Goal: Task Accomplishment & Management: Manage account settings

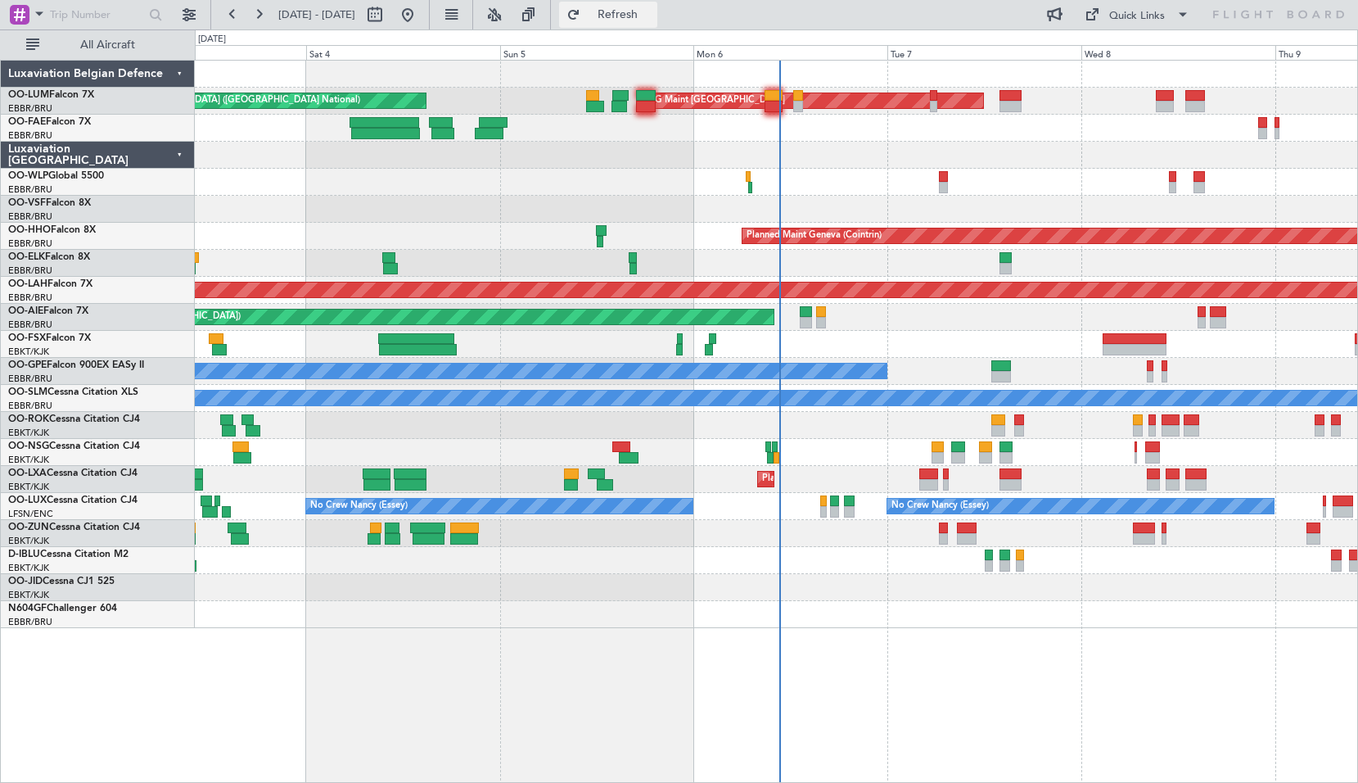
click at [641, 13] on span "Refresh" at bounding box center [618, 14] width 69 height 11
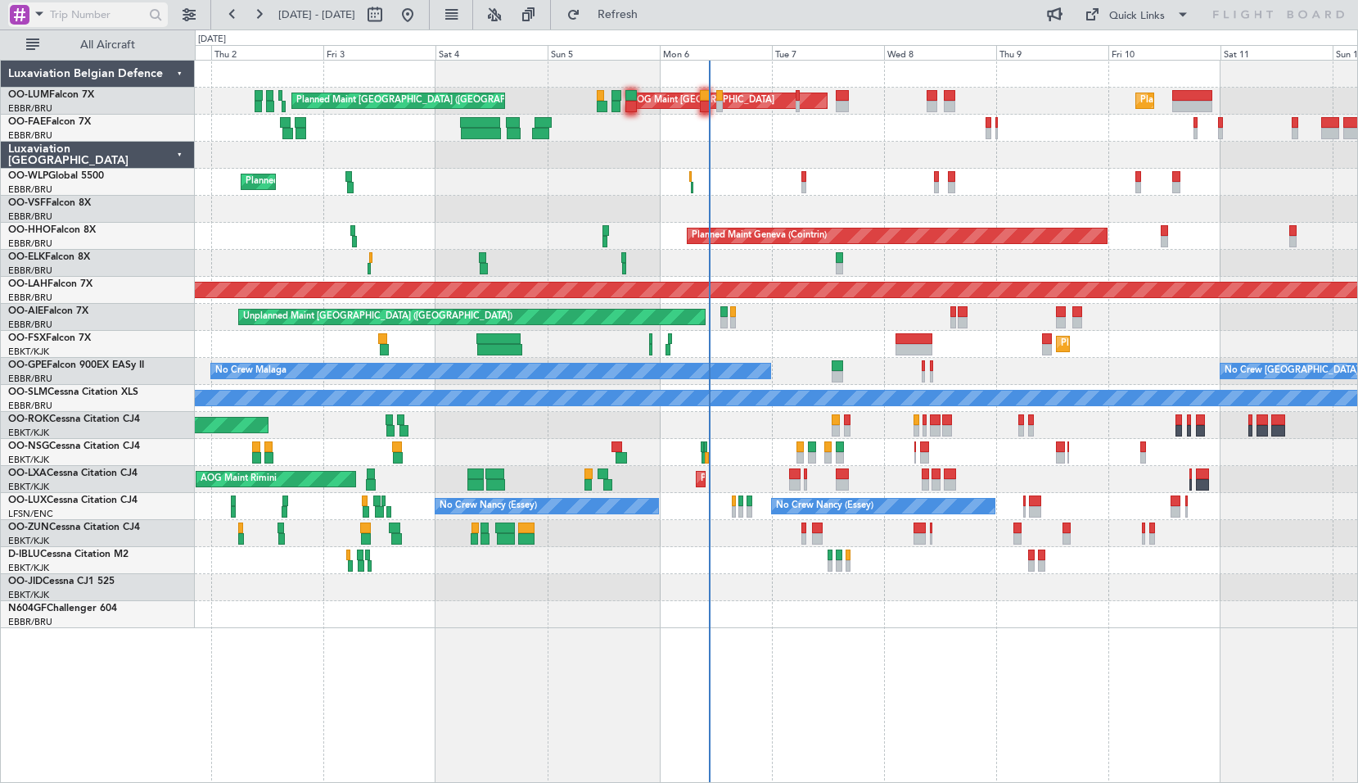
click at [33, 16] on span at bounding box center [39, 13] width 20 height 20
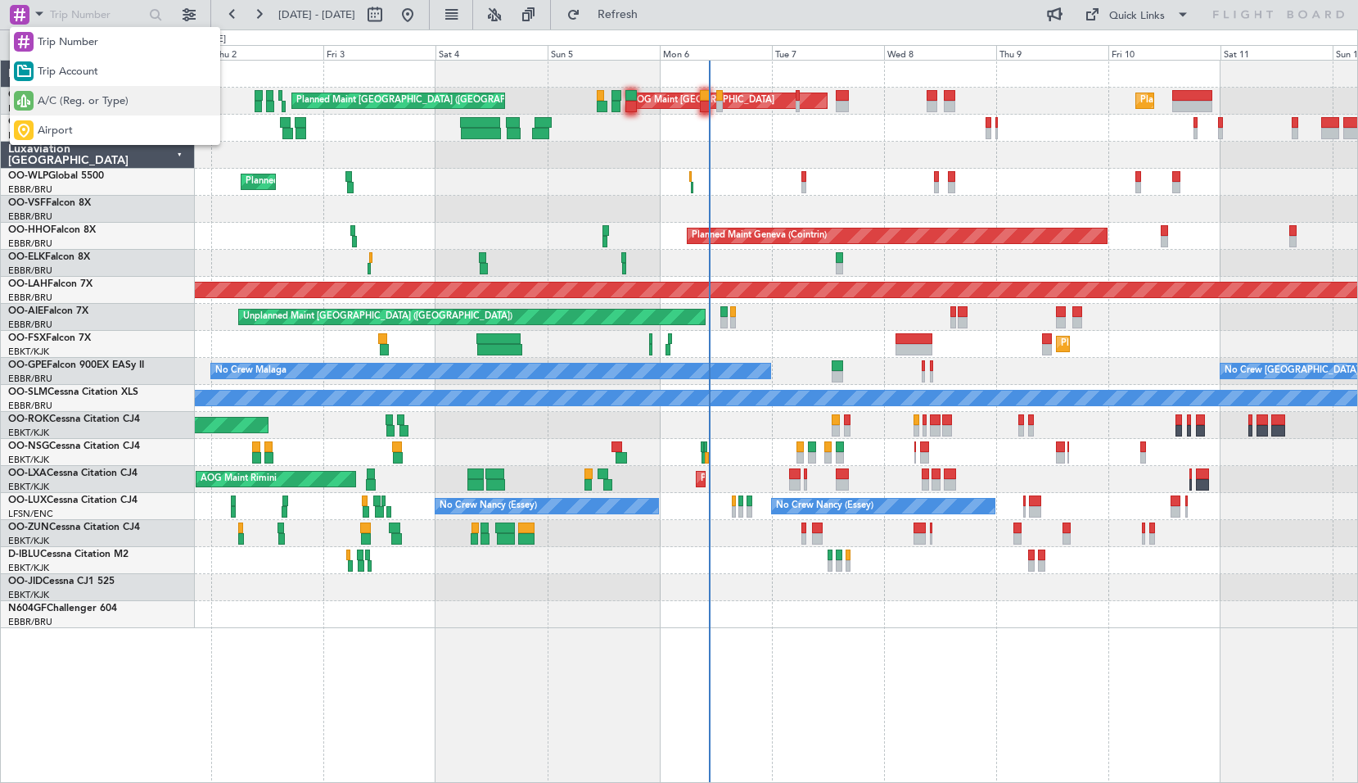
click at [43, 94] on span "A/C (Reg. or Type)" at bounding box center [83, 101] width 91 height 16
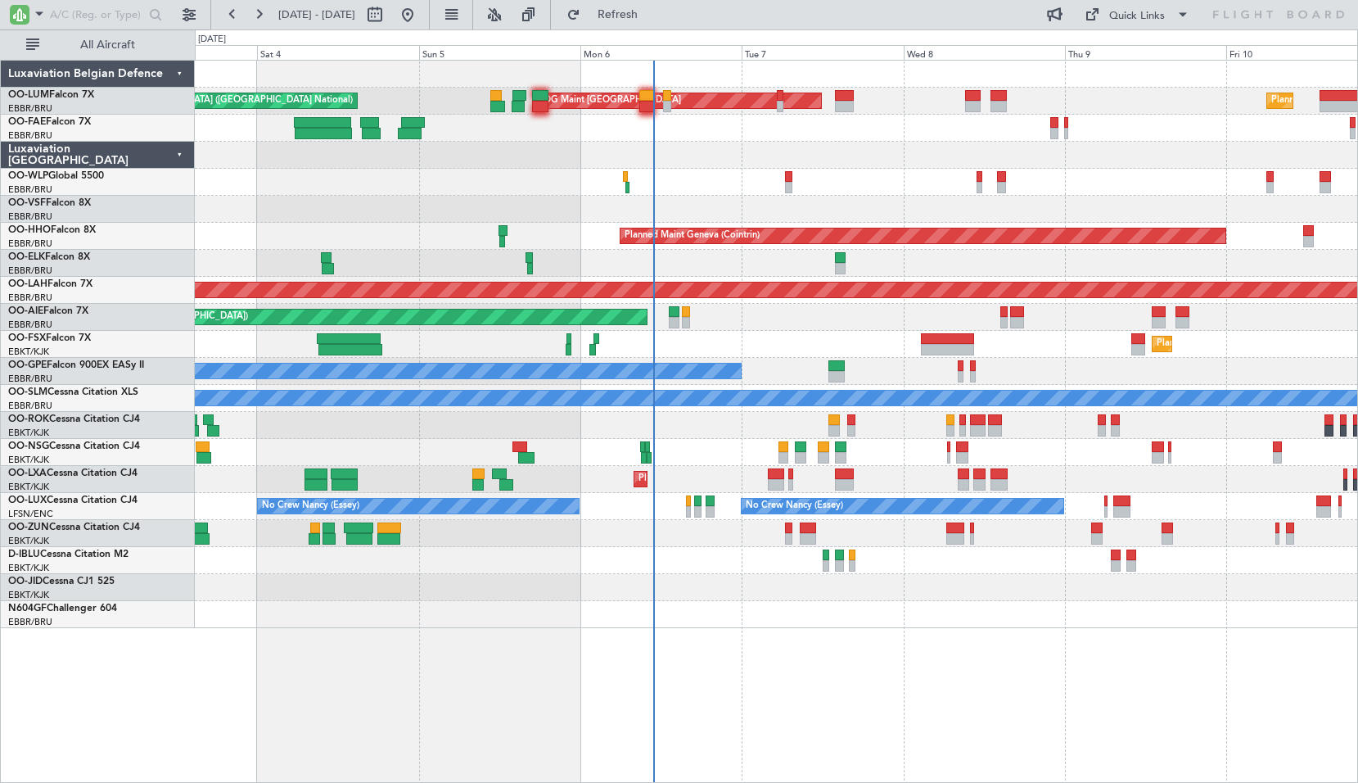
click at [571, 163] on div "Planned Maint [GEOGRAPHIC_DATA] ([GEOGRAPHIC_DATA] National) Planned Maint [GEO…" at bounding box center [776, 344] width 1162 height 567
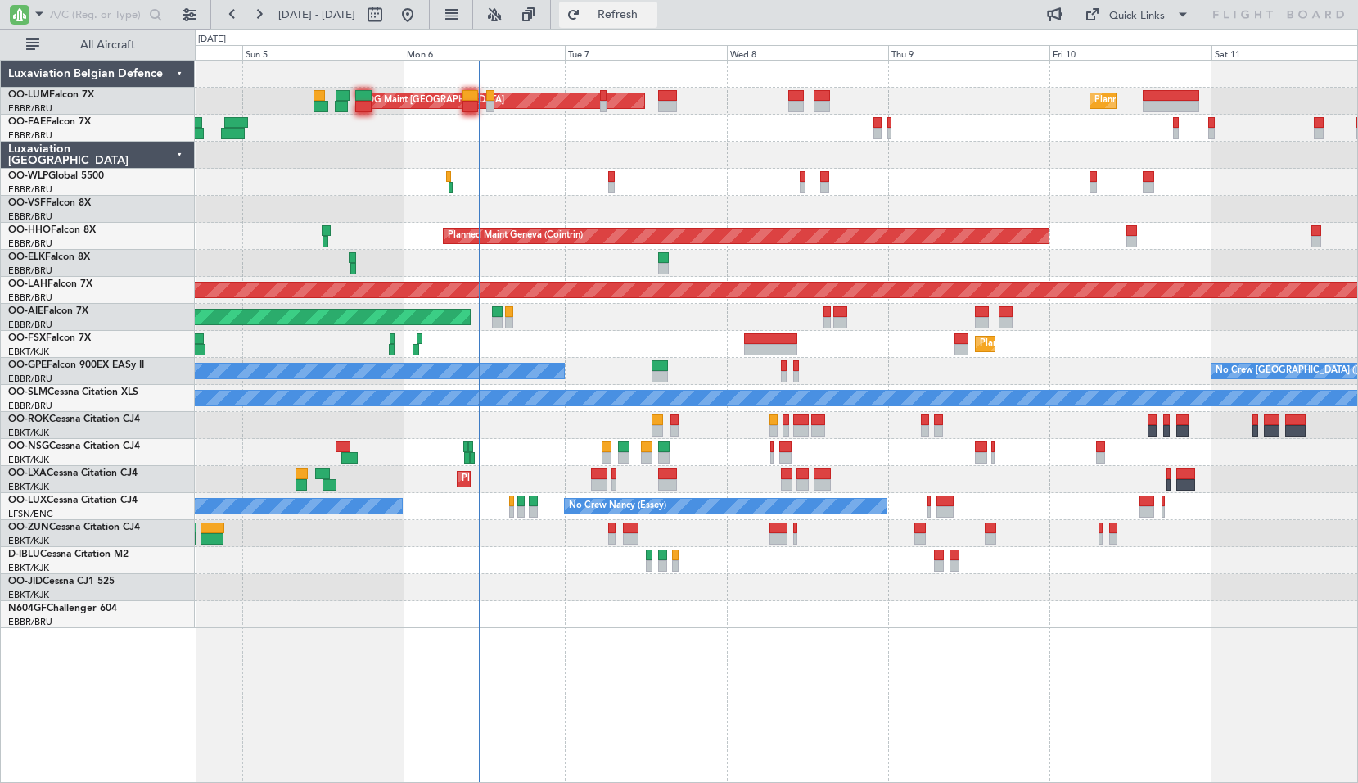
click at [646, 18] on span "Refresh" at bounding box center [618, 14] width 69 height 11
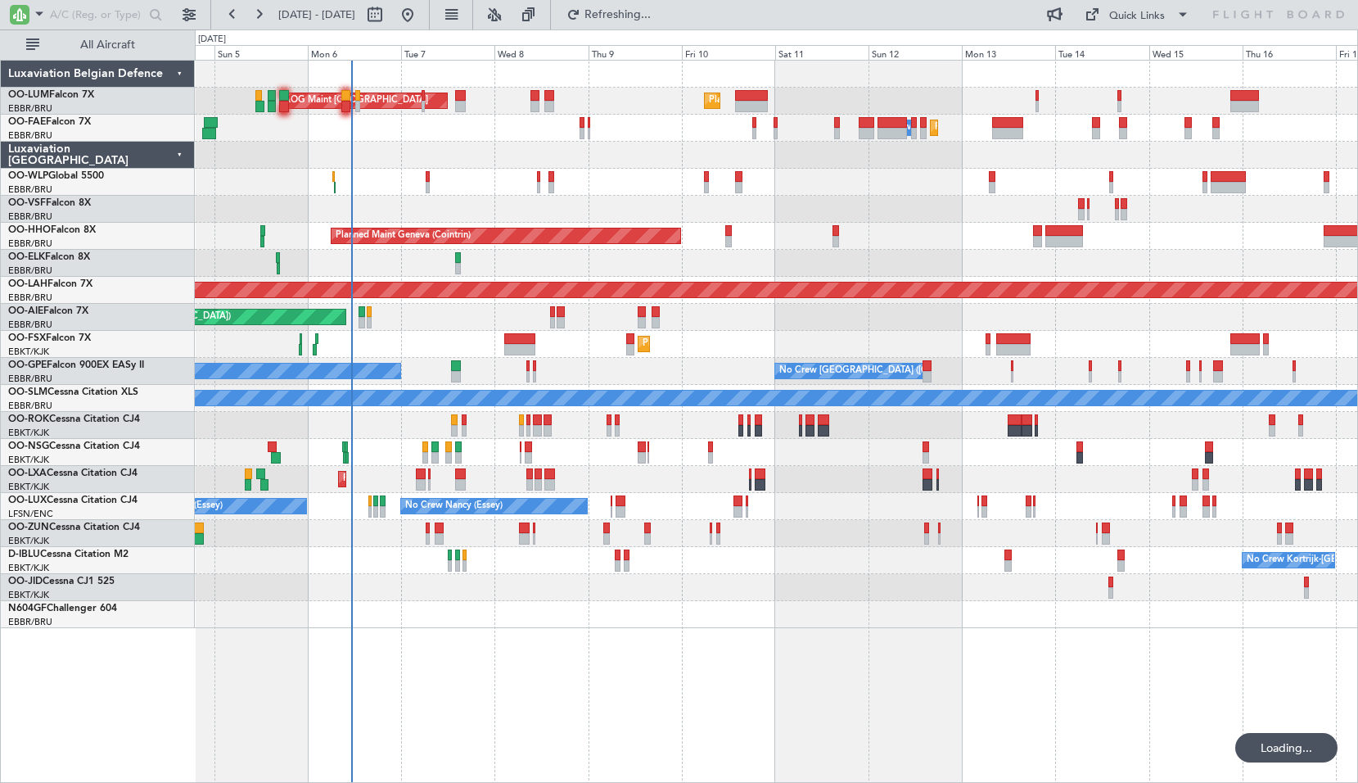
click at [760, 658] on div "AOG Maint [GEOGRAPHIC_DATA] Planned Maint [GEOGRAPHIC_DATA] ([GEOGRAPHIC_DATA])…" at bounding box center [776, 421] width 1163 height 723
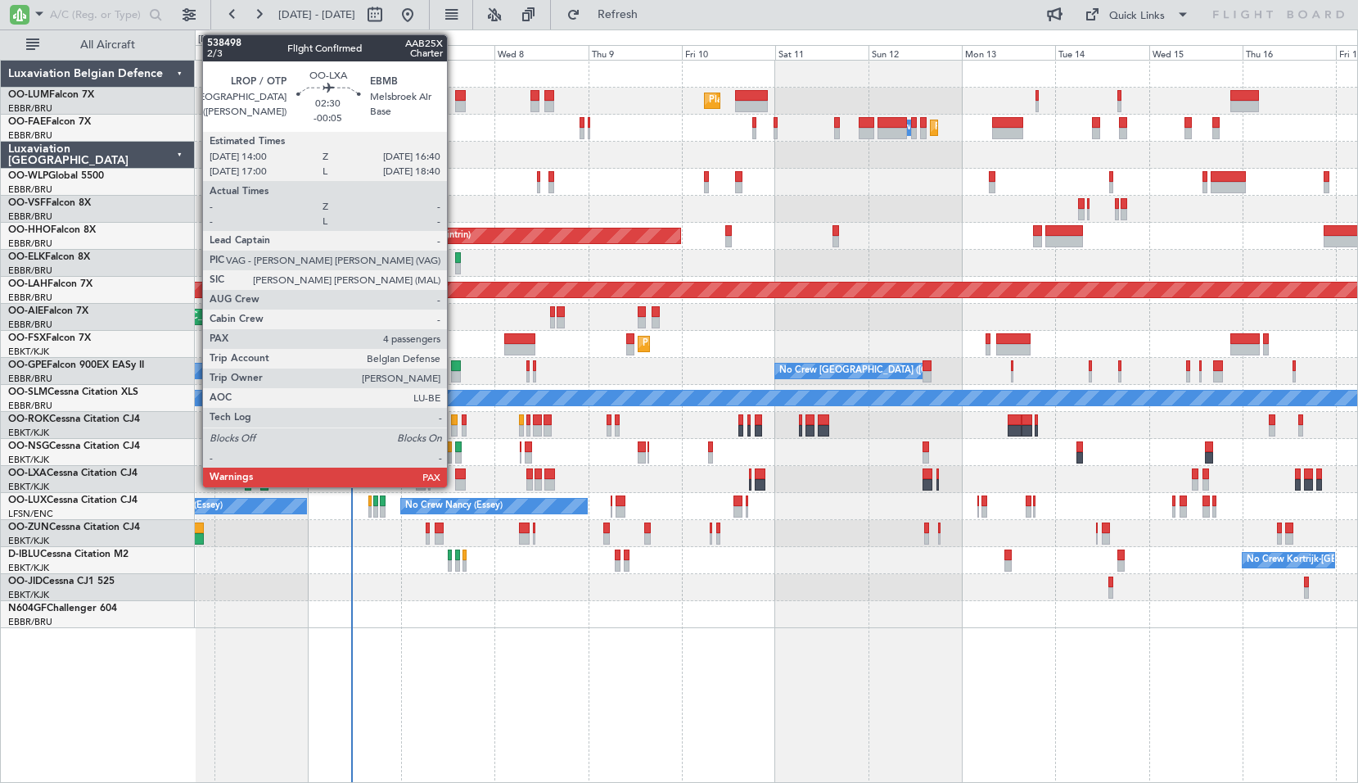
click at [455, 485] on div at bounding box center [460, 484] width 11 height 11
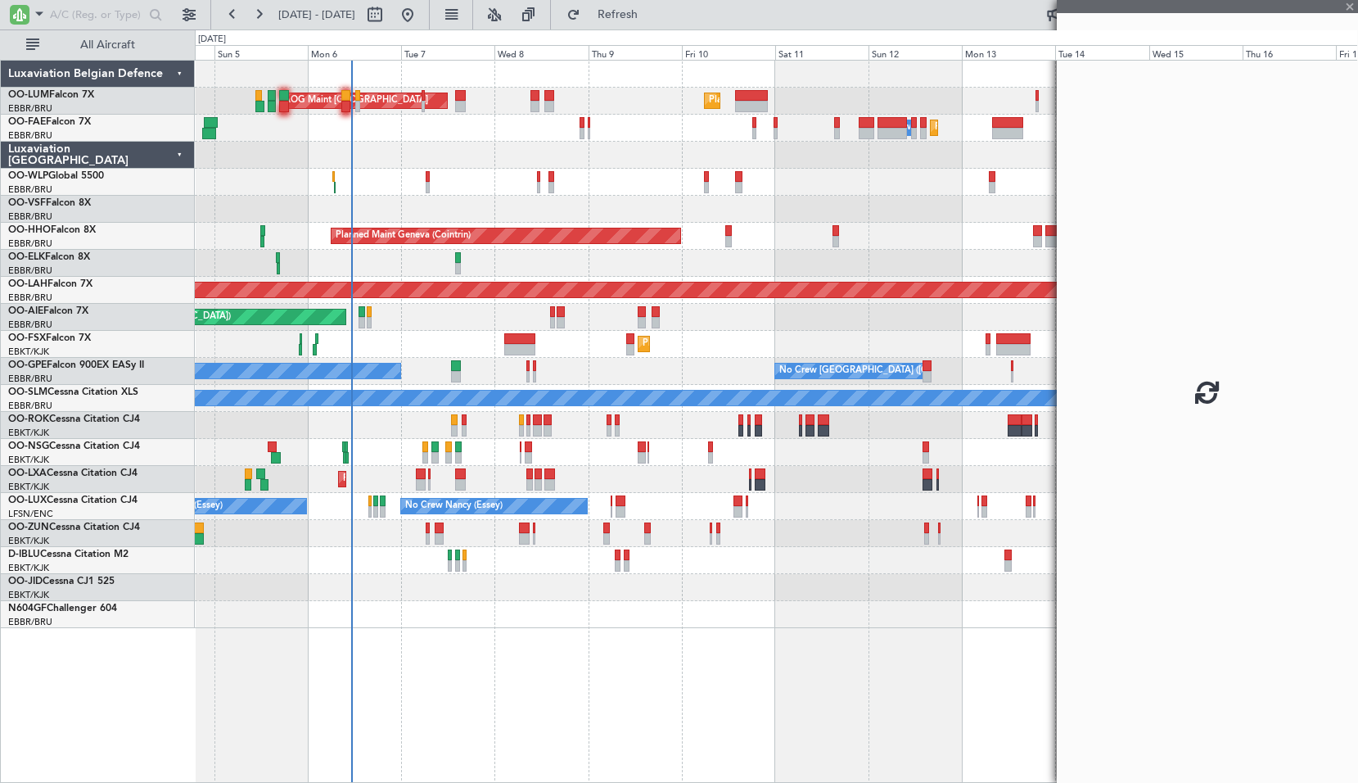
click at [503, 476] on div "Planned Maint Kortrijk-[GEOGRAPHIC_DATA] AOG Maint [GEOGRAPHIC_DATA]" at bounding box center [776, 479] width 1162 height 27
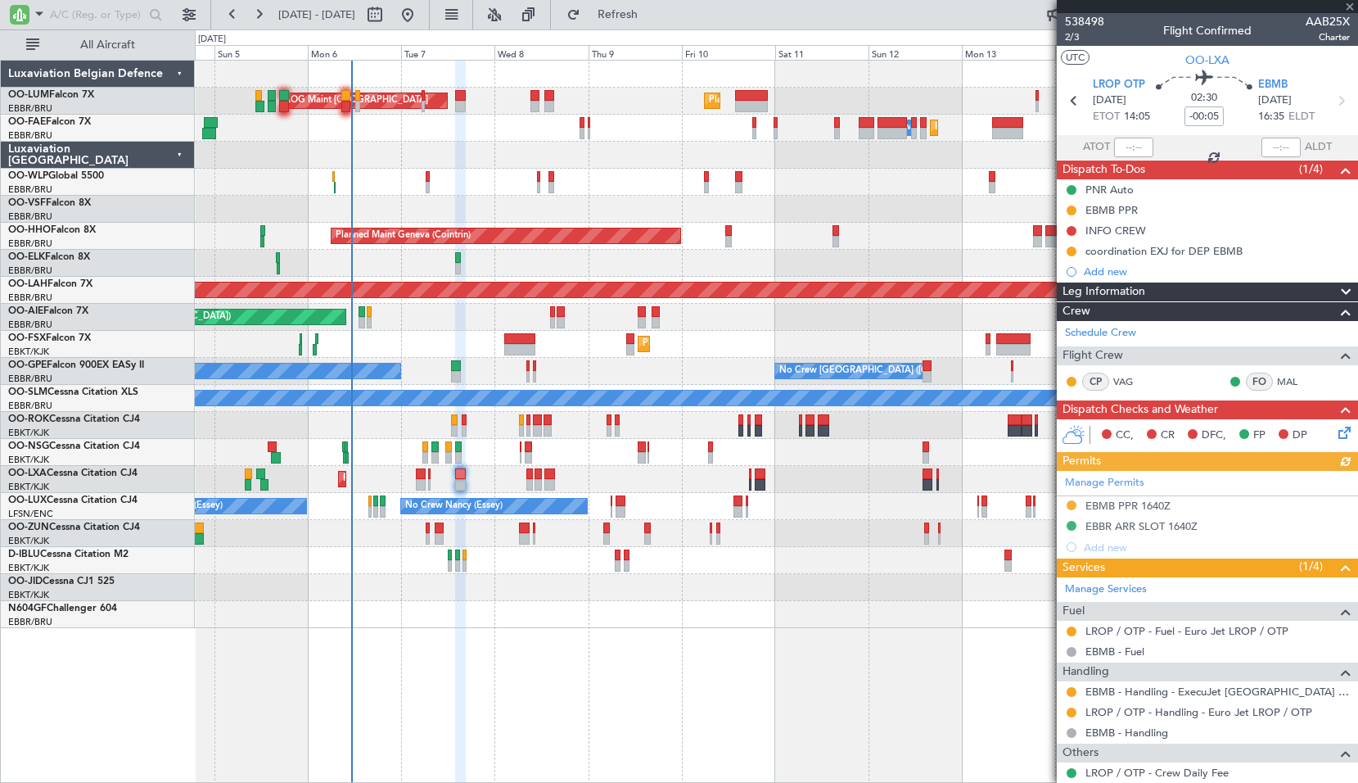
scroll to position [88, 0]
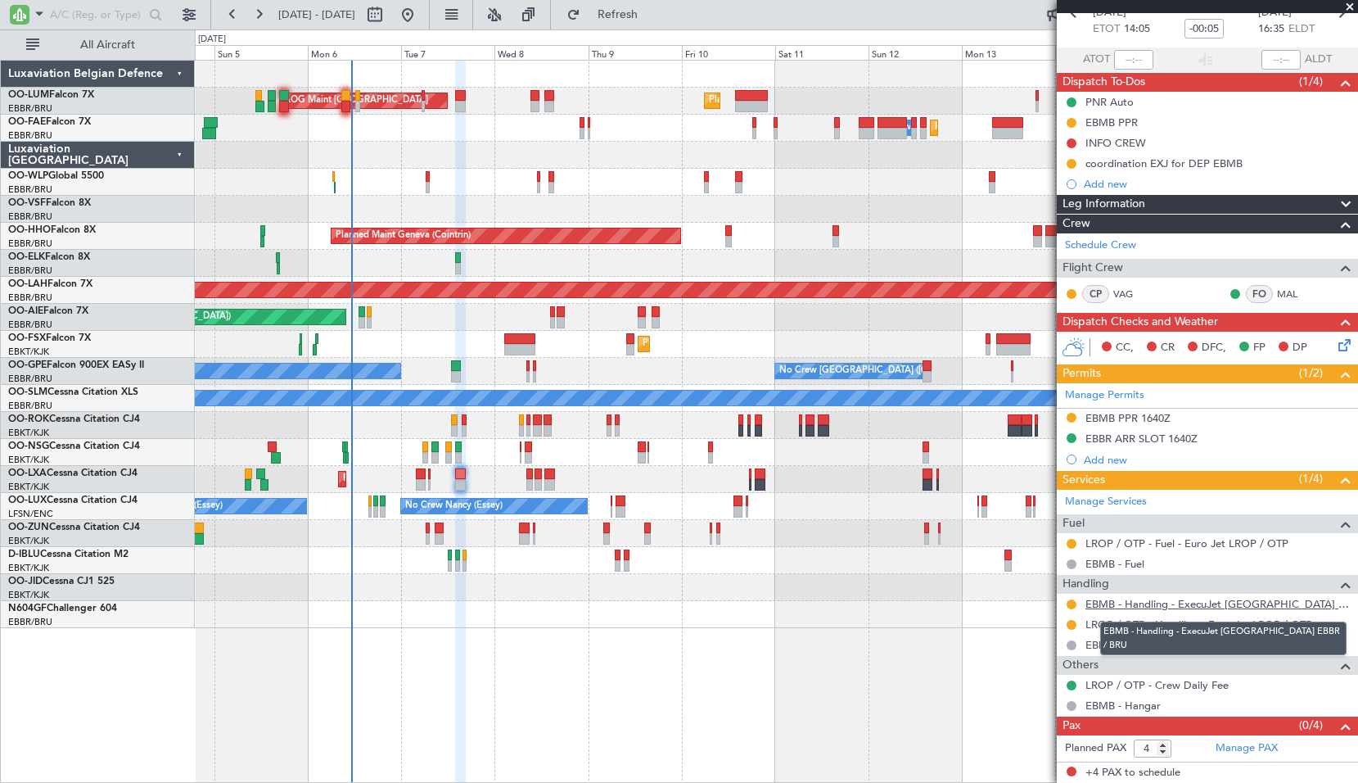
click at [792, 607] on link "EBMB - Handling - ExecuJet [GEOGRAPHIC_DATA] EBBR / BRU" at bounding box center [1217, 604] width 264 height 14
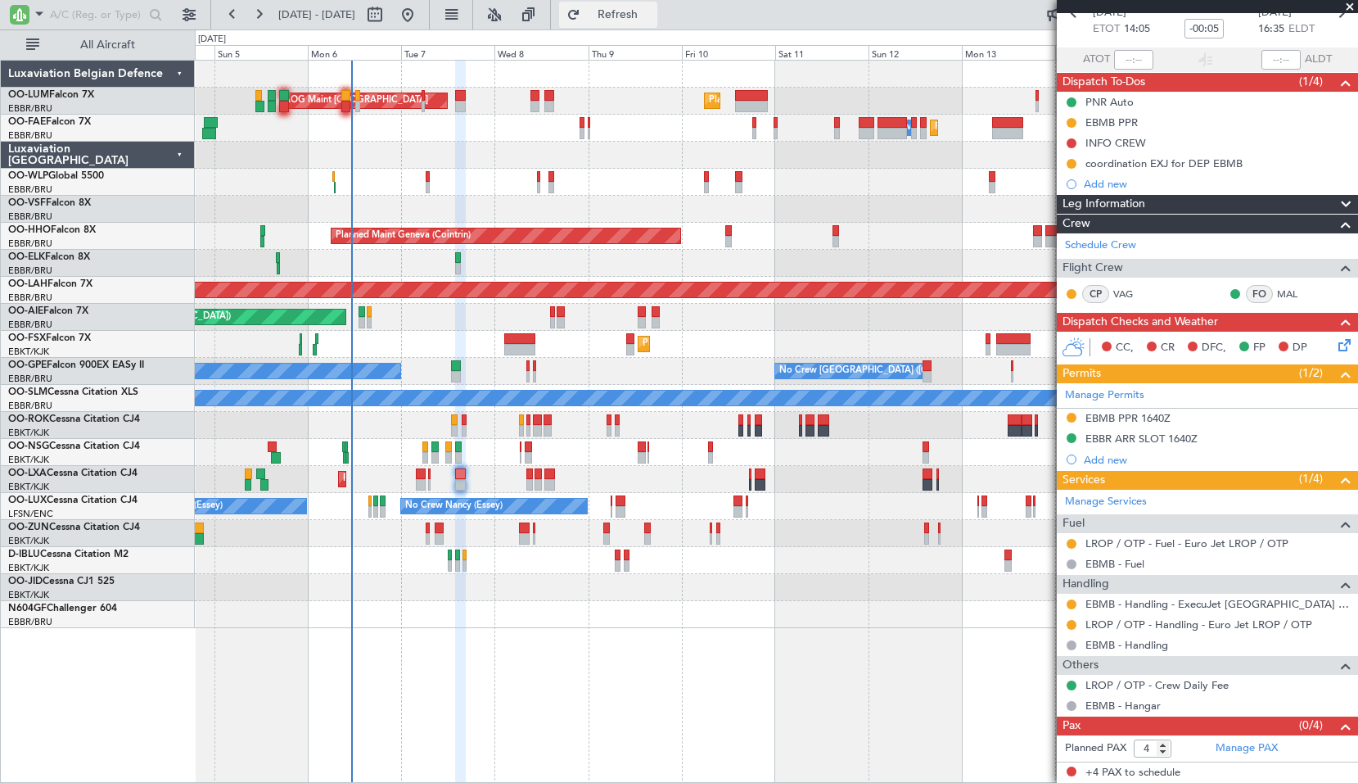
click at [621, 20] on button "Refresh" at bounding box center [608, 15] width 98 height 26
click at [792, 666] on div "AOG Maint [GEOGRAPHIC_DATA] Planned Maint [GEOGRAPHIC_DATA] ([GEOGRAPHIC_DATA])…" at bounding box center [776, 421] width 1163 height 723
click at [792, 604] on link "EBBR Handling Brussels ExecuJet [GEOGRAPHIC_DATA]" at bounding box center [1217, 604] width 264 height 14
click at [652, 20] on span "Refresh" at bounding box center [618, 14] width 69 height 11
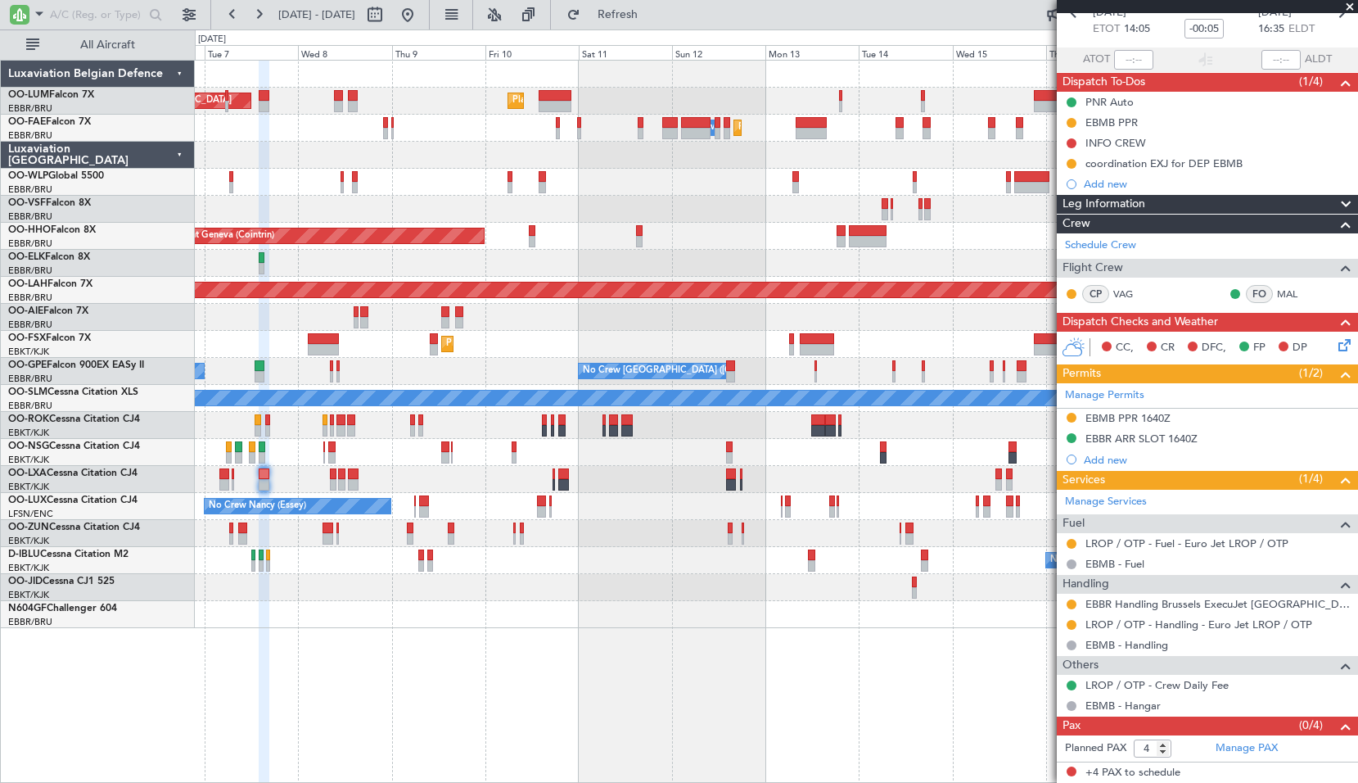
click at [685, 240] on div "Planned Maint Geneva (Cointrin)" at bounding box center [776, 236] width 1162 height 27
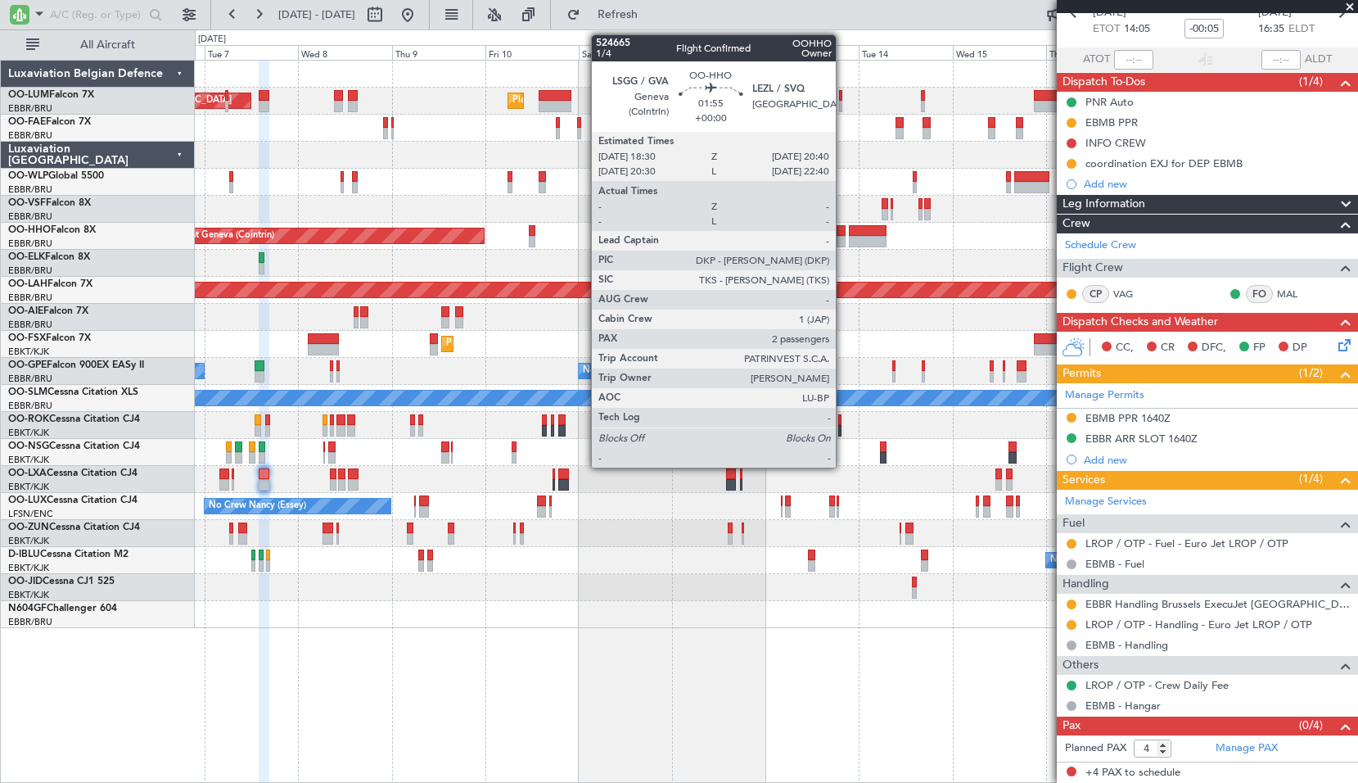
click at [792, 233] on div at bounding box center [841, 230] width 9 height 11
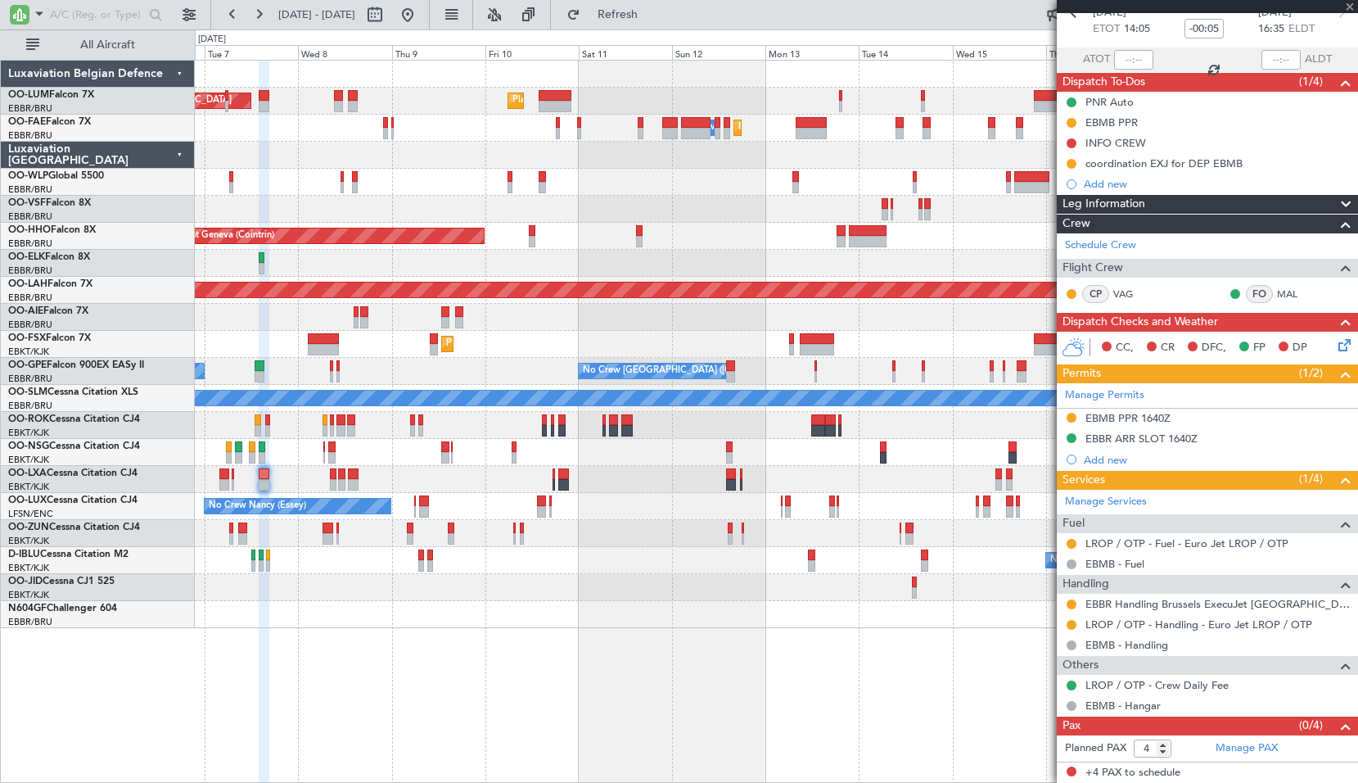
type input "2"
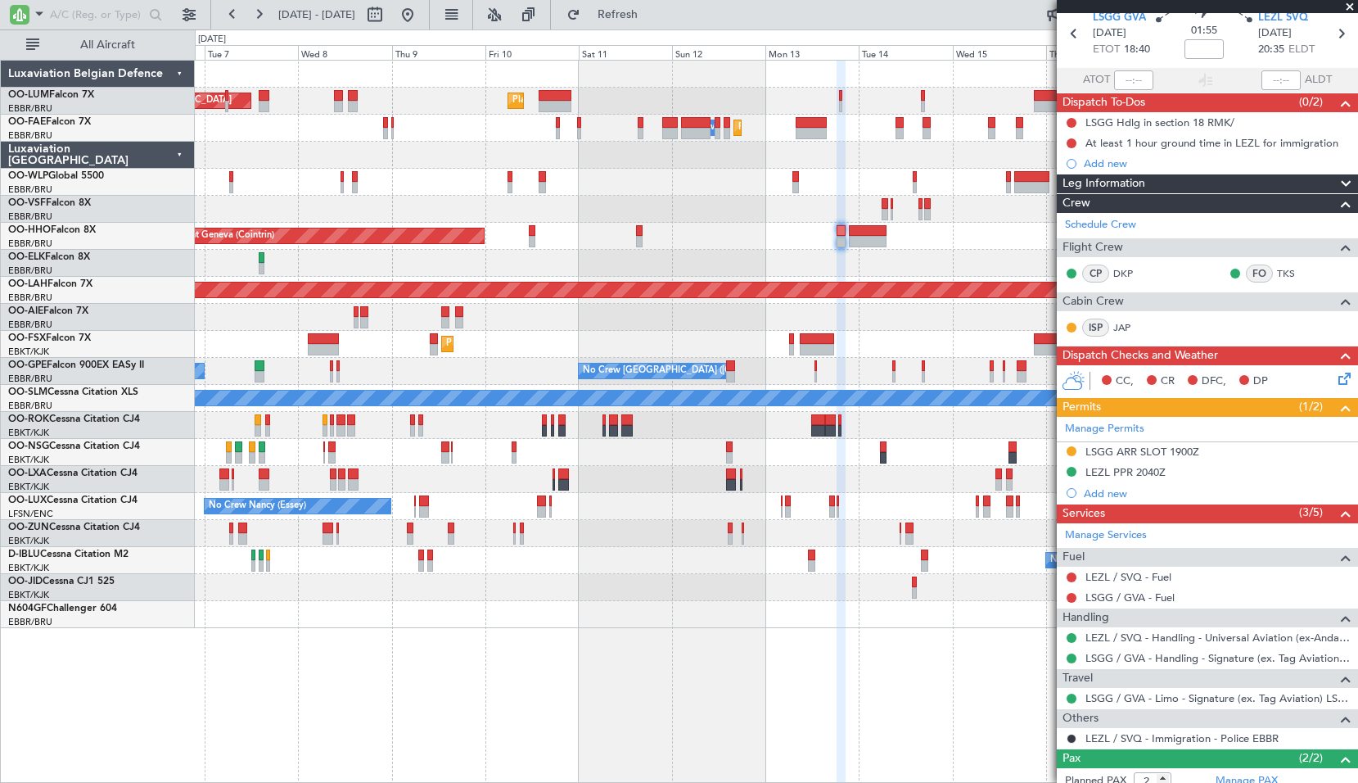
scroll to position [0, 0]
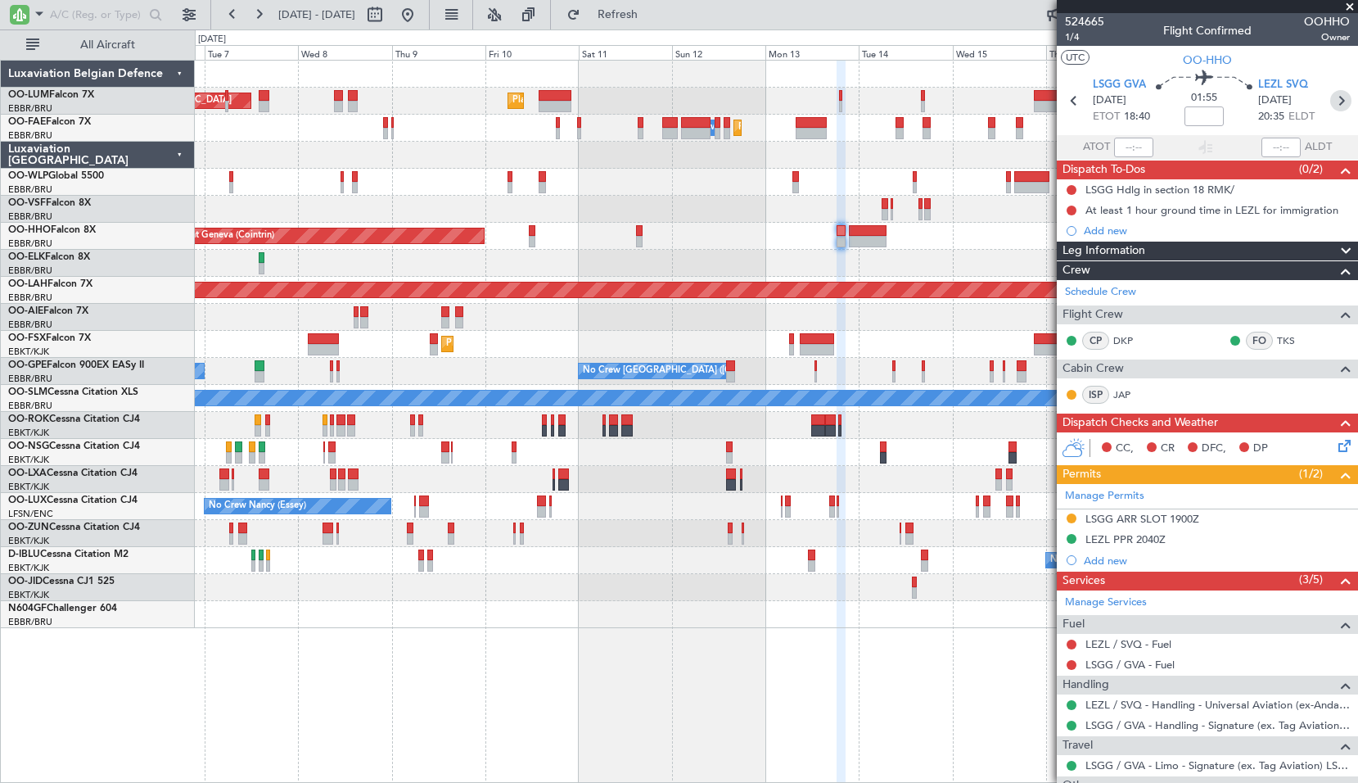
click at [792, 93] on icon at bounding box center [1340, 100] width 21 height 21
type input "+00:30"
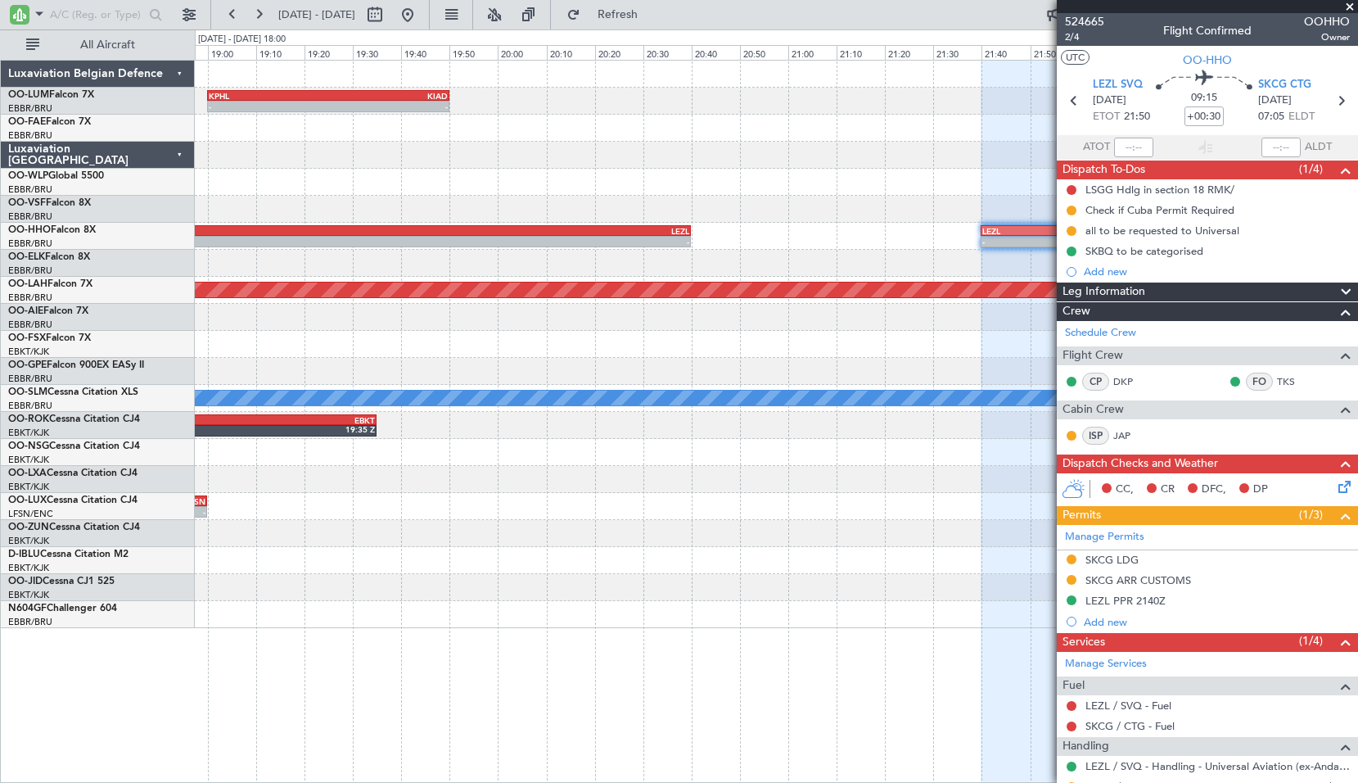
click at [792, 6] on span at bounding box center [1350, 7] width 16 height 15
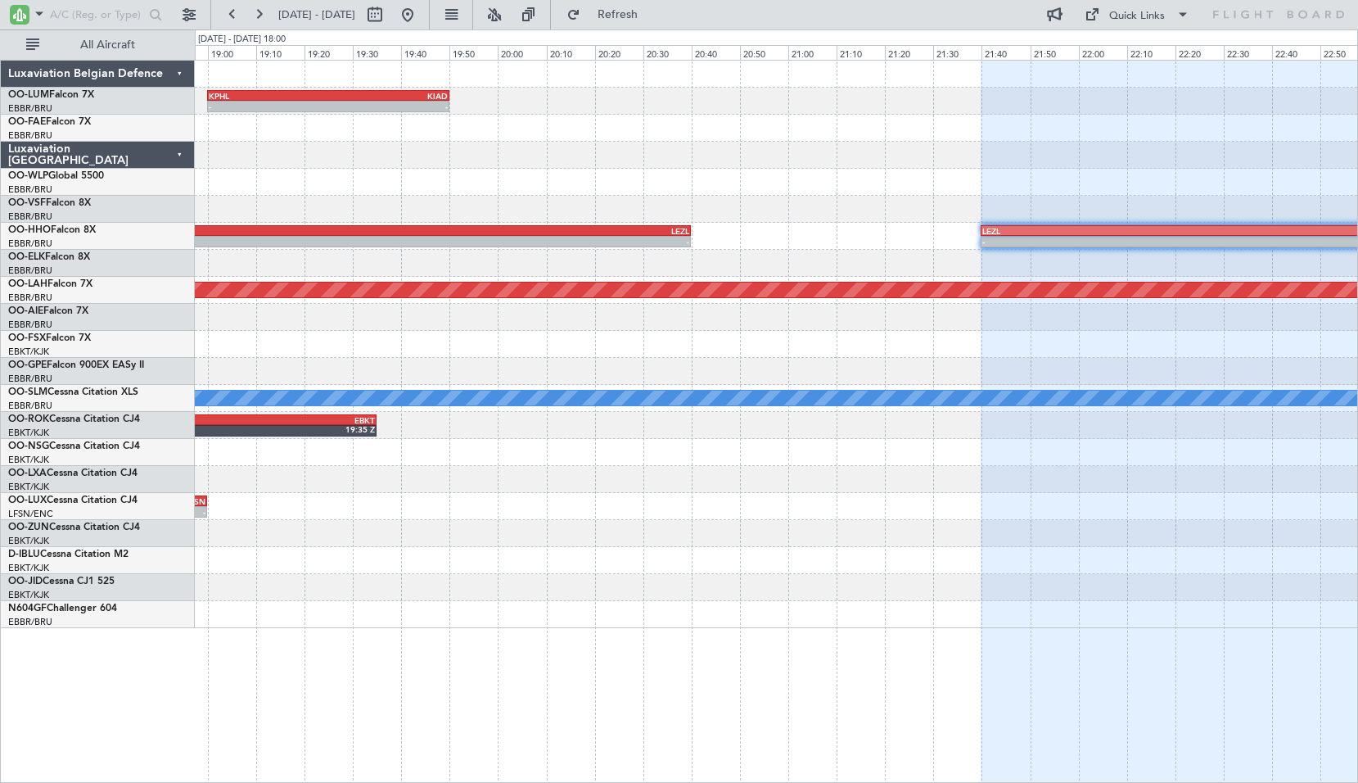
type input "0"
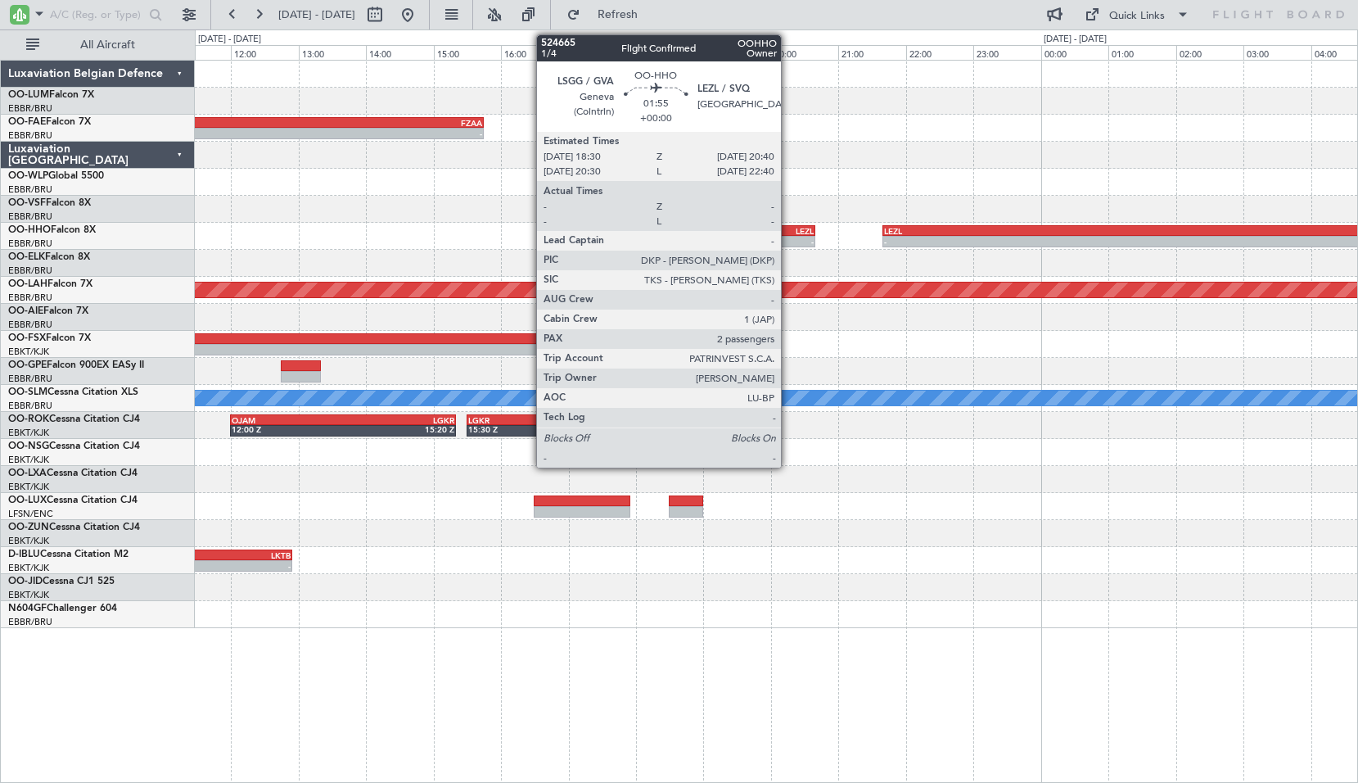
click at [788, 239] on div "-" at bounding box center [778, 242] width 72 height 10
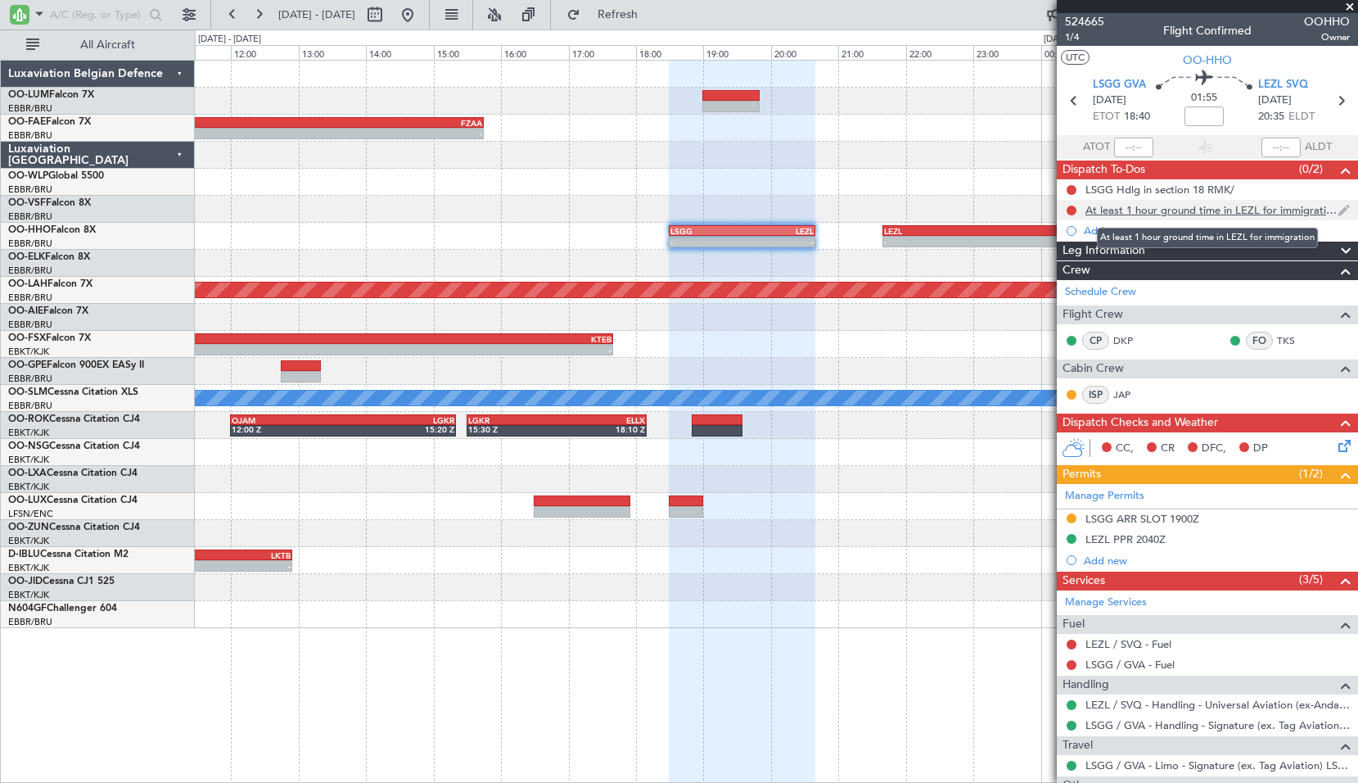
click at [792, 205] on div "At least 1 hour ground time in LEZL for immigration" at bounding box center [1211, 210] width 252 height 14
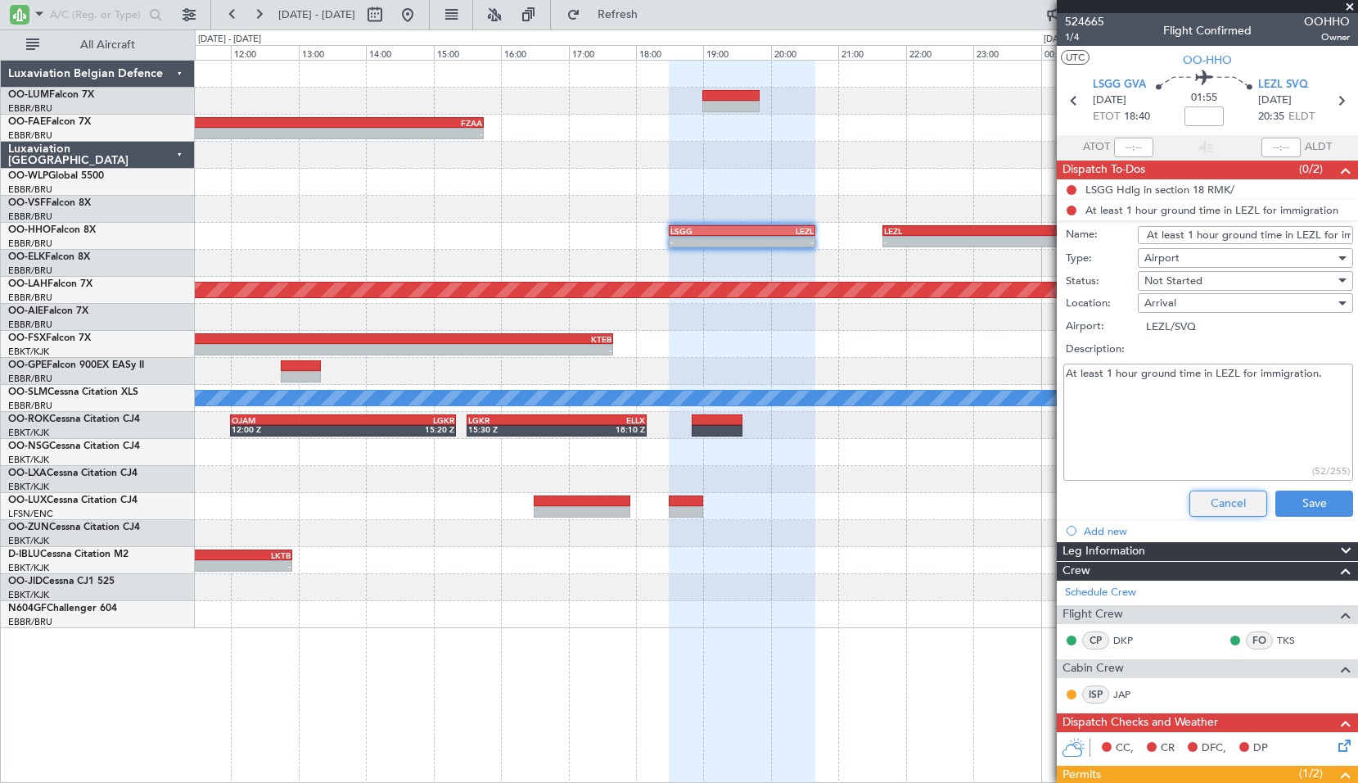
click at [792, 511] on button "Cancel" at bounding box center [1228, 503] width 78 height 26
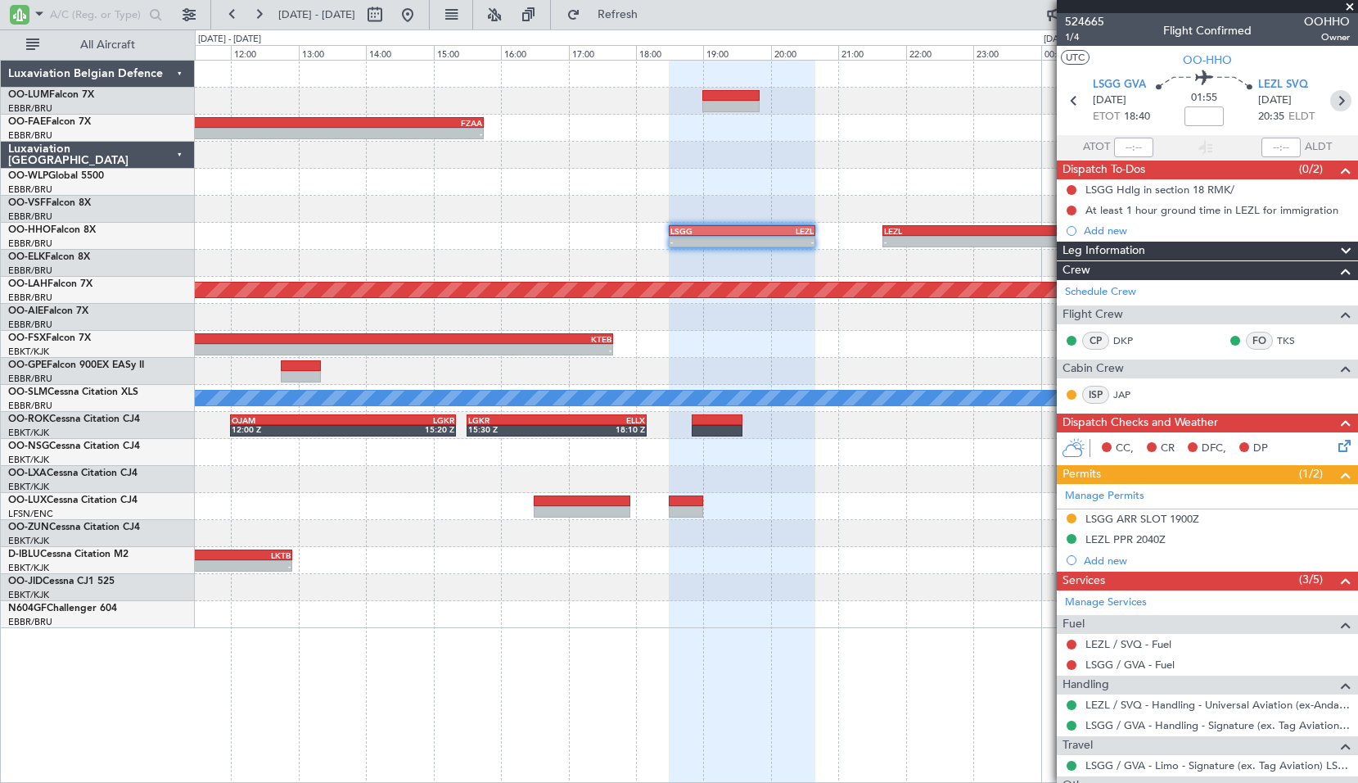
click at [792, 105] on icon at bounding box center [1340, 100] width 21 height 21
type input "+00:30"
type input "3"
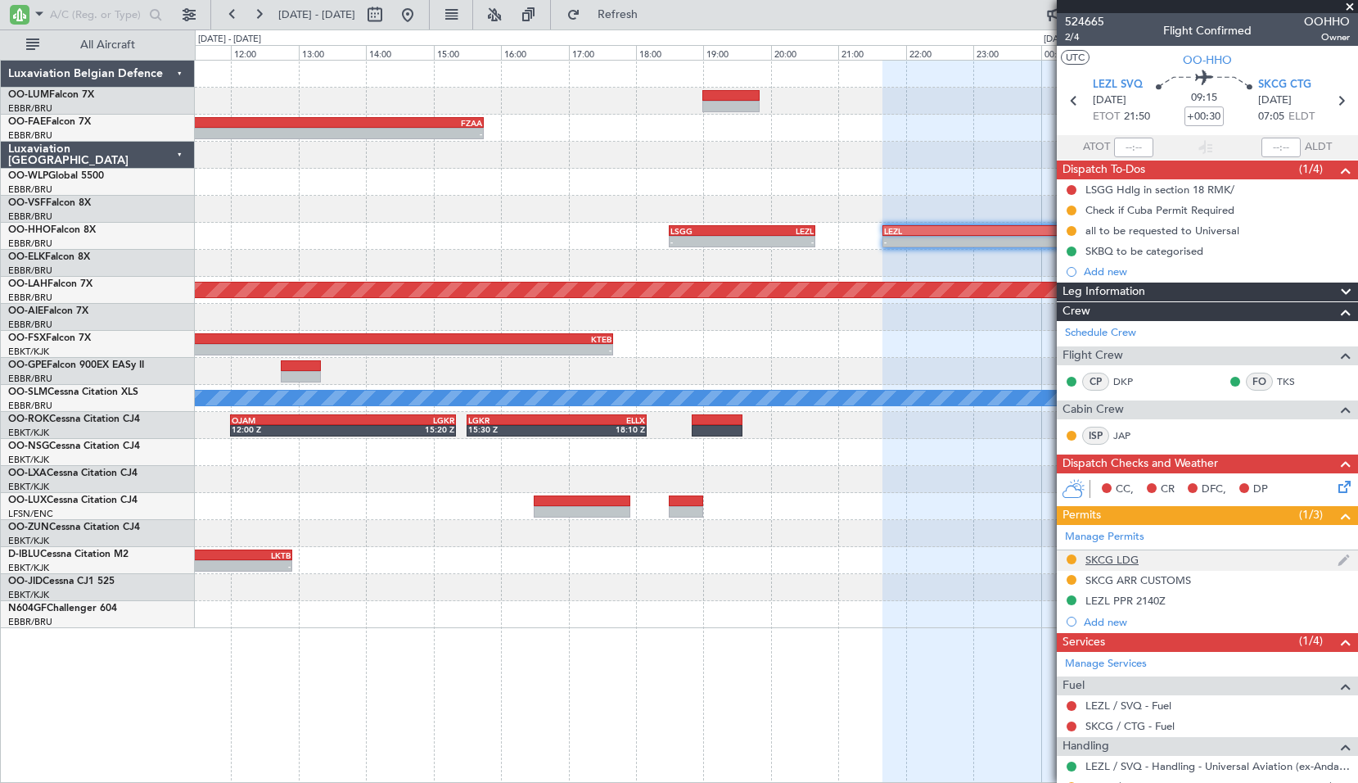
scroll to position [210, 0]
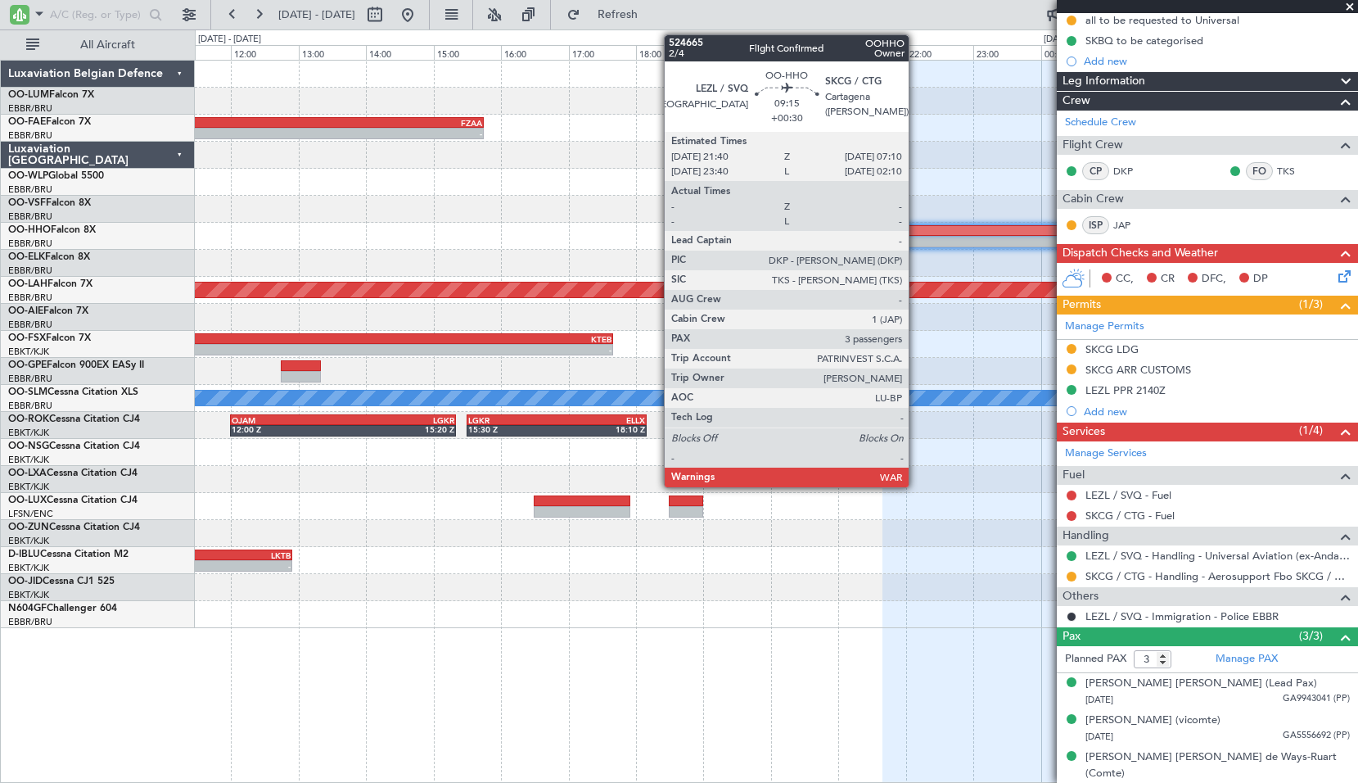
click at [792, 237] on div "-" at bounding box center [1043, 242] width 319 height 10
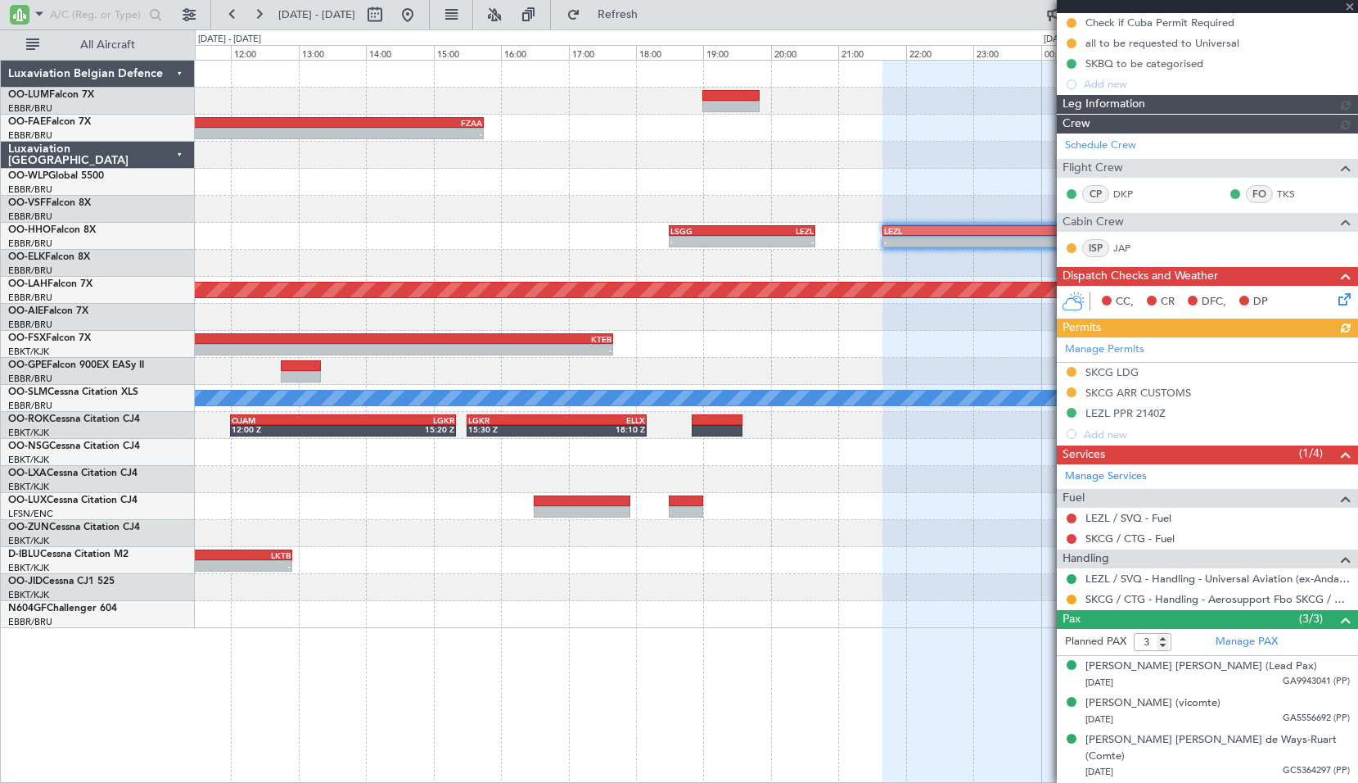
scroll to position [170, 0]
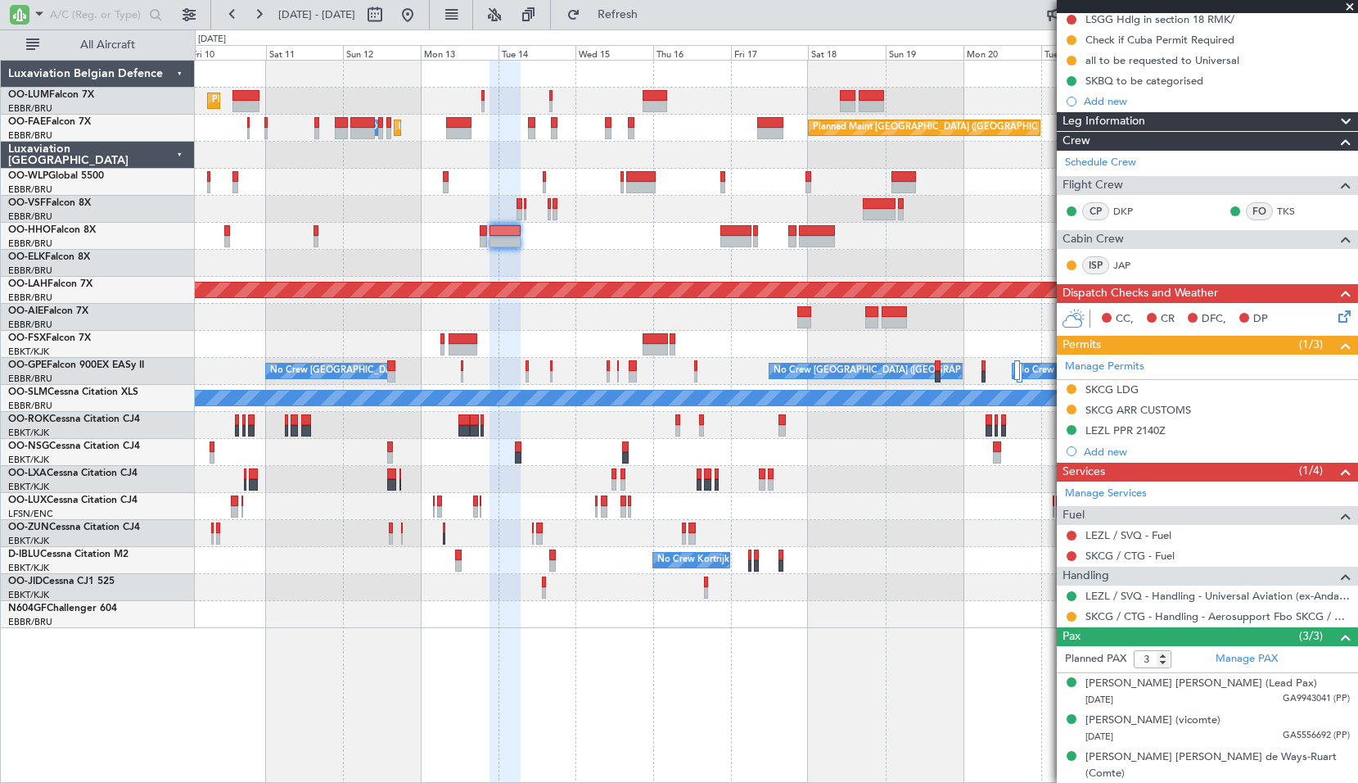
click at [633, 236] on div "Planned Maint Geneva (Cointrin)" at bounding box center [776, 236] width 1162 height 27
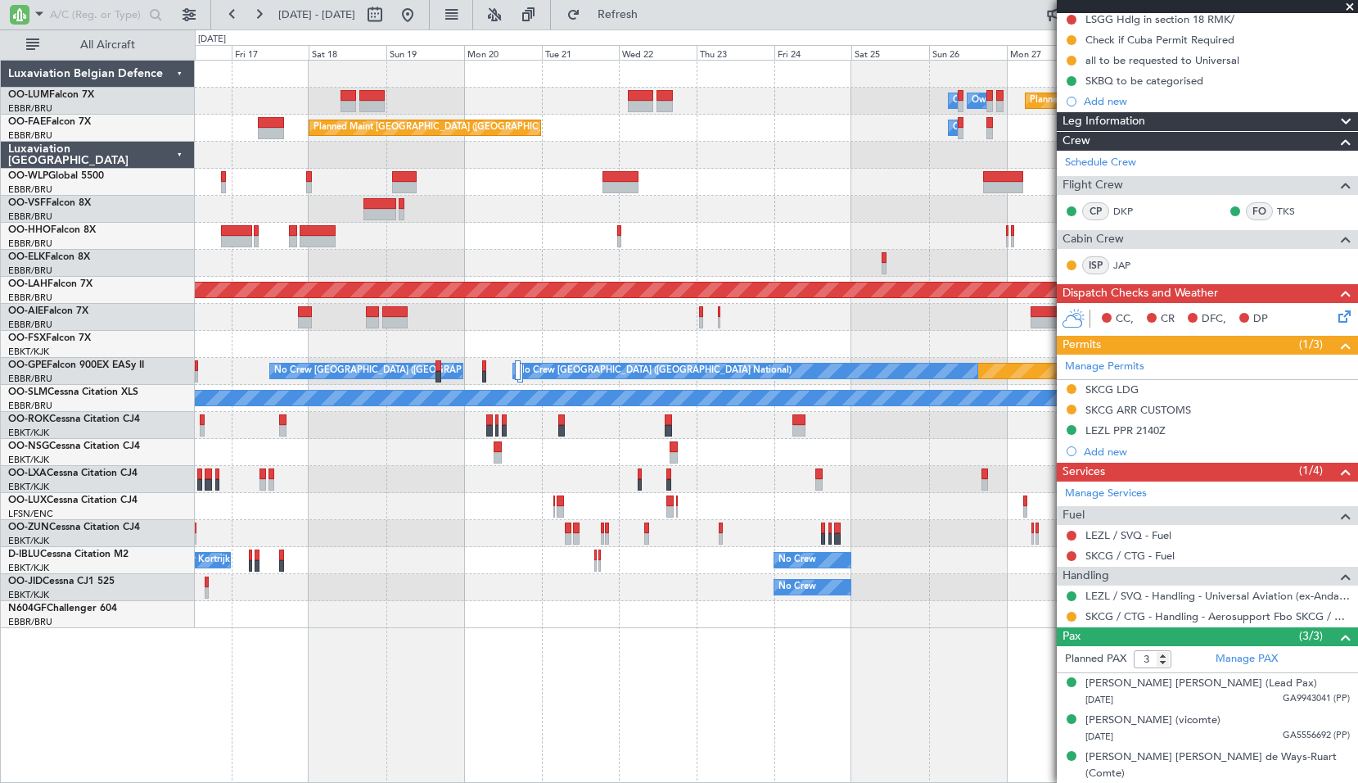
click at [484, 221] on div at bounding box center [776, 209] width 1162 height 27
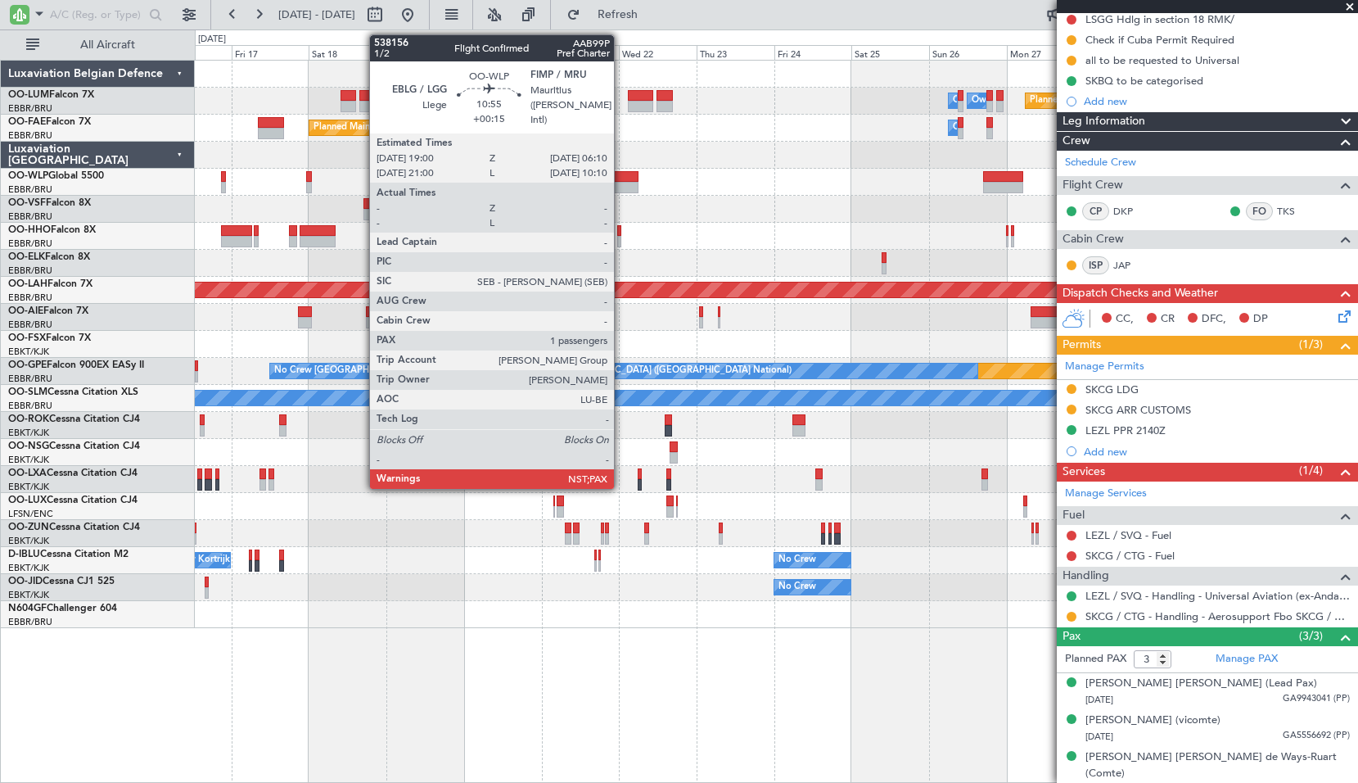
click at [621, 178] on div at bounding box center [620, 176] width 37 height 11
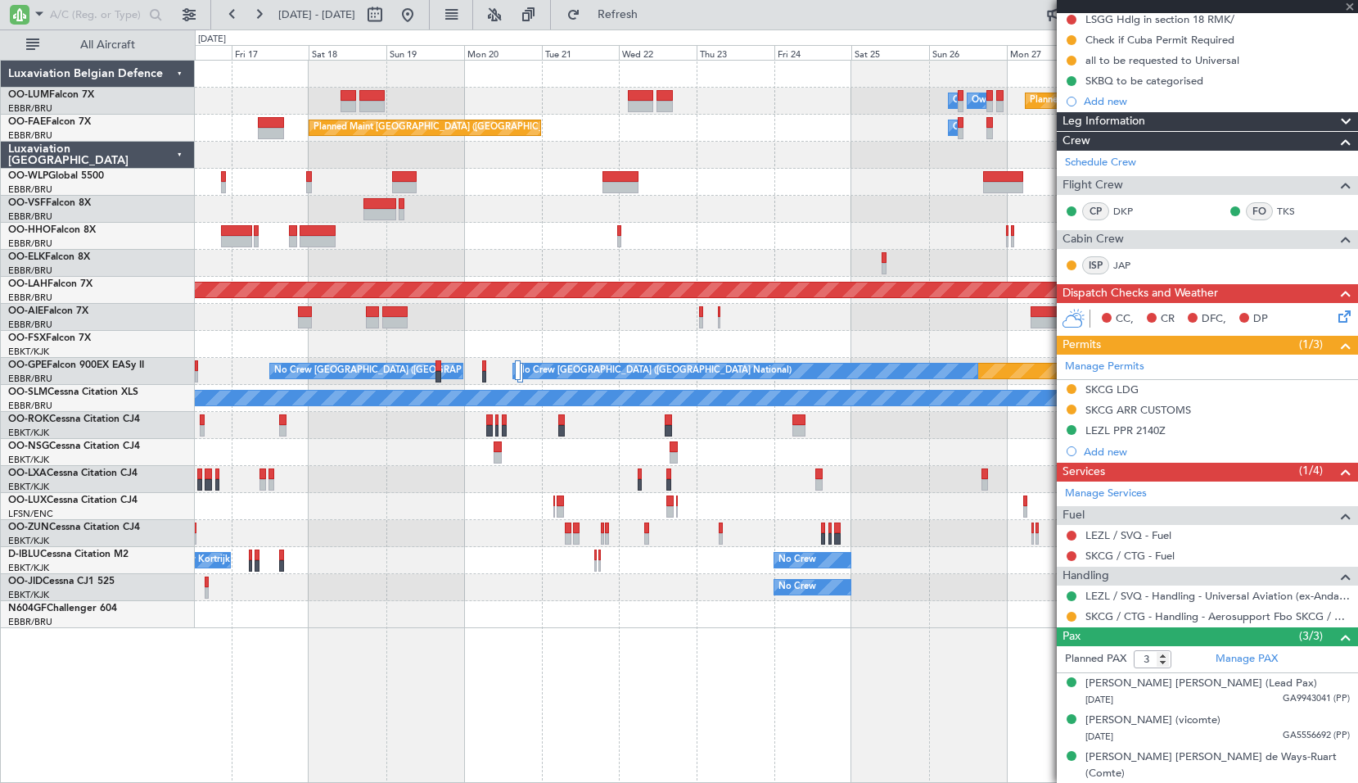
type input "+00:15"
type input "5"
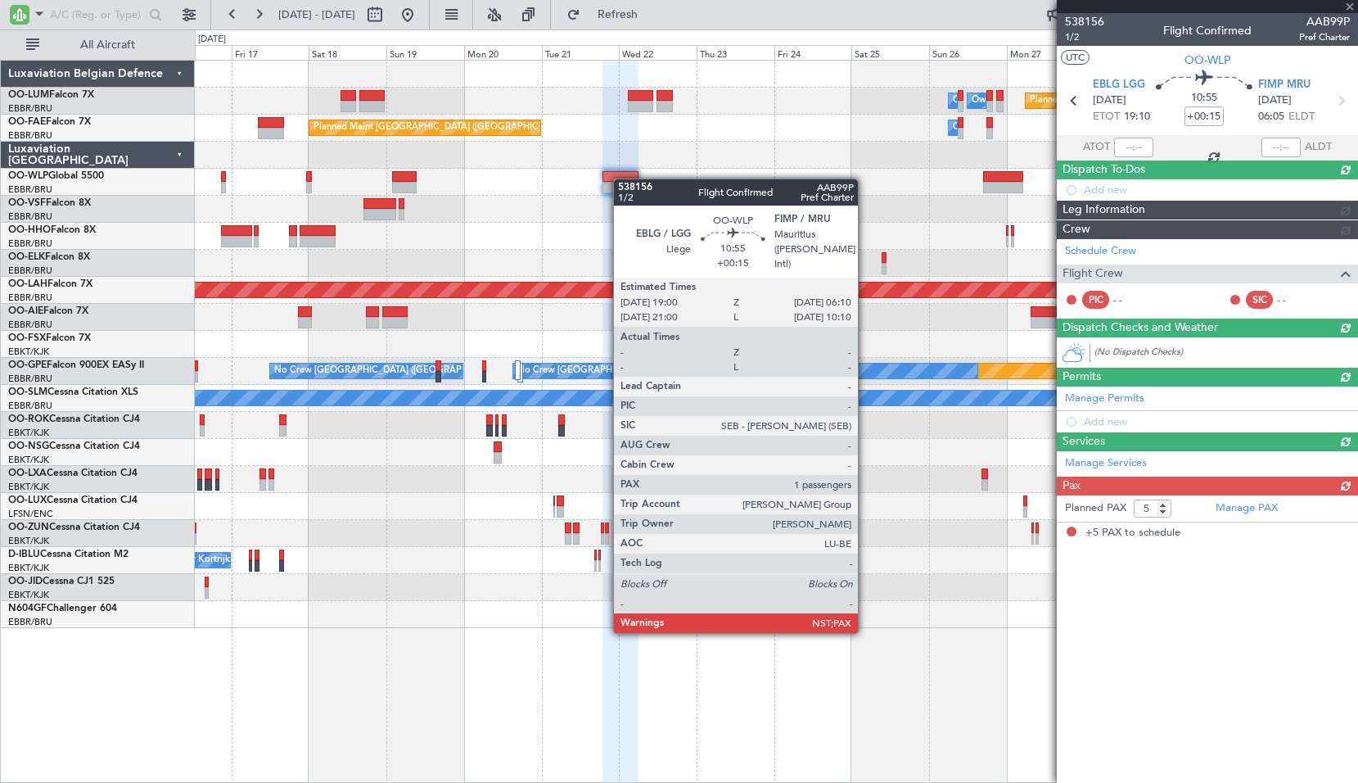
scroll to position [0, 0]
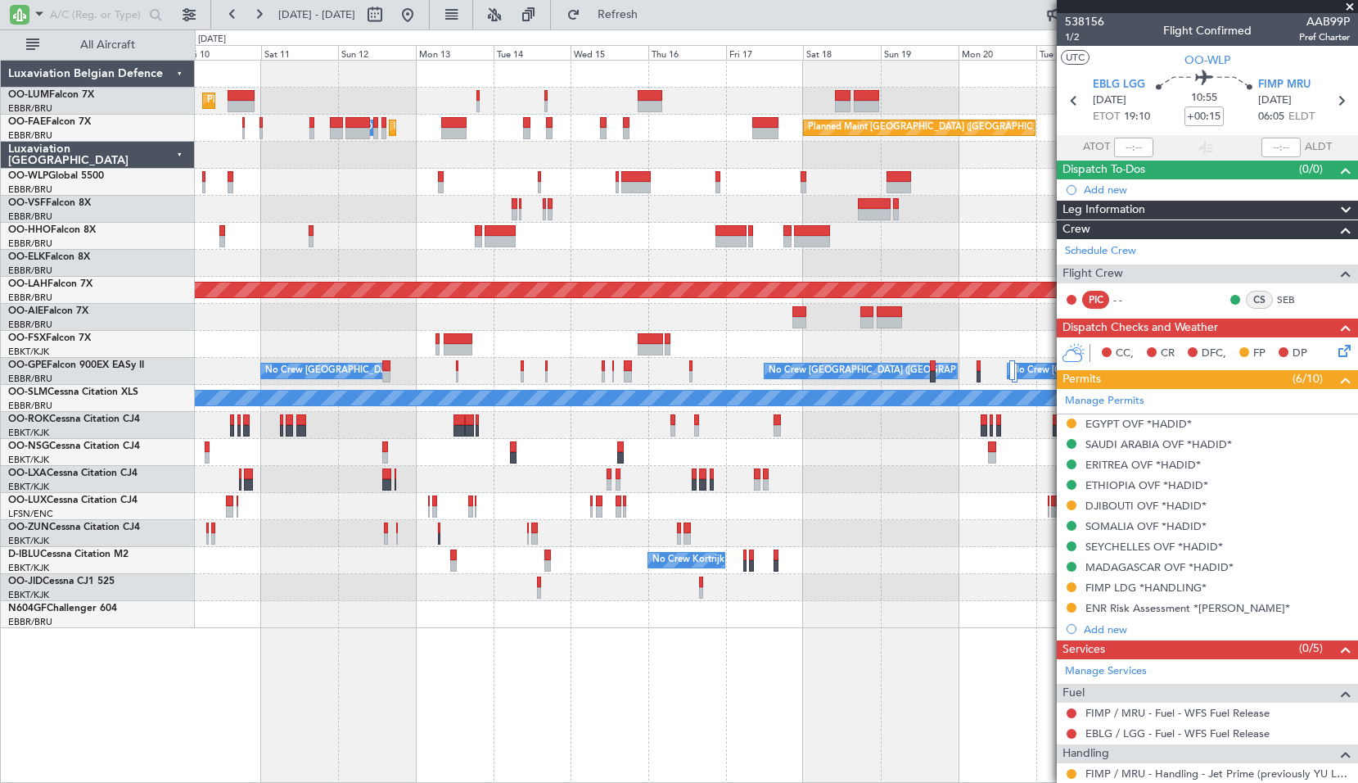
click at [792, 195] on fb-app "[DATE] - [DATE] Refresh Quick Links All Aircraft Planned Maint [GEOGRAPHIC_DATA…" at bounding box center [679, 397] width 1358 height 770
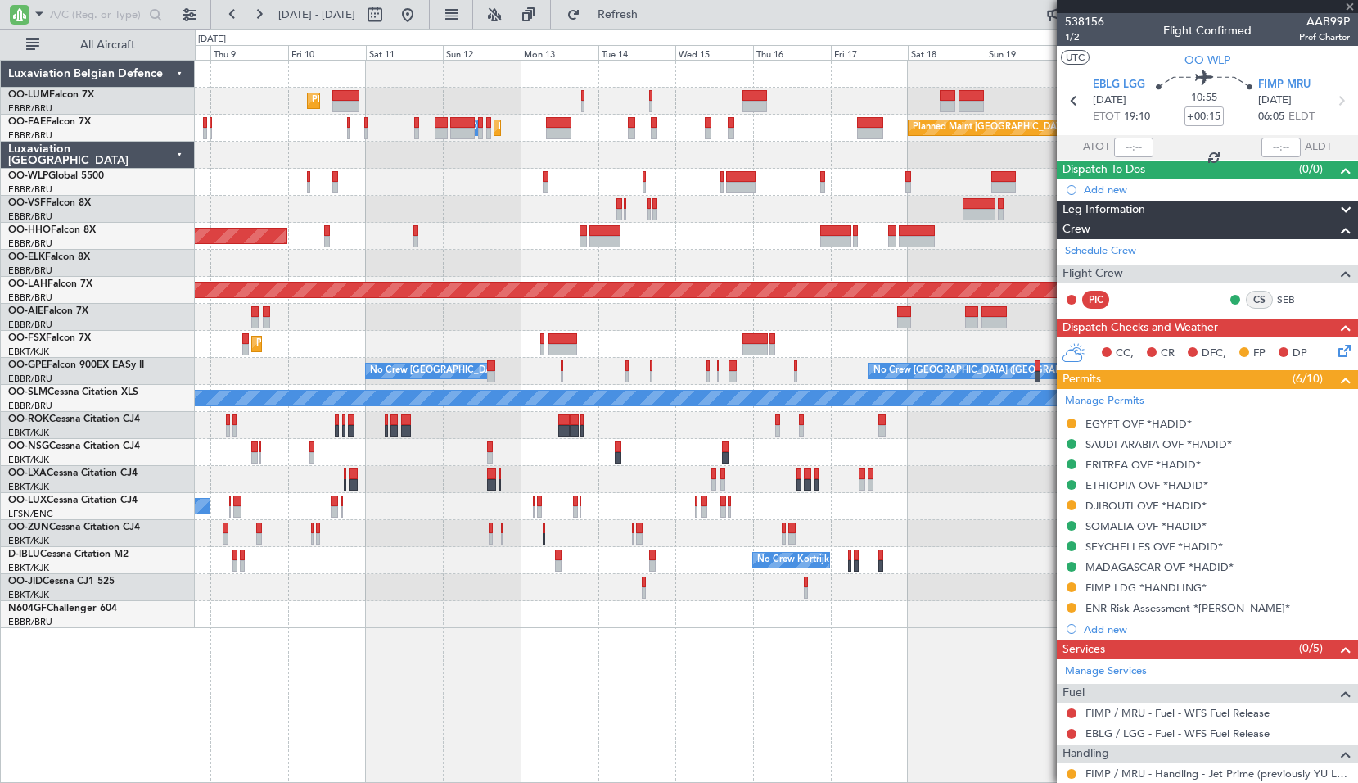
click at [732, 237] on div "Planned Maint Geneva (Cointrin)" at bounding box center [776, 236] width 1162 height 27
type input "-00:05"
type input "3"
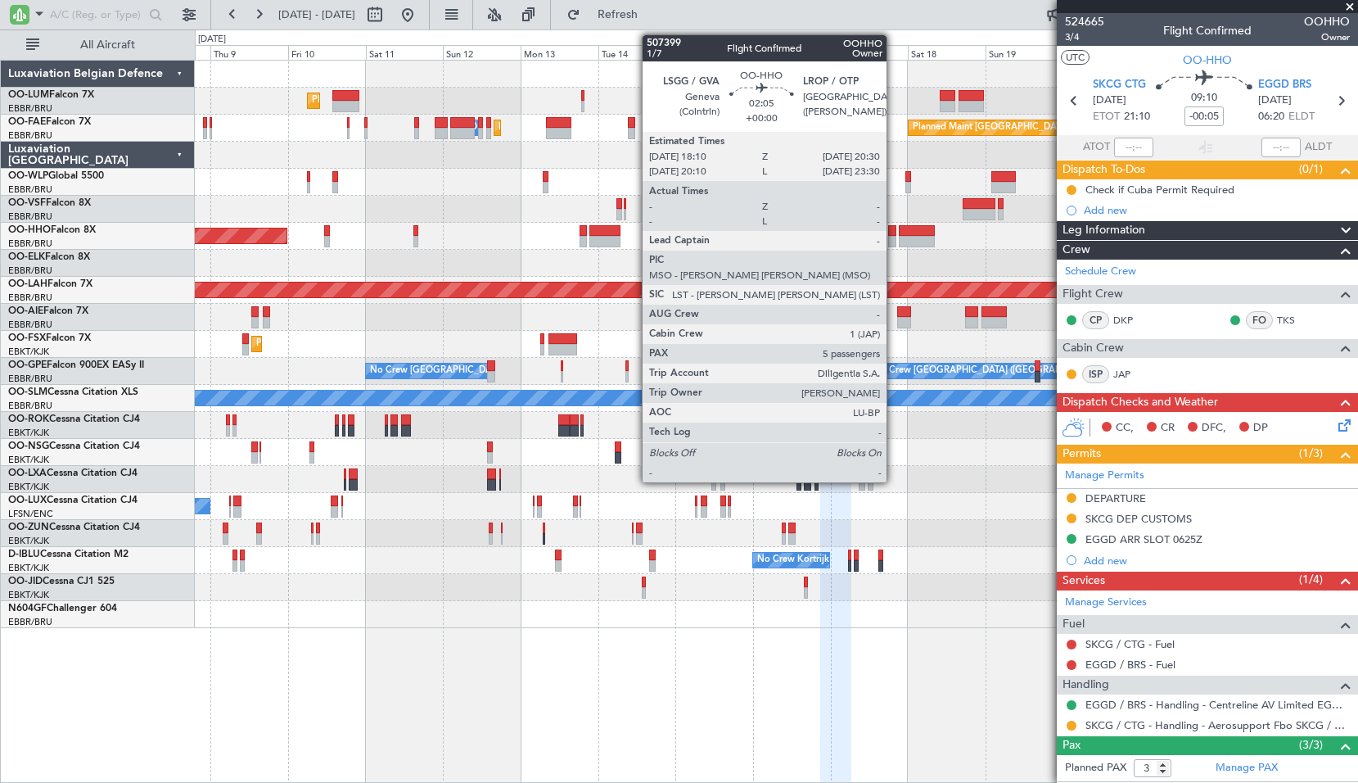
click at [894, 229] on div at bounding box center [892, 230] width 8 height 11
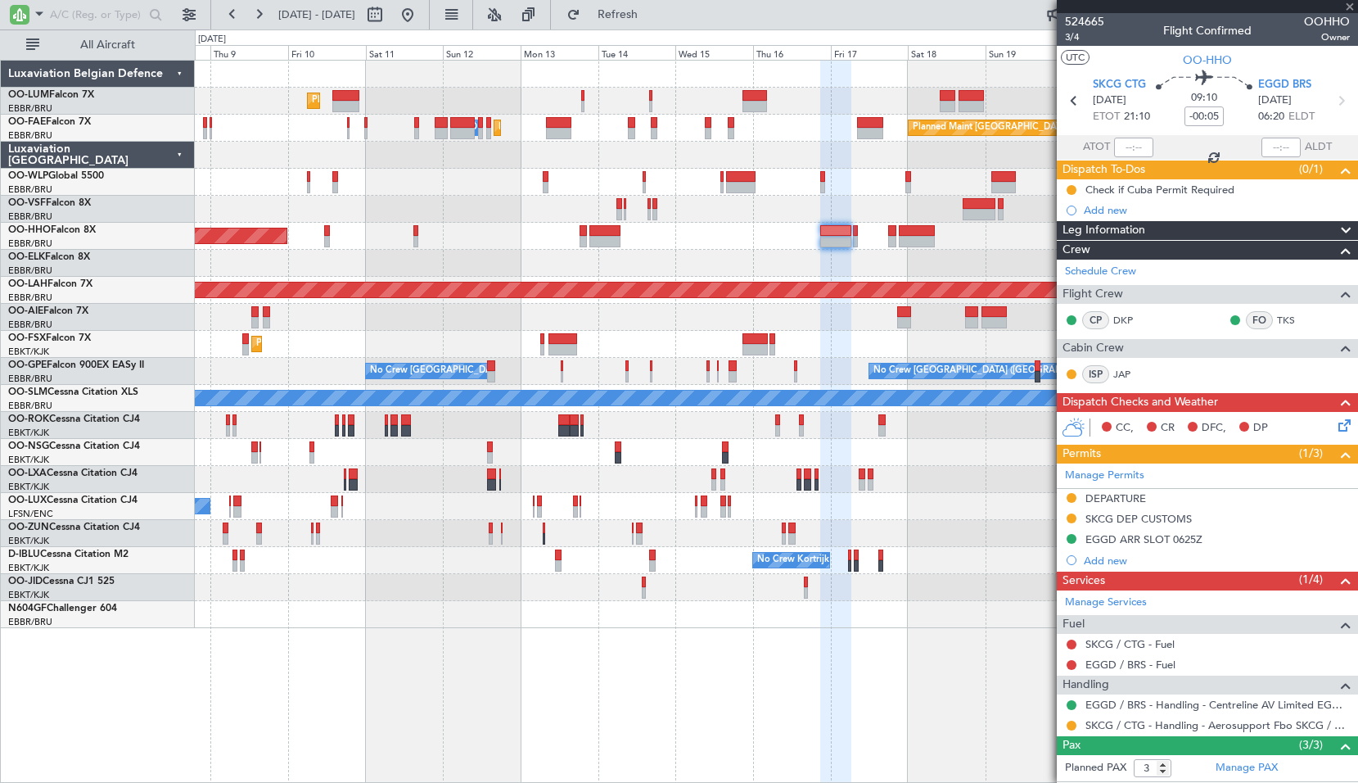
type input "5"
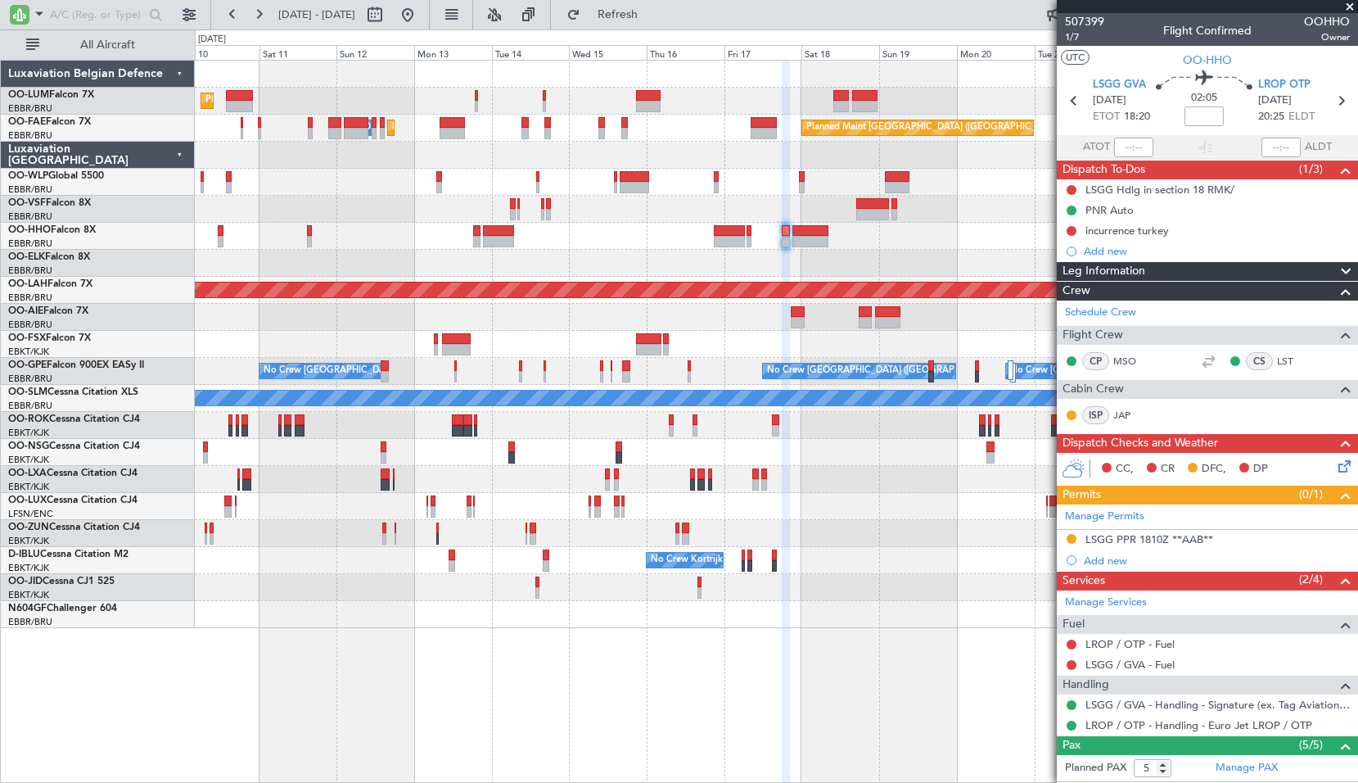
click at [864, 226] on div "Planned Maint Geneva (Cointrin)" at bounding box center [776, 236] width 1162 height 27
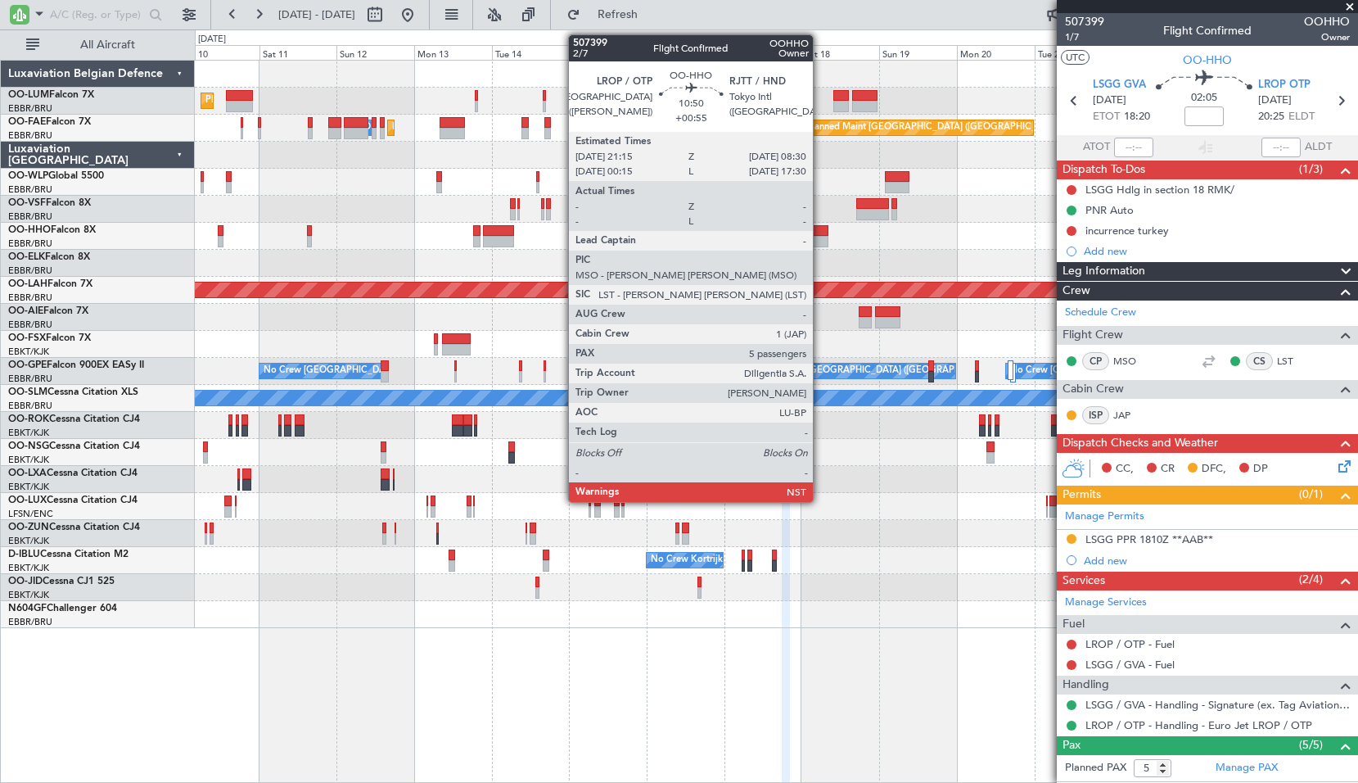
click at [820, 238] on div at bounding box center [810, 241] width 37 height 11
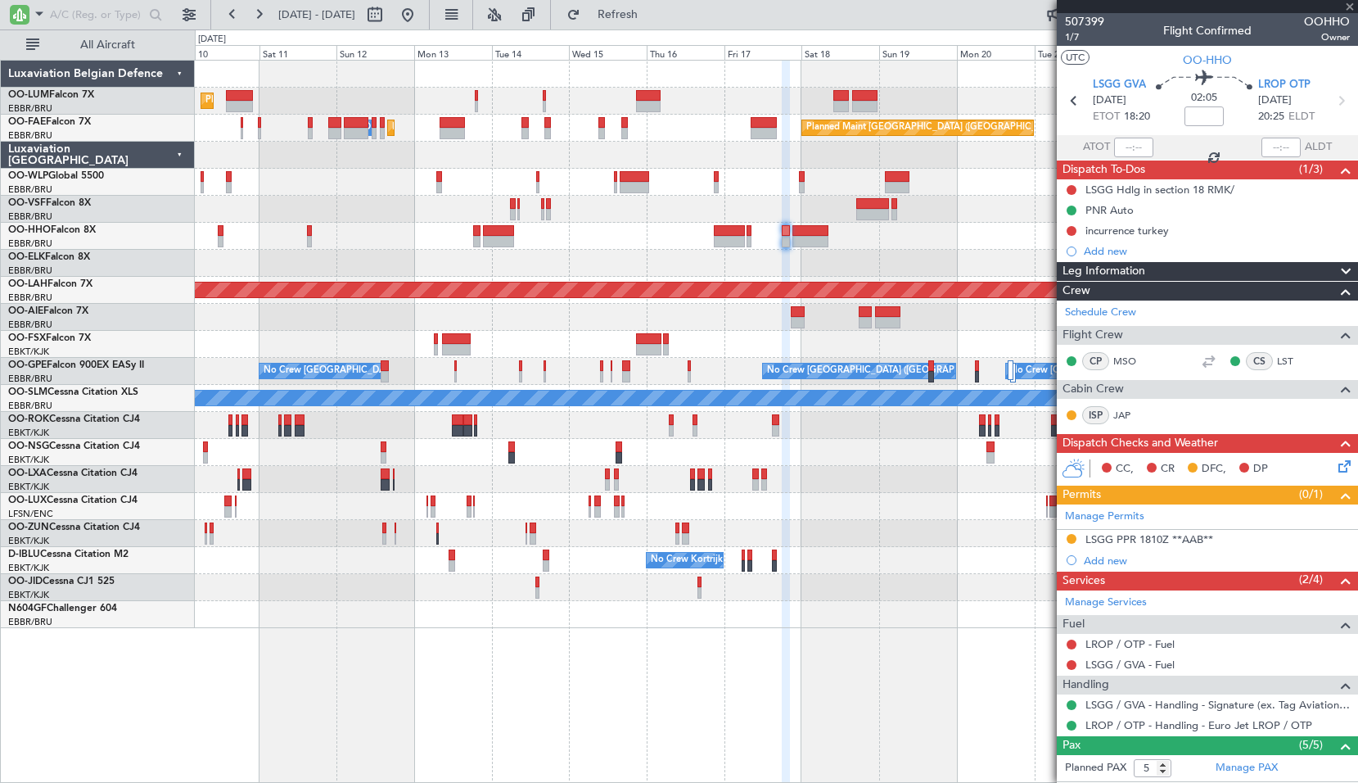
click at [869, 245] on div "Planned Maint Geneva (Cointrin)" at bounding box center [776, 236] width 1162 height 27
type input "+00:55"
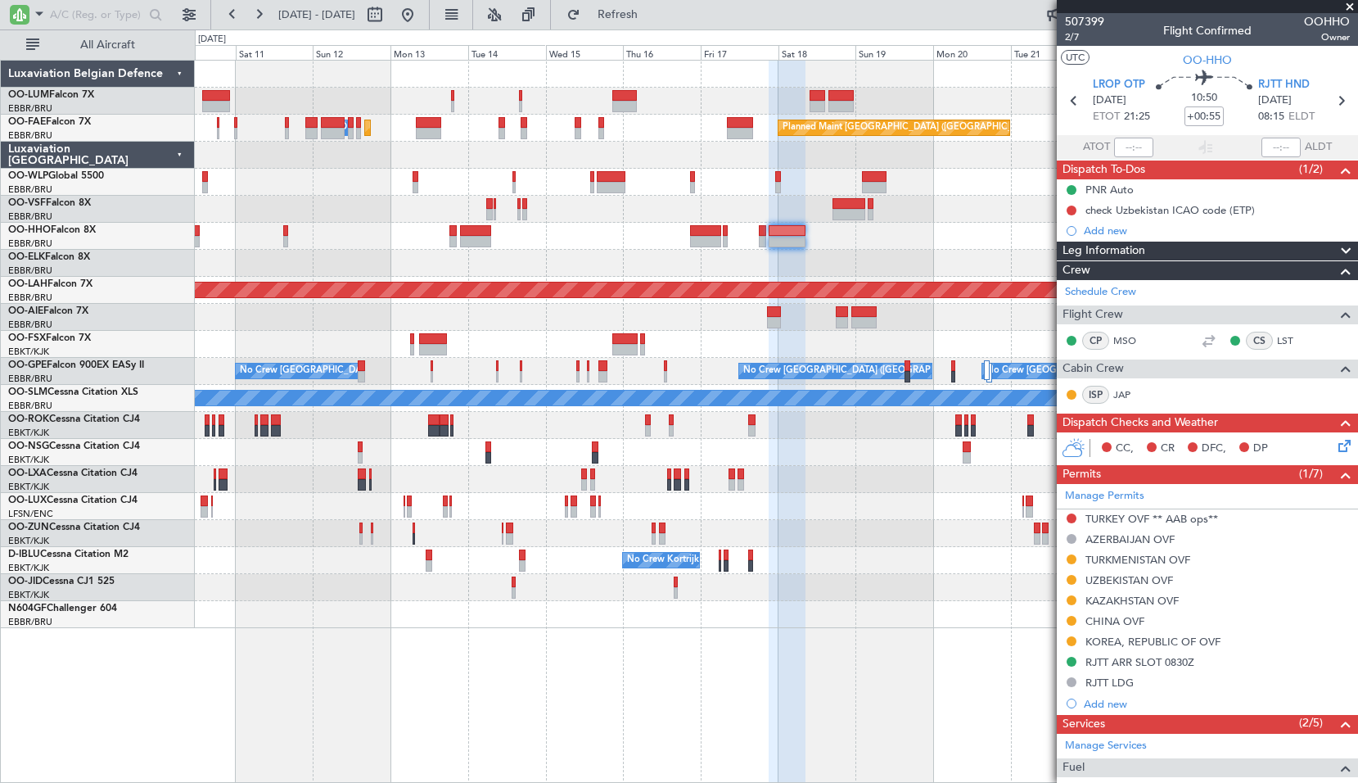
click at [1350, 4] on span at bounding box center [1350, 7] width 16 height 15
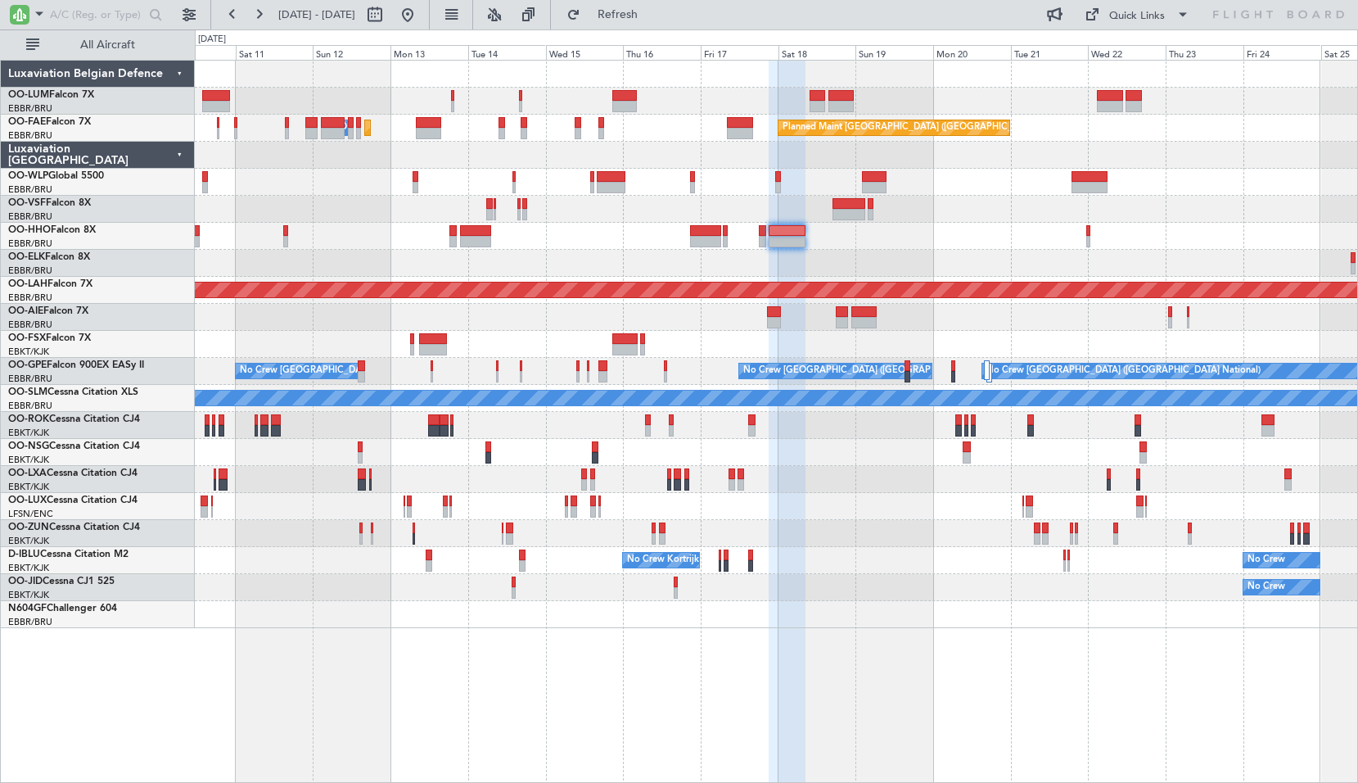
type input "0"
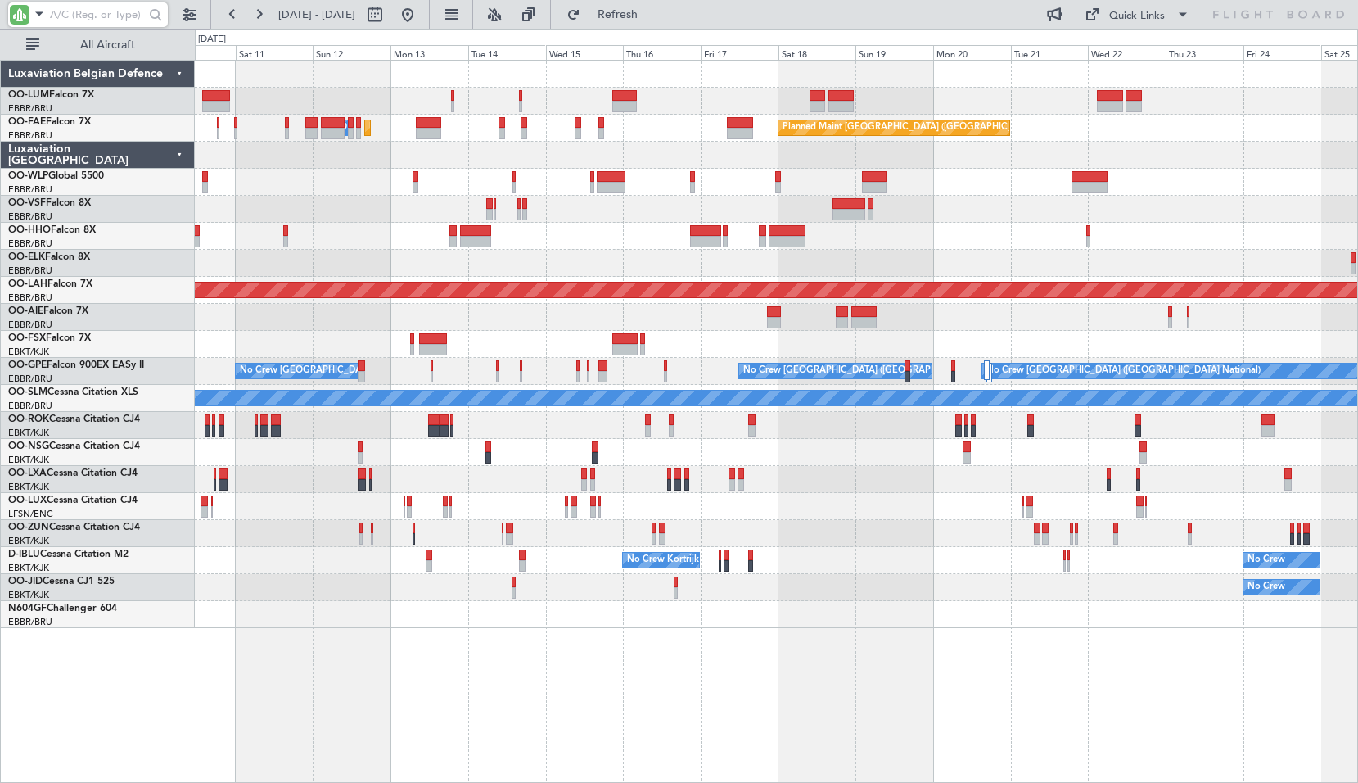
click at [67, 8] on input "text" at bounding box center [97, 14] width 94 height 25
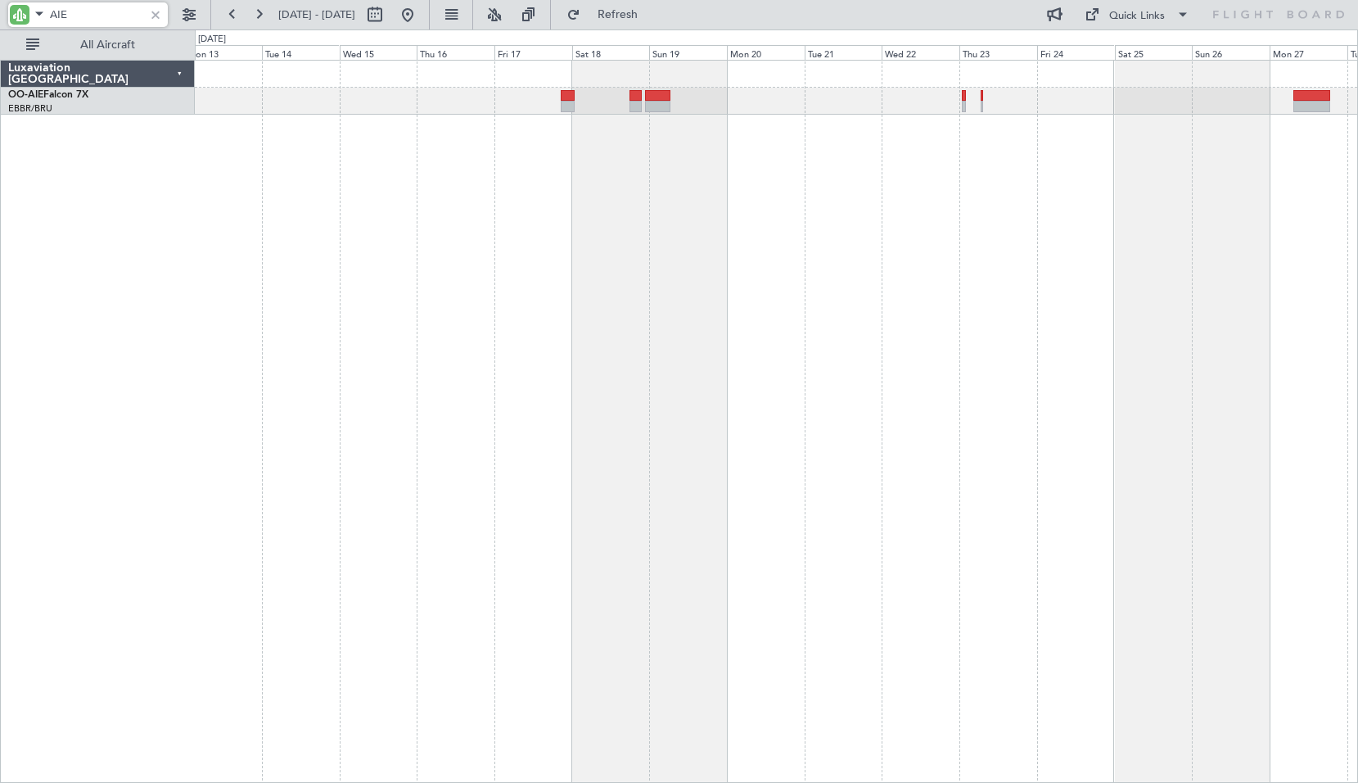
click at [693, 250] on div at bounding box center [776, 421] width 1163 height 723
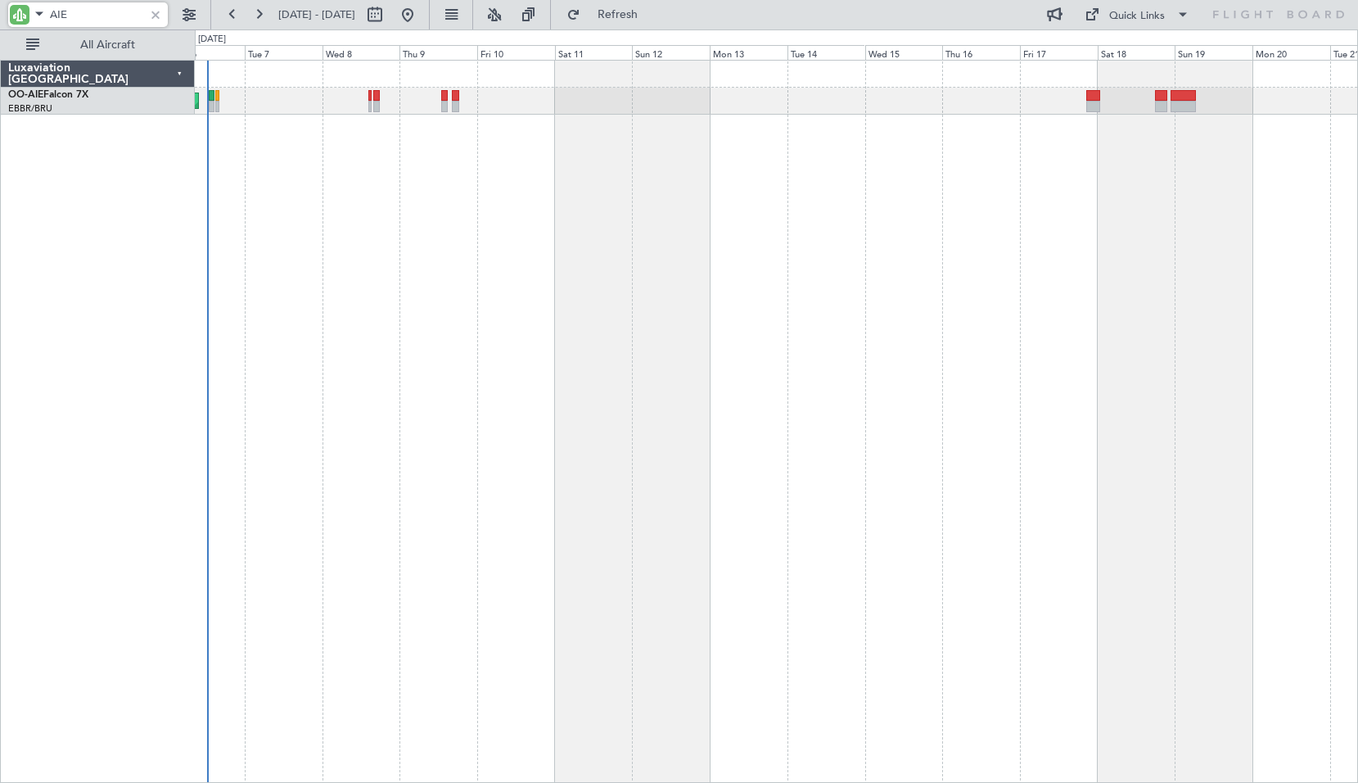
click at [787, 232] on div "Unplanned Maint [GEOGRAPHIC_DATA] ([GEOGRAPHIC_DATA])" at bounding box center [776, 421] width 1163 height 723
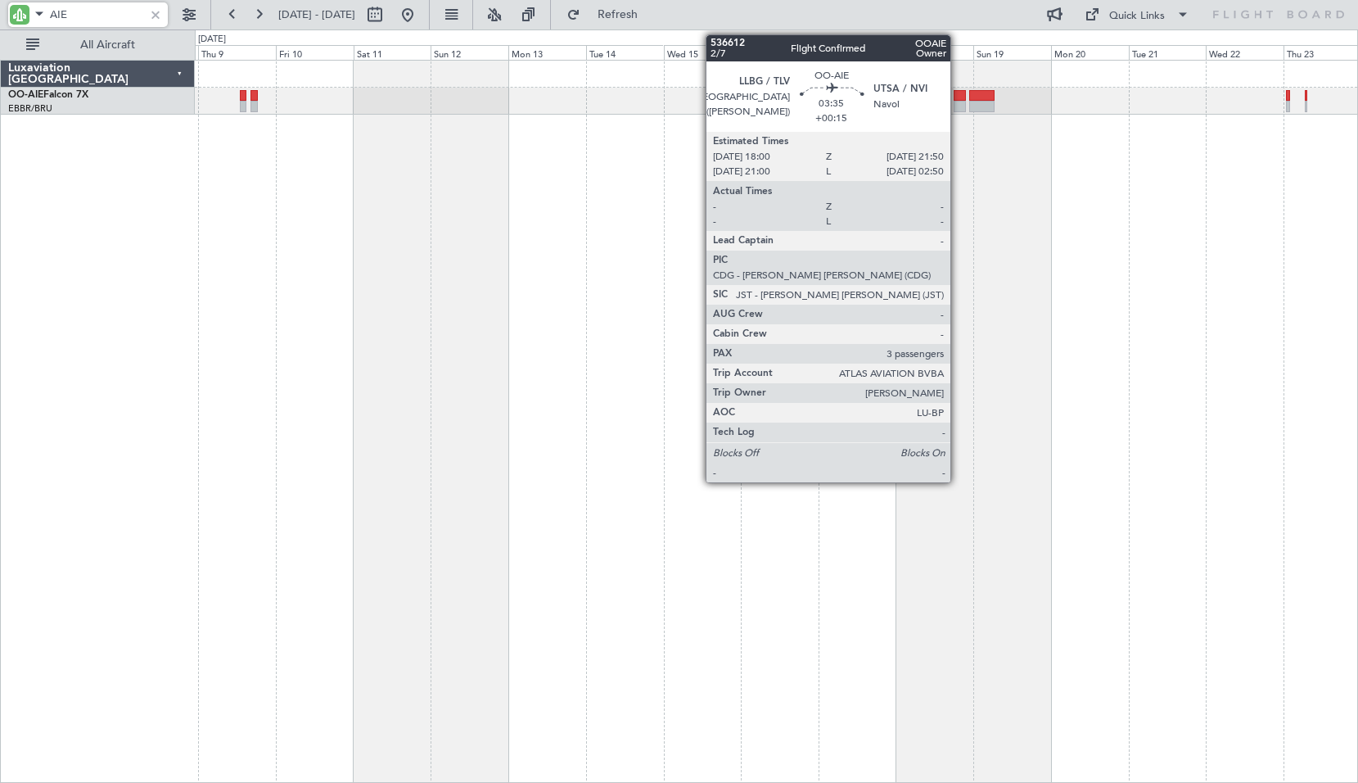
click at [958, 102] on div at bounding box center [960, 106] width 13 height 11
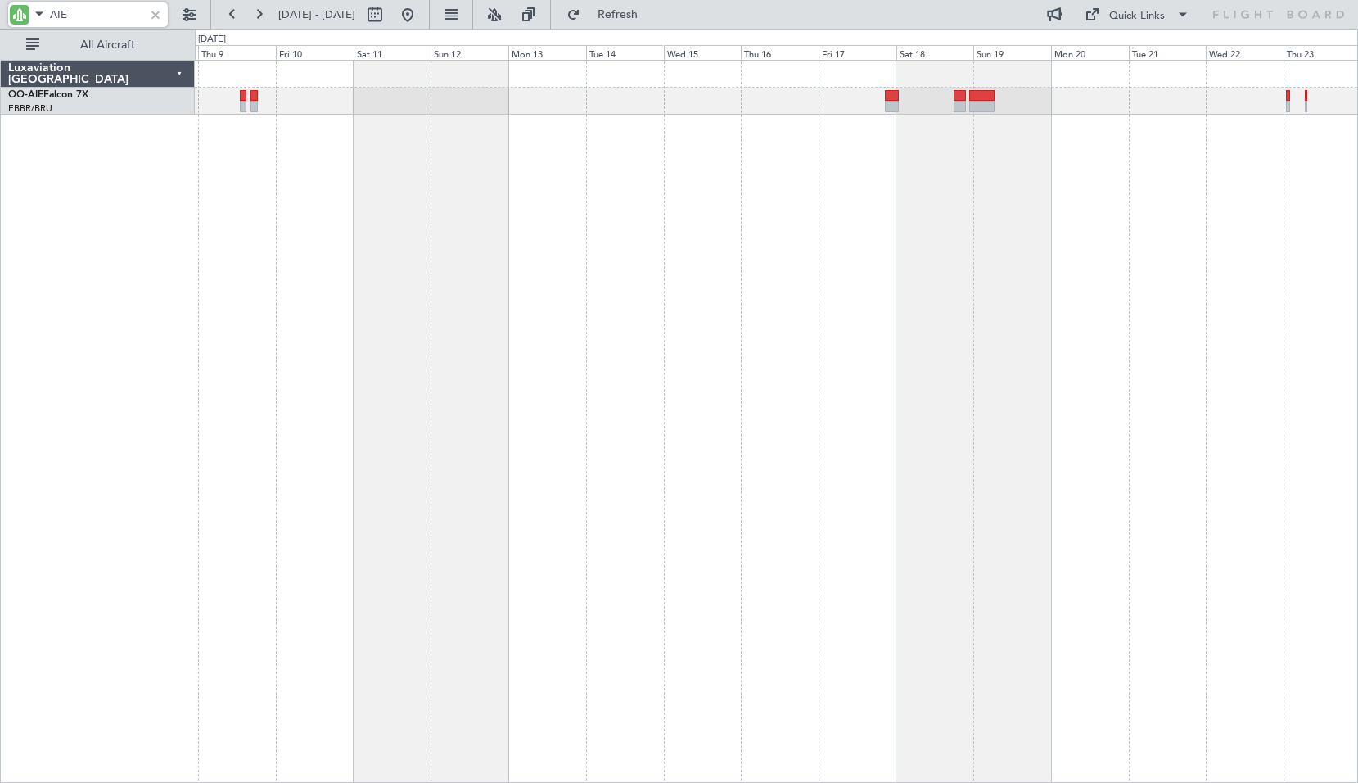
click at [1052, 162] on div "Unplanned Maint [GEOGRAPHIC_DATA] ([GEOGRAPHIC_DATA])" at bounding box center [776, 421] width 1163 height 723
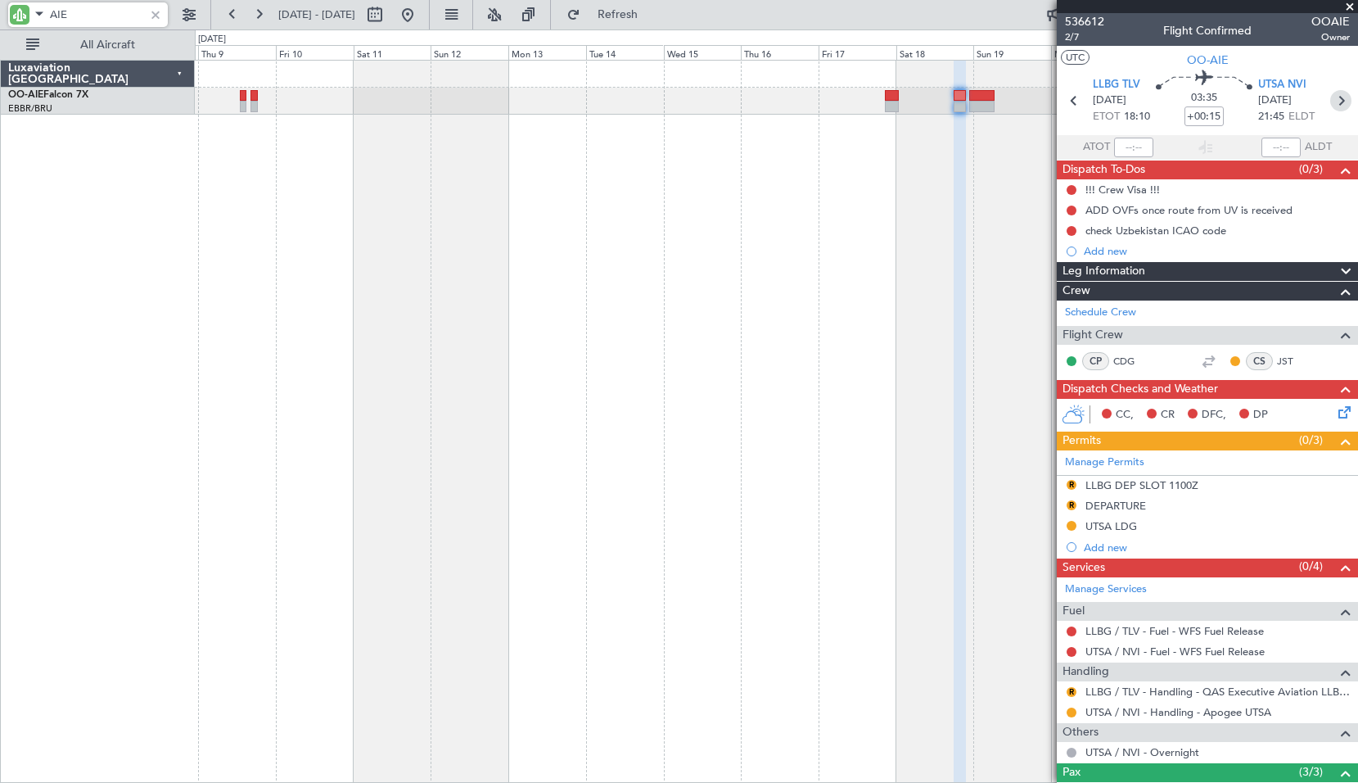
type input "AIE"
click at [1337, 93] on icon at bounding box center [1340, 100] width 21 height 21
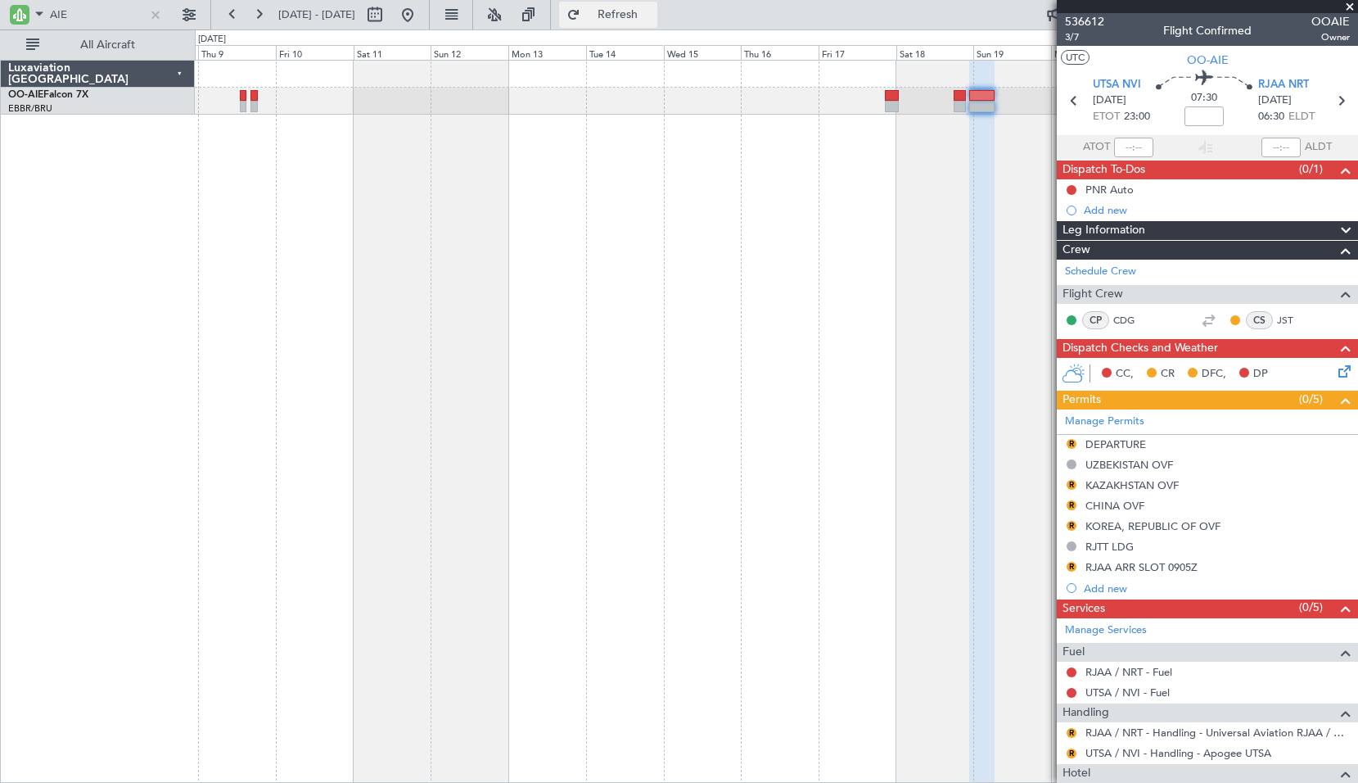
click at [649, 18] on span "Refresh" at bounding box center [618, 14] width 69 height 11
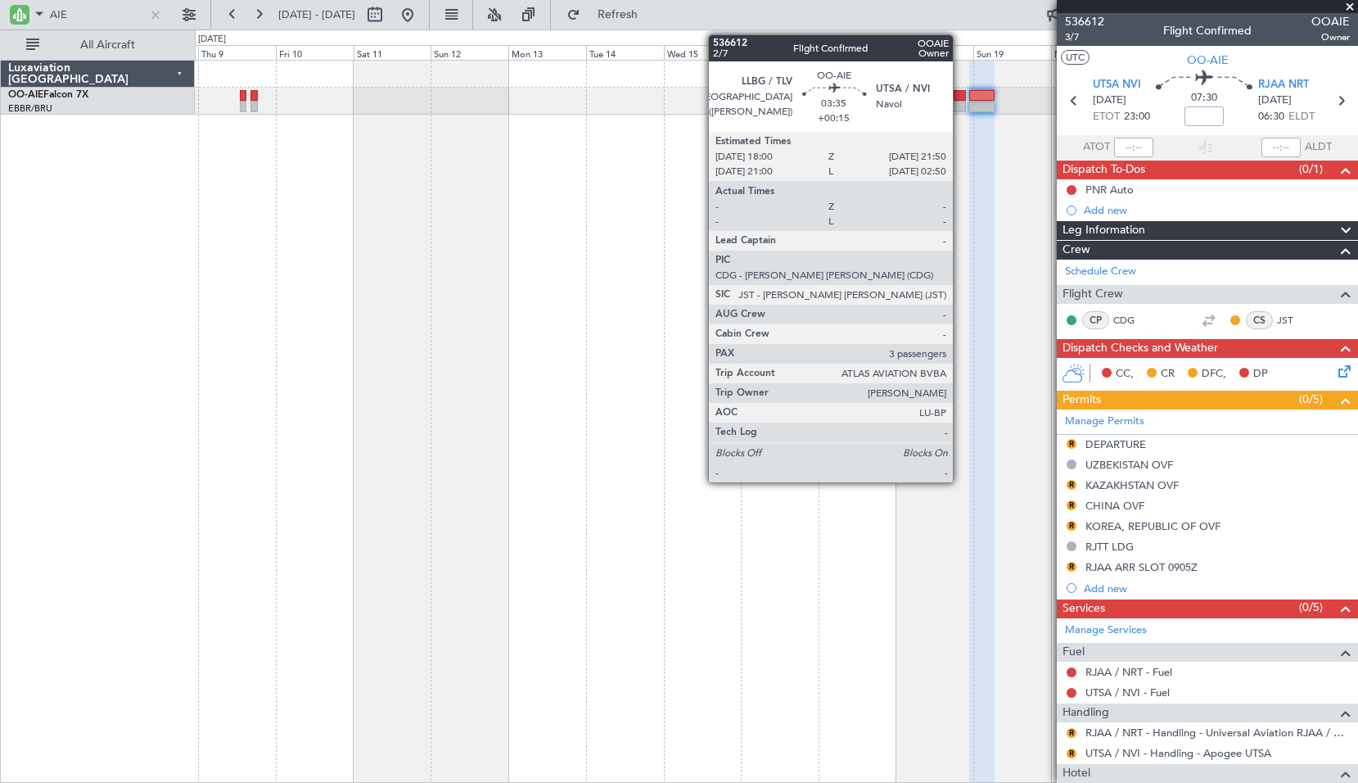
click at [960, 104] on div at bounding box center [960, 106] width 13 height 11
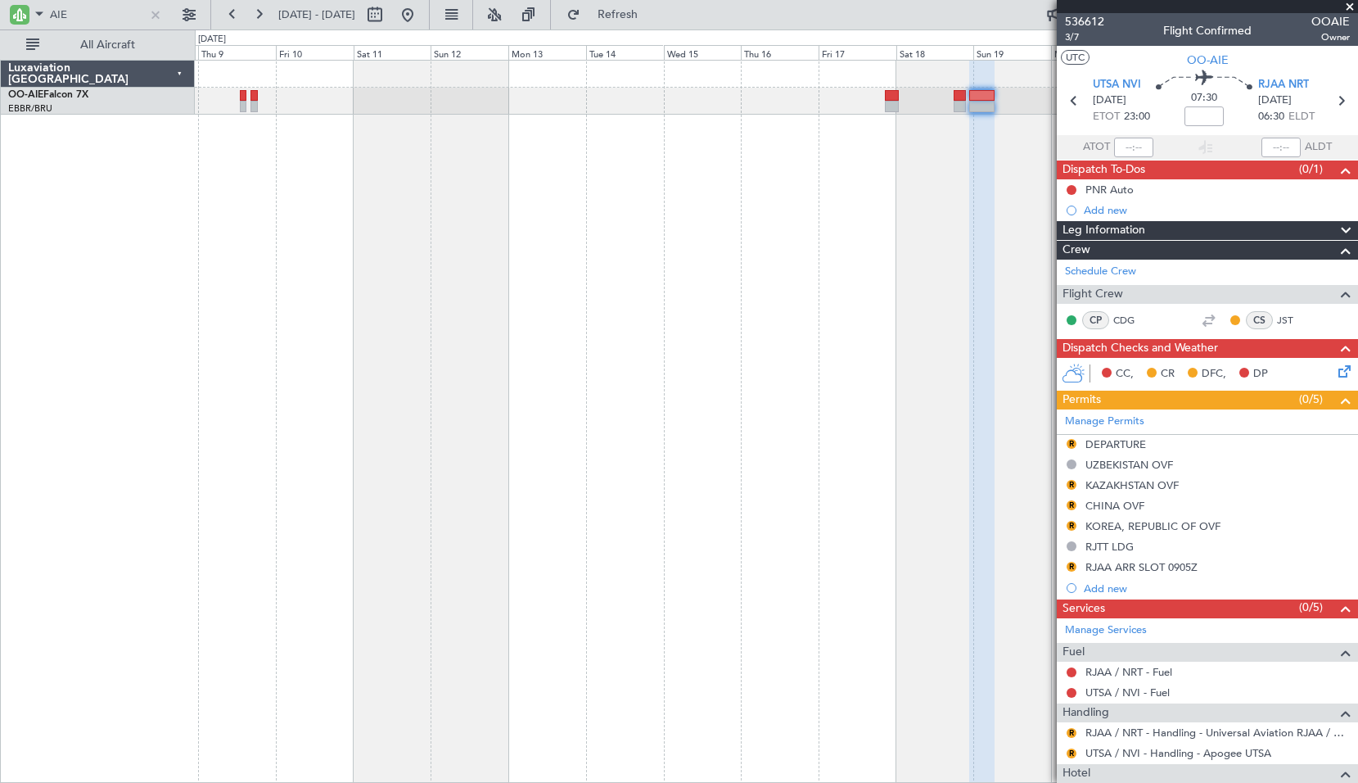
click at [959, 208] on div "Unplanned Maint [GEOGRAPHIC_DATA] ([GEOGRAPHIC_DATA])" at bounding box center [776, 421] width 1163 height 723
type input "+00:15"
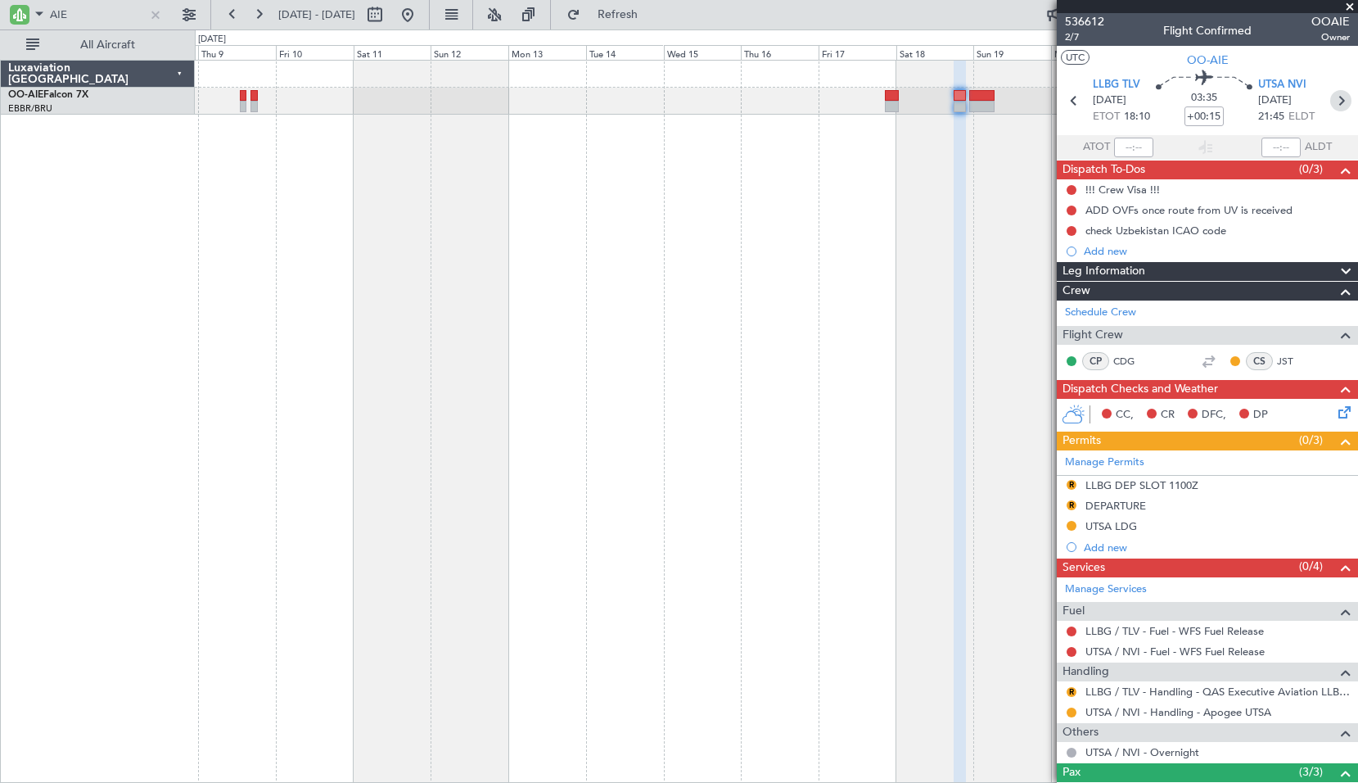
click at [1333, 103] on icon at bounding box center [1340, 100] width 21 height 21
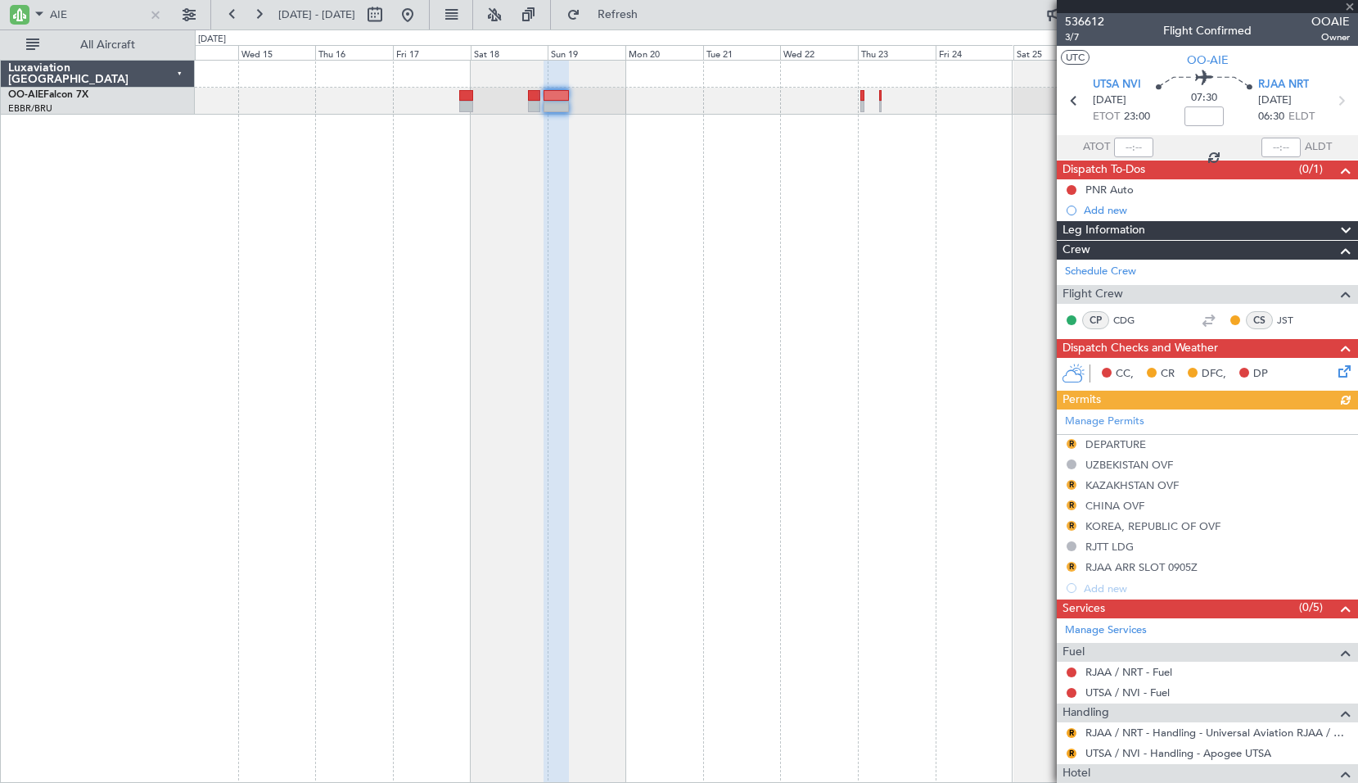
click at [467, 223] on div at bounding box center [776, 421] width 1163 height 723
click at [1332, 102] on icon at bounding box center [1340, 100] width 21 height 21
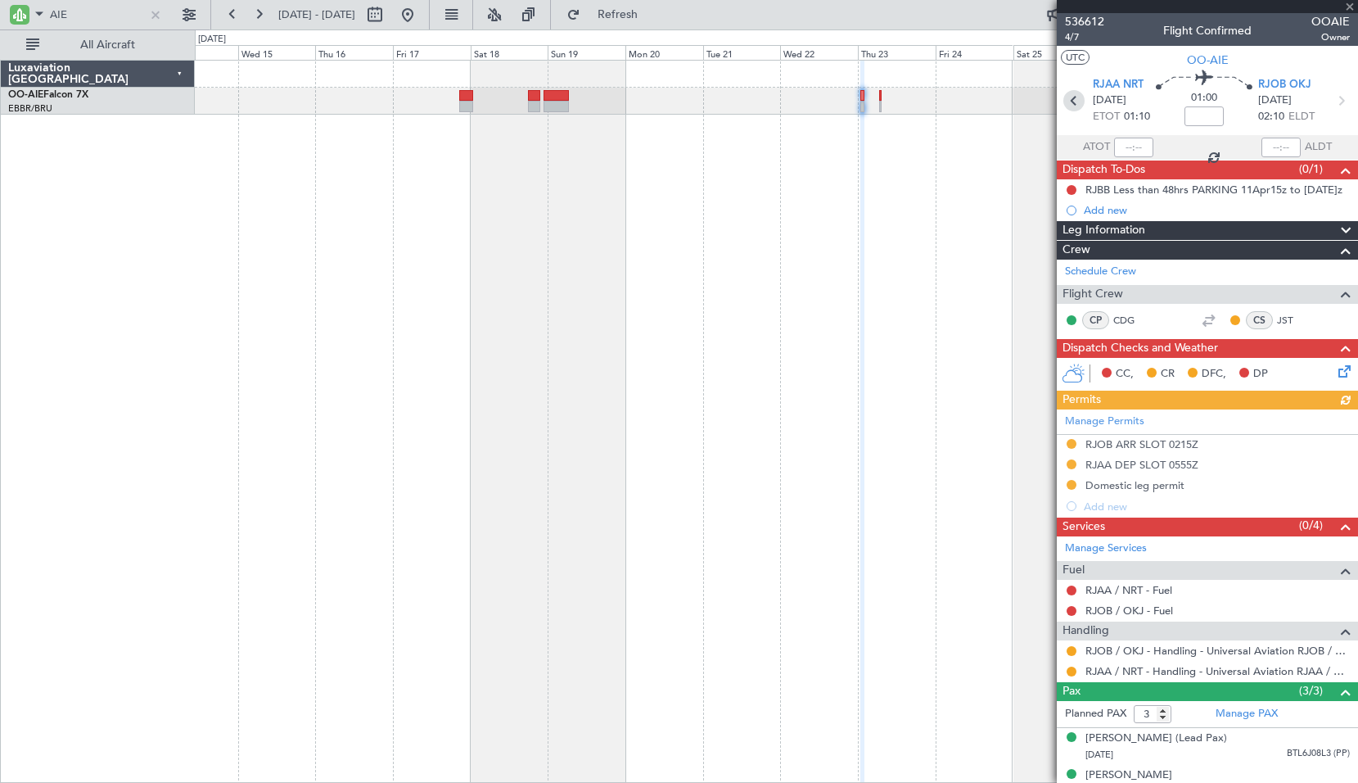
click at [1069, 108] on icon at bounding box center [1073, 100] width 21 height 21
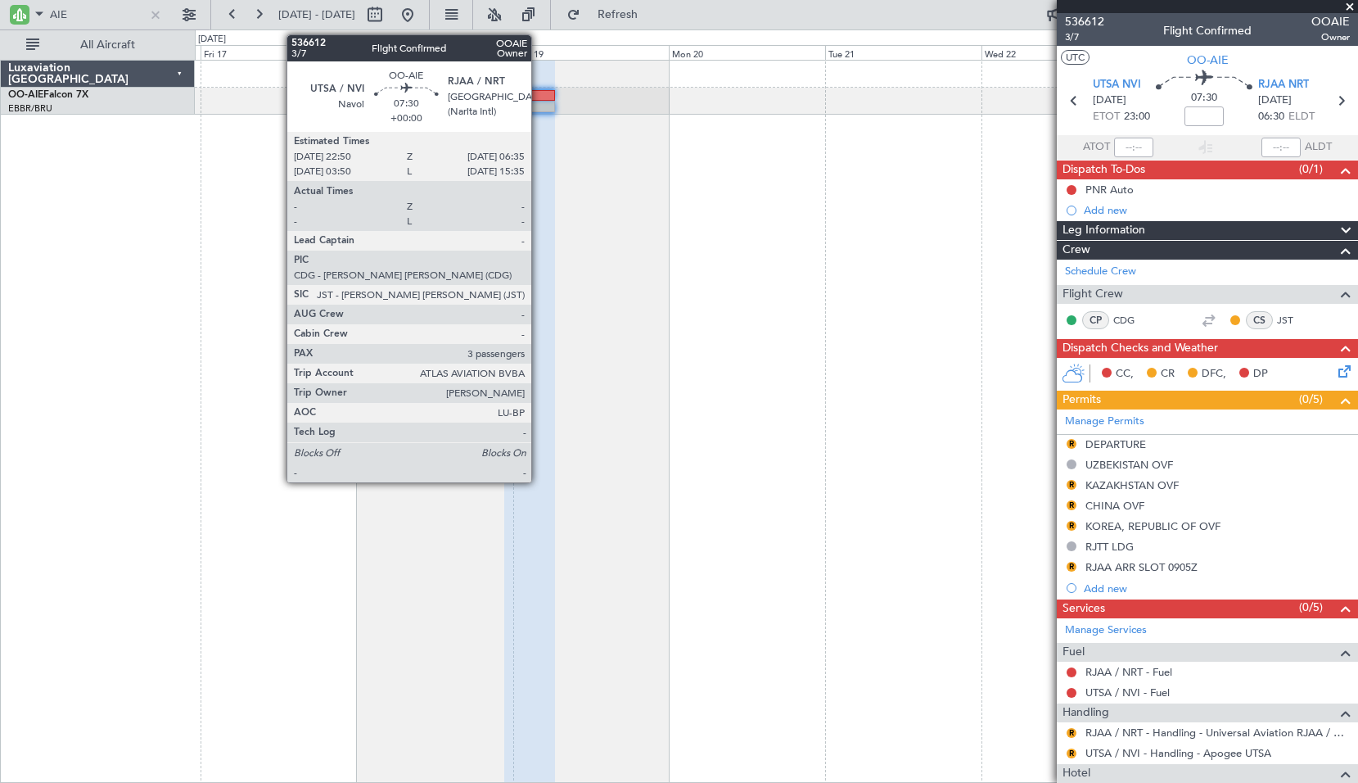
click at [539, 110] on div at bounding box center [529, 106] width 51 height 11
click at [540, 111] on div at bounding box center [529, 106] width 51 height 11
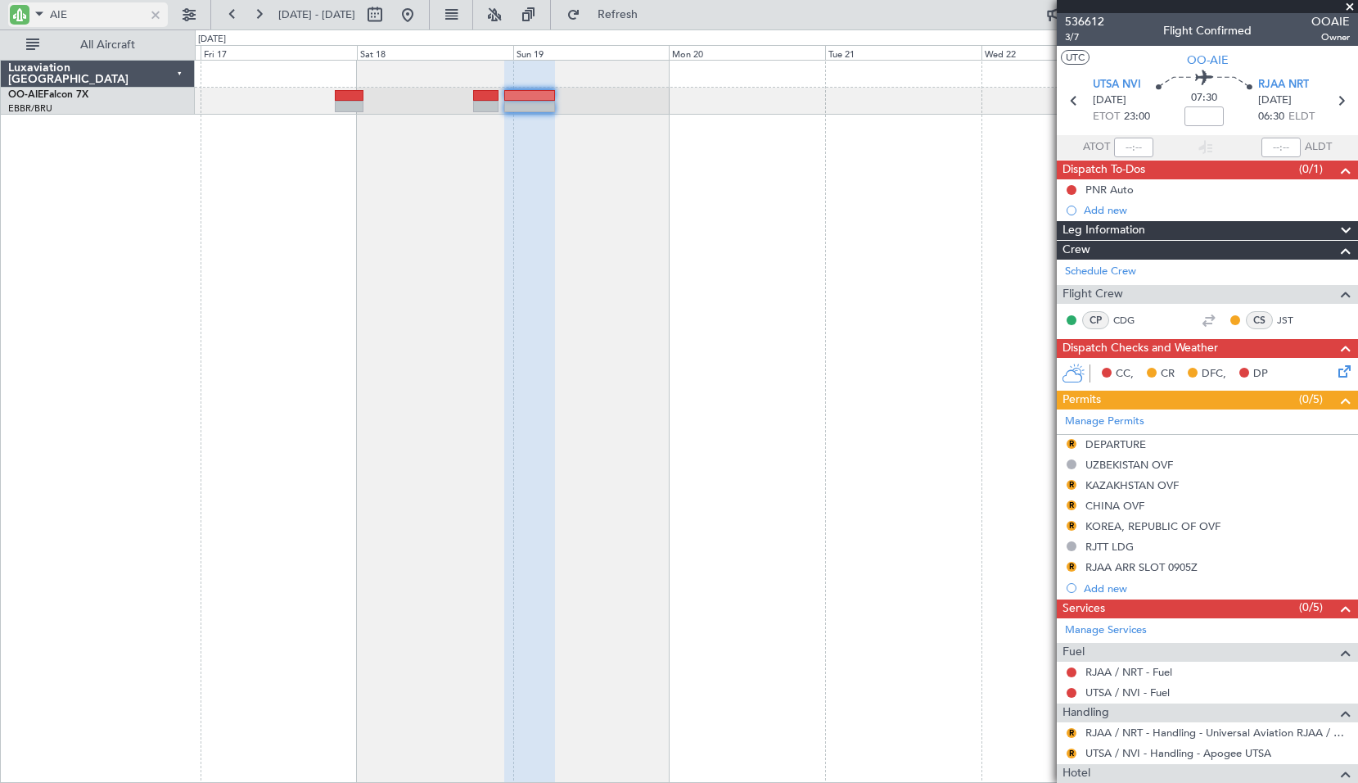
click at [159, 16] on div at bounding box center [156, 15] width 18 height 18
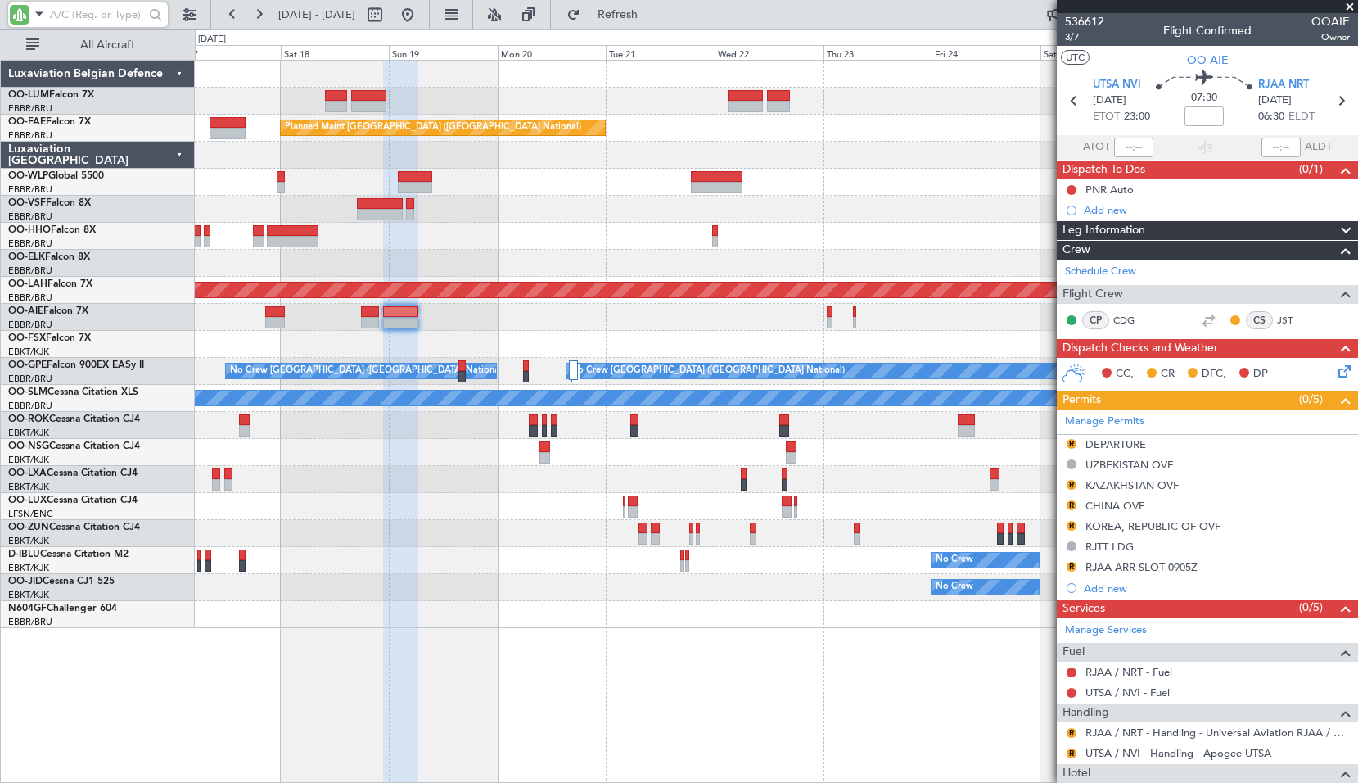
click at [640, 622] on div at bounding box center [776, 614] width 1162 height 27
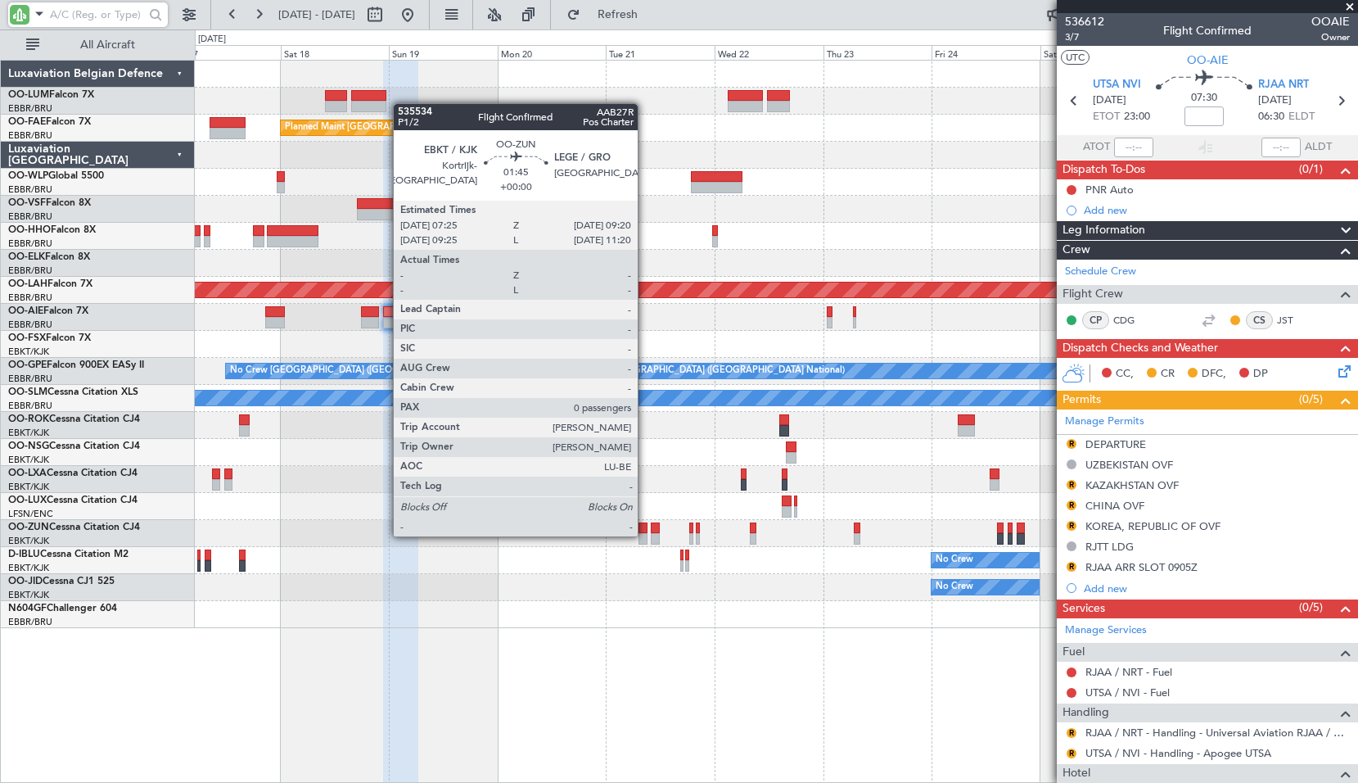
click at [645, 535] on div at bounding box center [643, 538] width 9 height 11
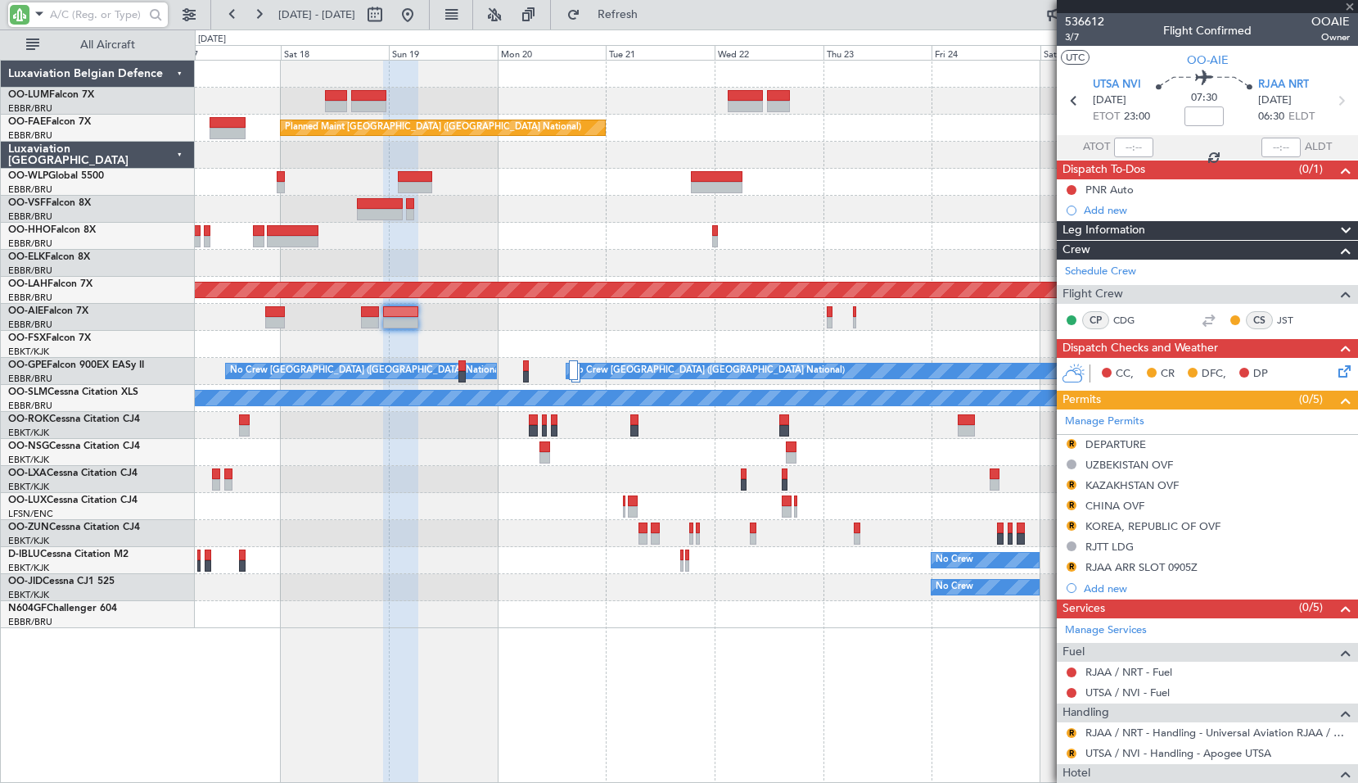
click at [653, 436] on div at bounding box center [776, 425] width 1162 height 27
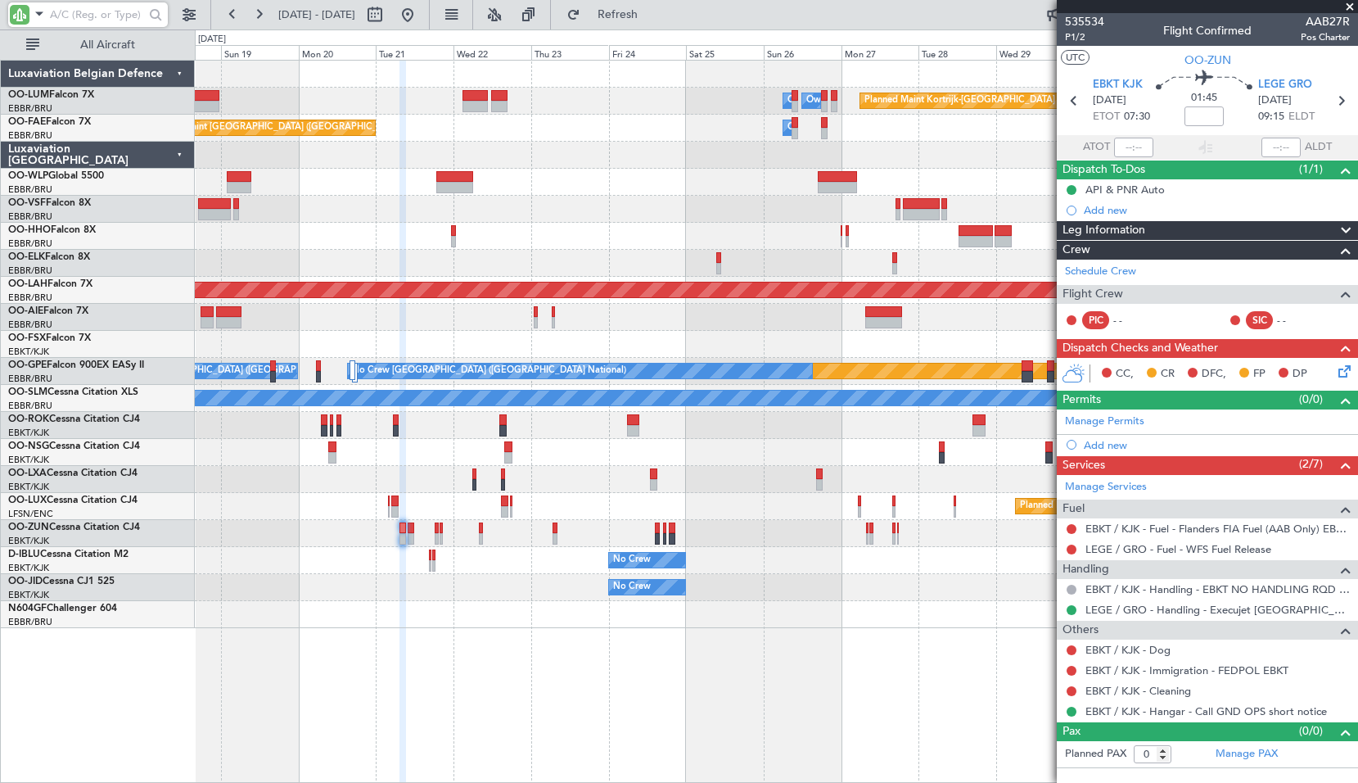
click at [554, 670] on div "Planned Maint Kortrijk-Wevelgem Owner Melsbroek Air Base Owner Melsbroek Air Ba…" at bounding box center [776, 421] width 1163 height 723
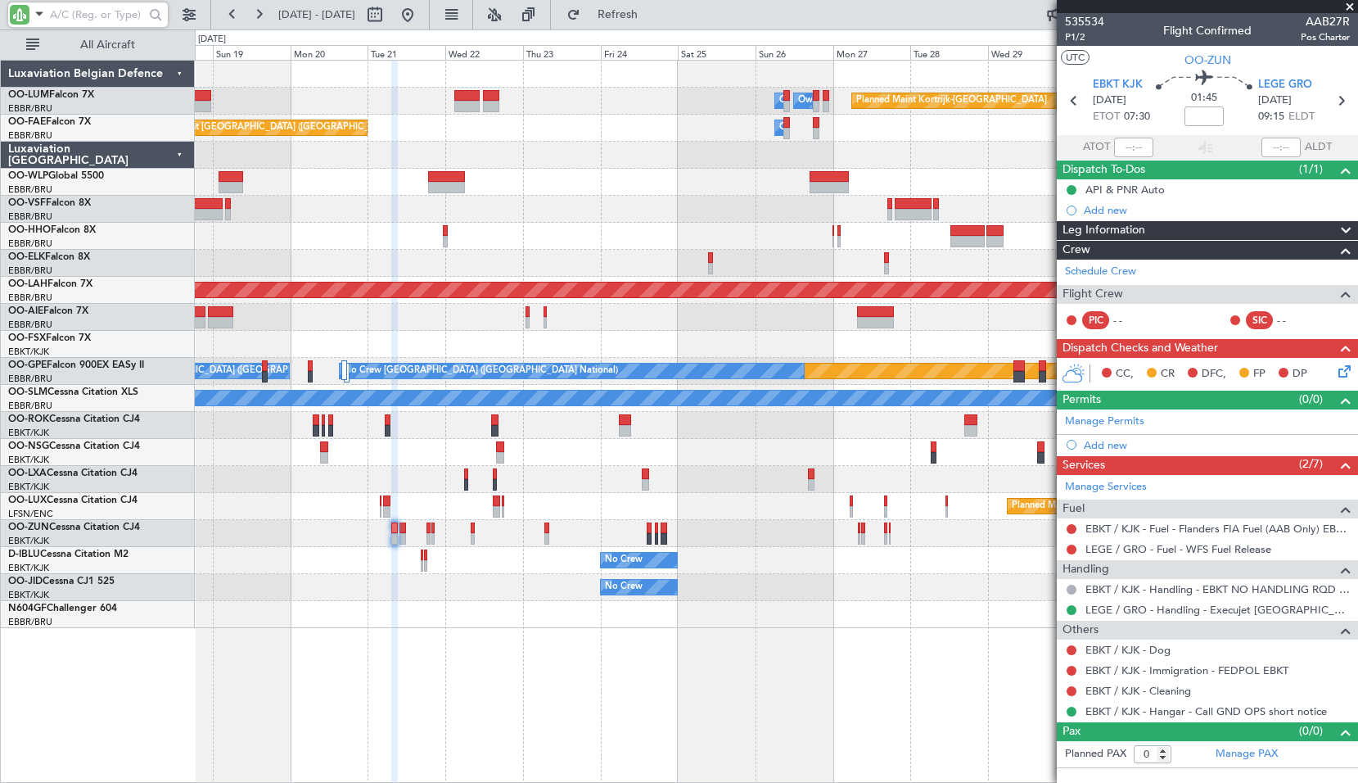
click at [612, 678] on div "Planned Maint Kortrijk-Wevelgem Owner Melsbroek Air Base Owner Melsbroek Air Ba…" at bounding box center [776, 421] width 1163 height 723
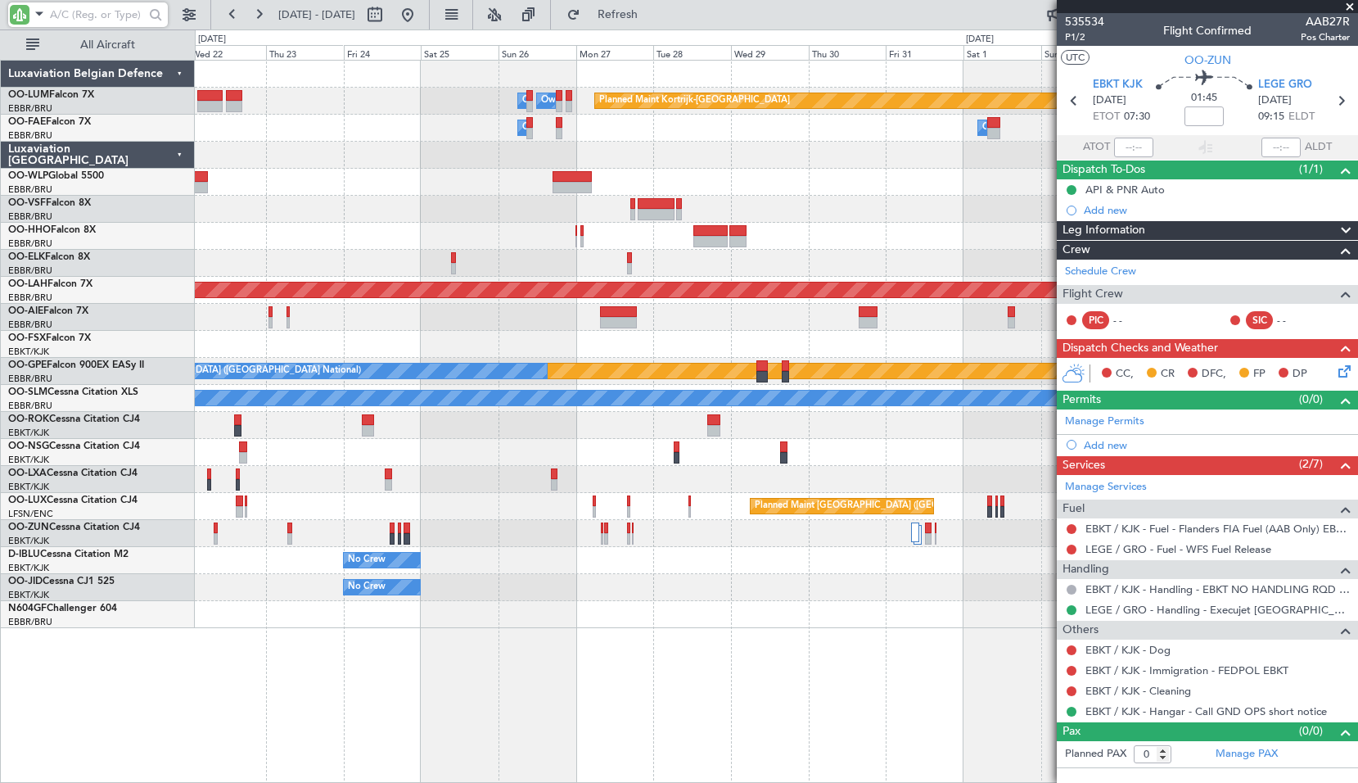
click at [599, 678] on div "Planned Maint Kortrijk-Wevelgem Owner Melsbroek Air Base Owner Melsbroek Air Ba…" at bounding box center [776, 421] width 1163 height 723
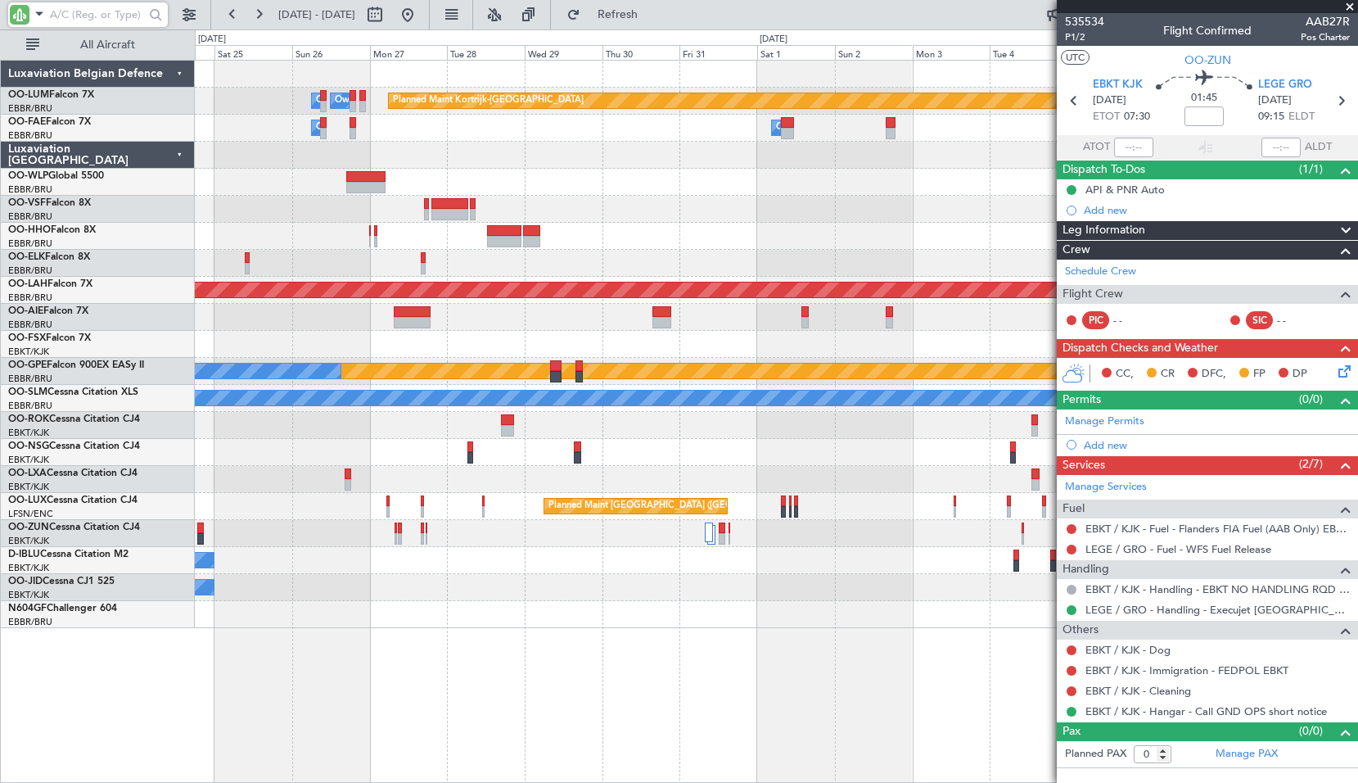
click at [598, 684] on div "Planned Maint Kortrijk-Wevelgem Owner Melsbroek Air Base Owner Melsbroek Air Ba…" at bounding box center [776, 421] width 1163 height 723
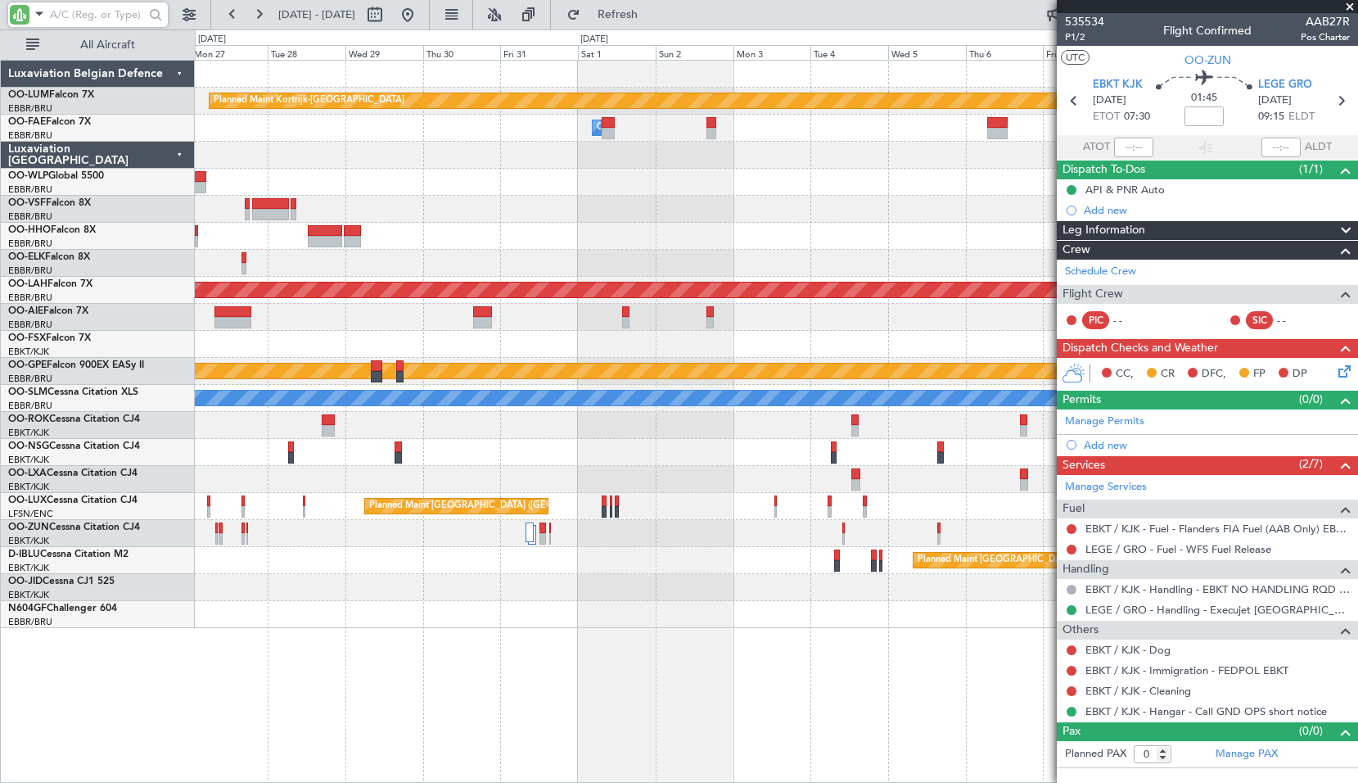
click at [586, 673] on div "Planned Maint Kortrijk-Wevelgem Owner Melsbroek Air Base Owner Melsbroek Air Ba…" at bounding box center [776, 421] width 1163 height 723
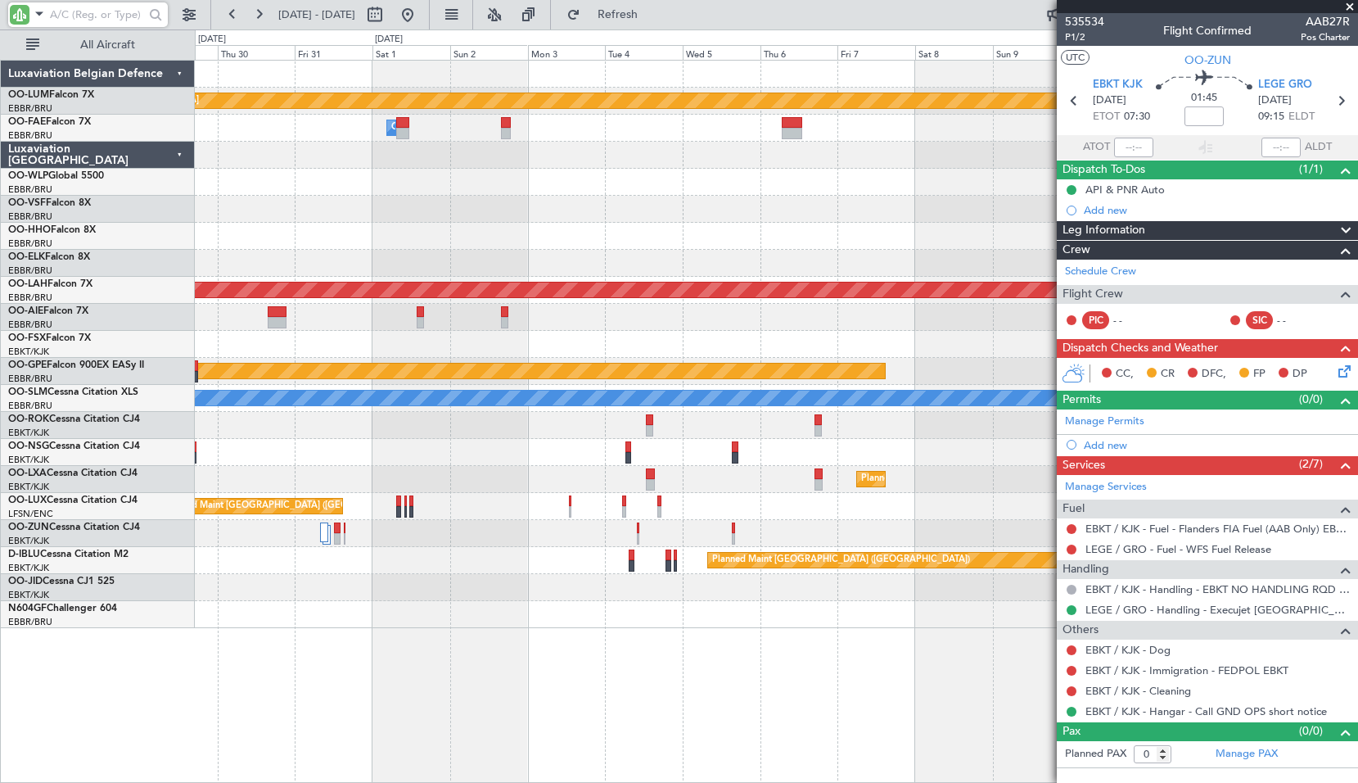
click at [666, 678] on div "Planned Maint Kortrijk-Wevelgem Owner Melsbroek Air Base Owner Melsbroek Air Ba…" at bounding box center [776, 421] width 1163 height 723
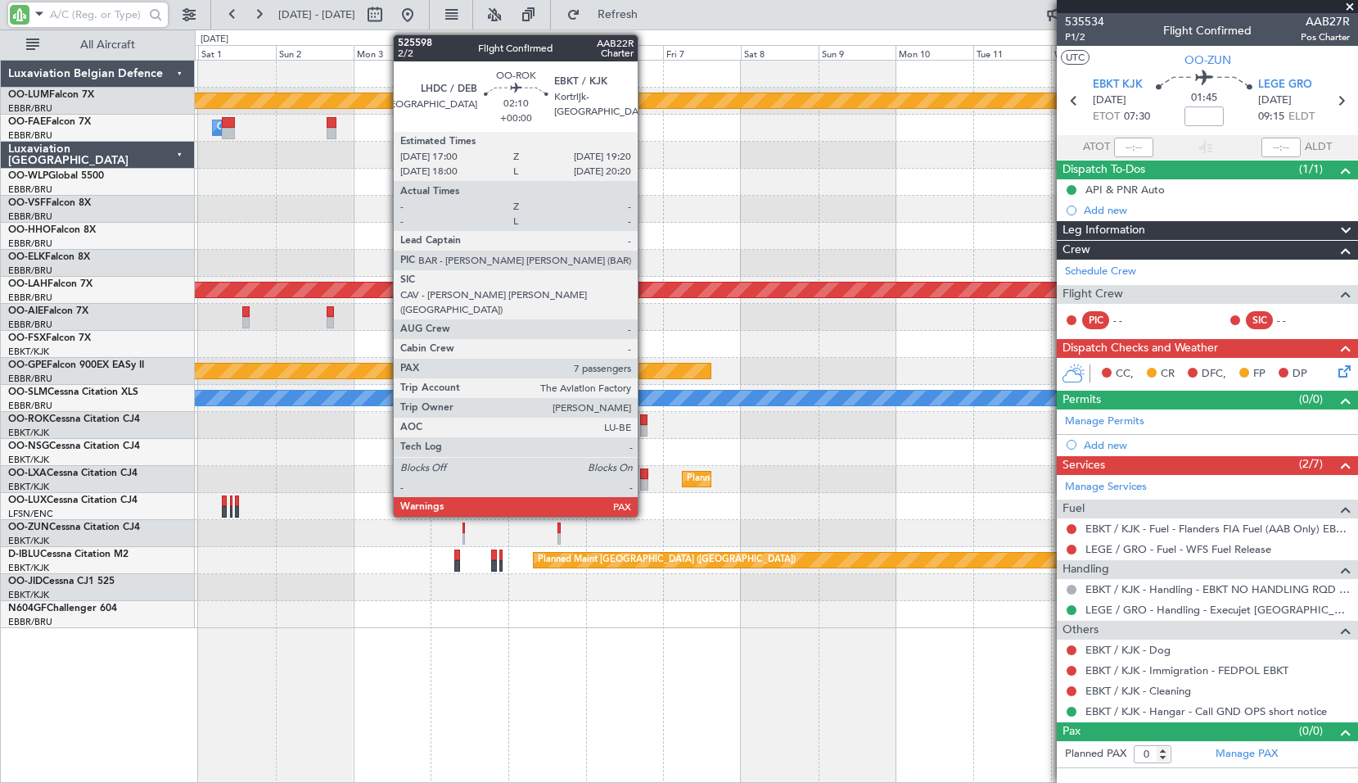
click at [645, 419] on div at bounding box center [644, 419] width 8 height 11
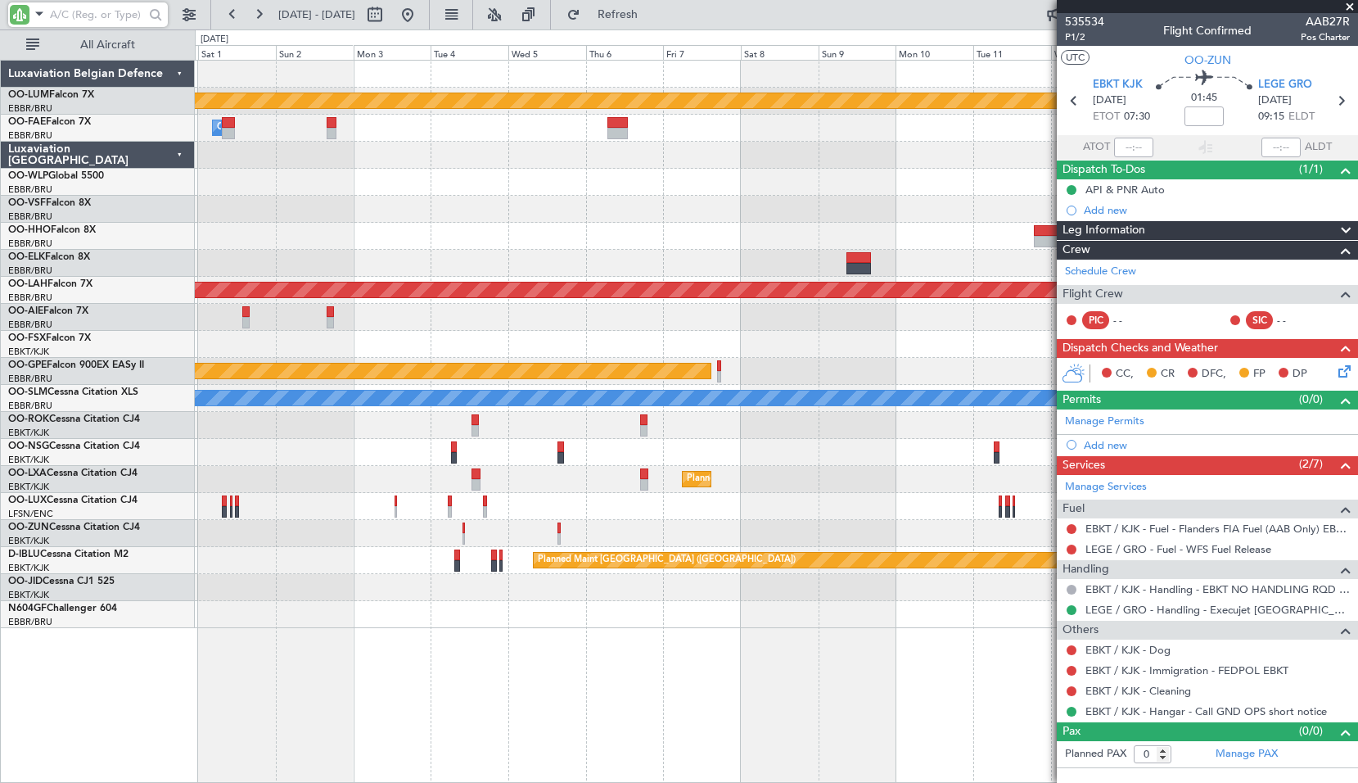
click at [778, 427] on div at bounding box center [776, 425] width 1162 height 27
type input "7"
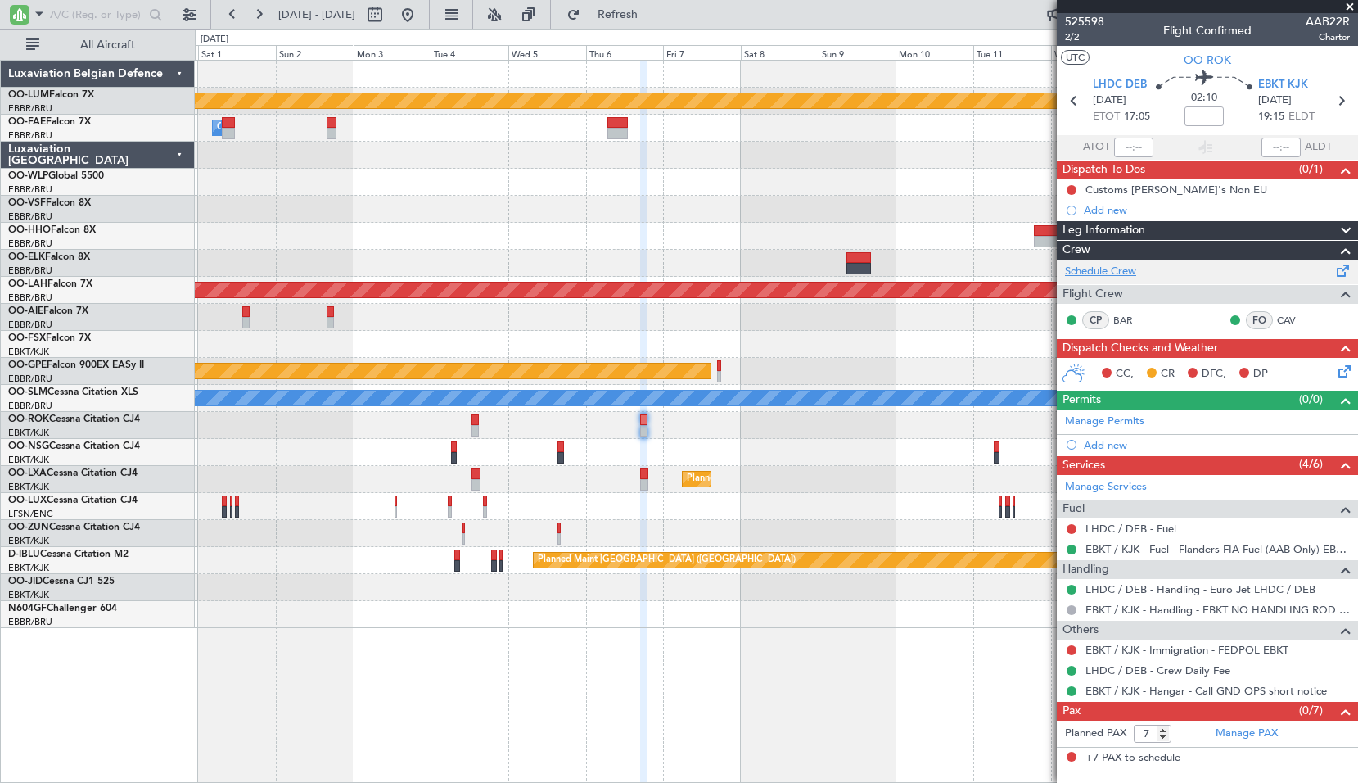
click at [1121, 271] on link "Schedule Crew" at bounding box center [1100, 272] width 71 height 16
click at [1337, 729] on span at bounding box center [1343, 728] width 20 height 12
click at [1126, 322] on link "BAR" at bounding box center [1131, 320] width 37 height 15
click at [1293, 323] on link "CAV" at bounding box center [1295, 320] width 37 height 15
click at [421, 12] on button at bounding box center [408, 15] width 26 height 26
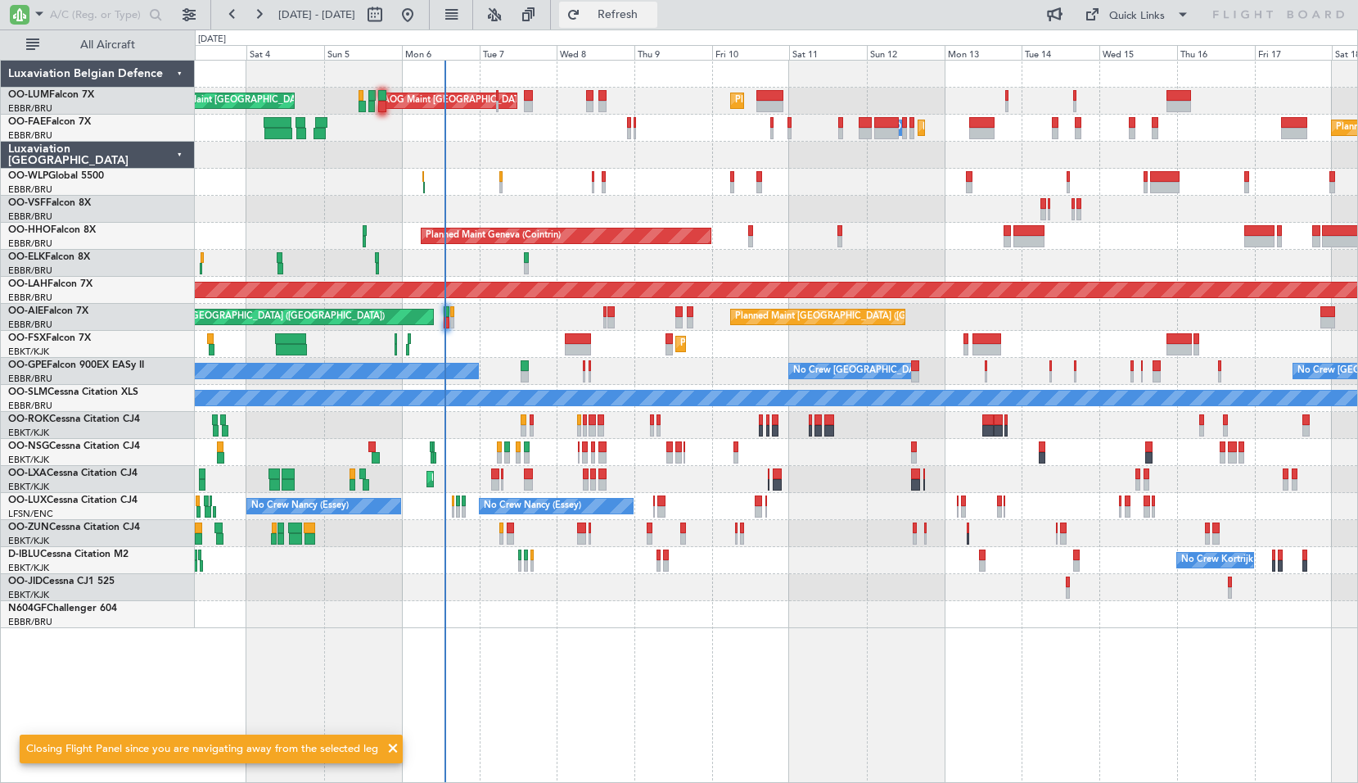
click at [652, 17] on span "Refresh" at bounding box center [618, 14] width 69 height 11
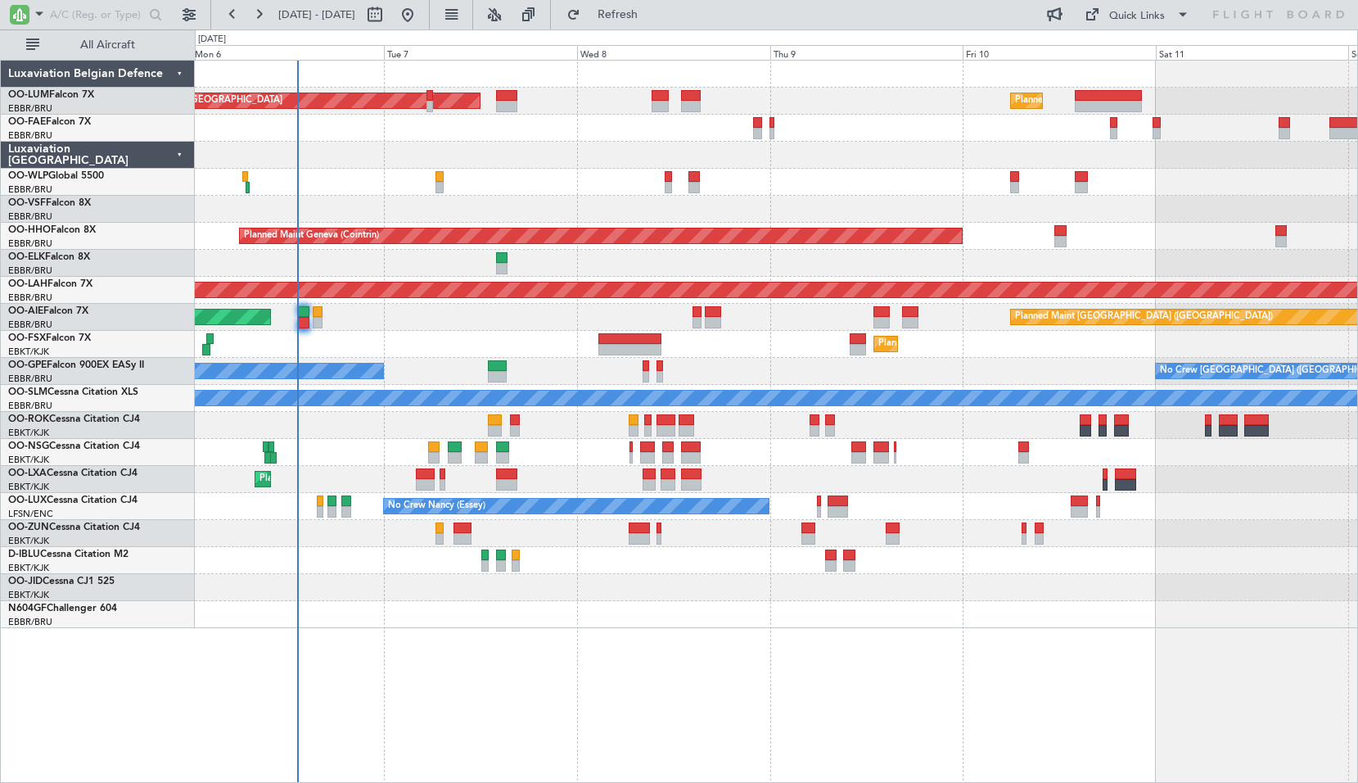
click at [668, 385] on div "Planned Maint Brussels (Brussels National) AOG Maint Sibiu Planned Maint Brusse…" at bounding box center [776, 344] width 1162 height 567
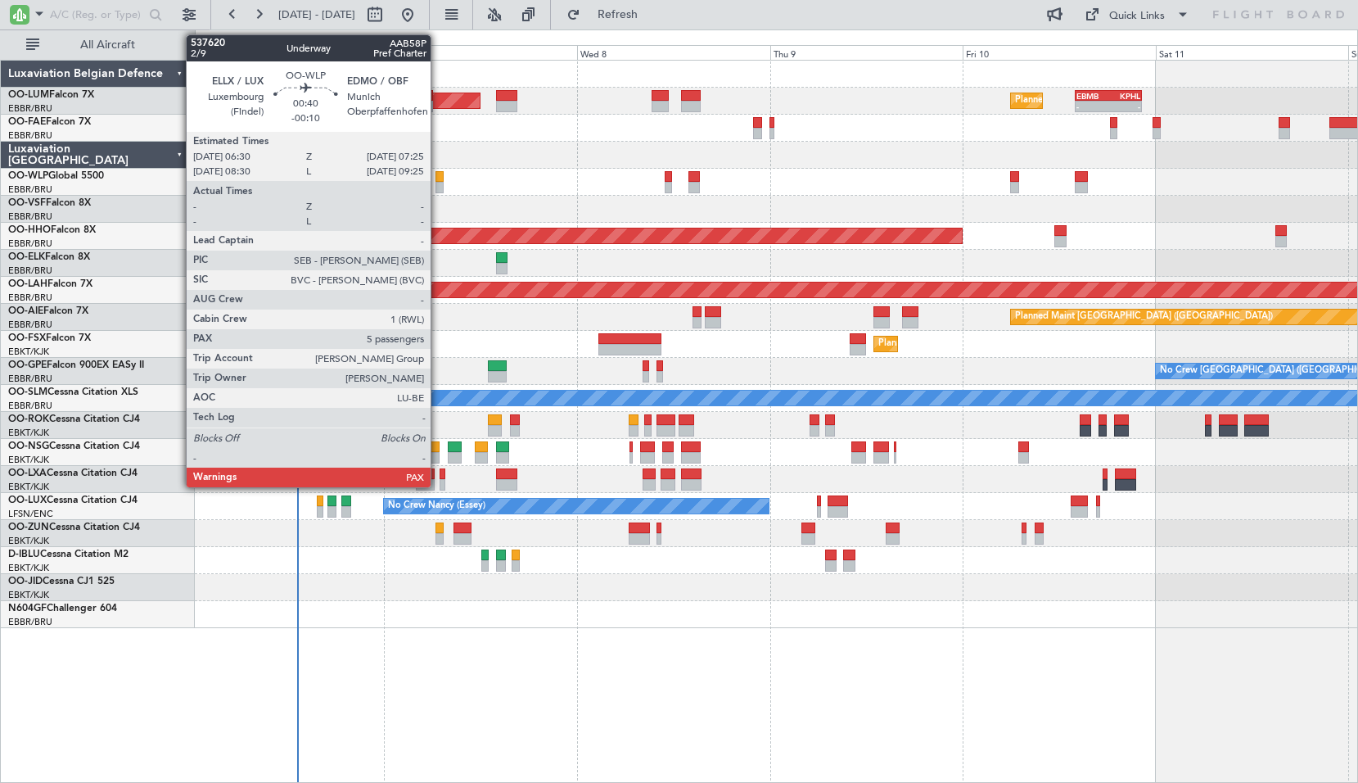
click at [438, 179] on div at bounding box center [439, 176] width 8 height 11
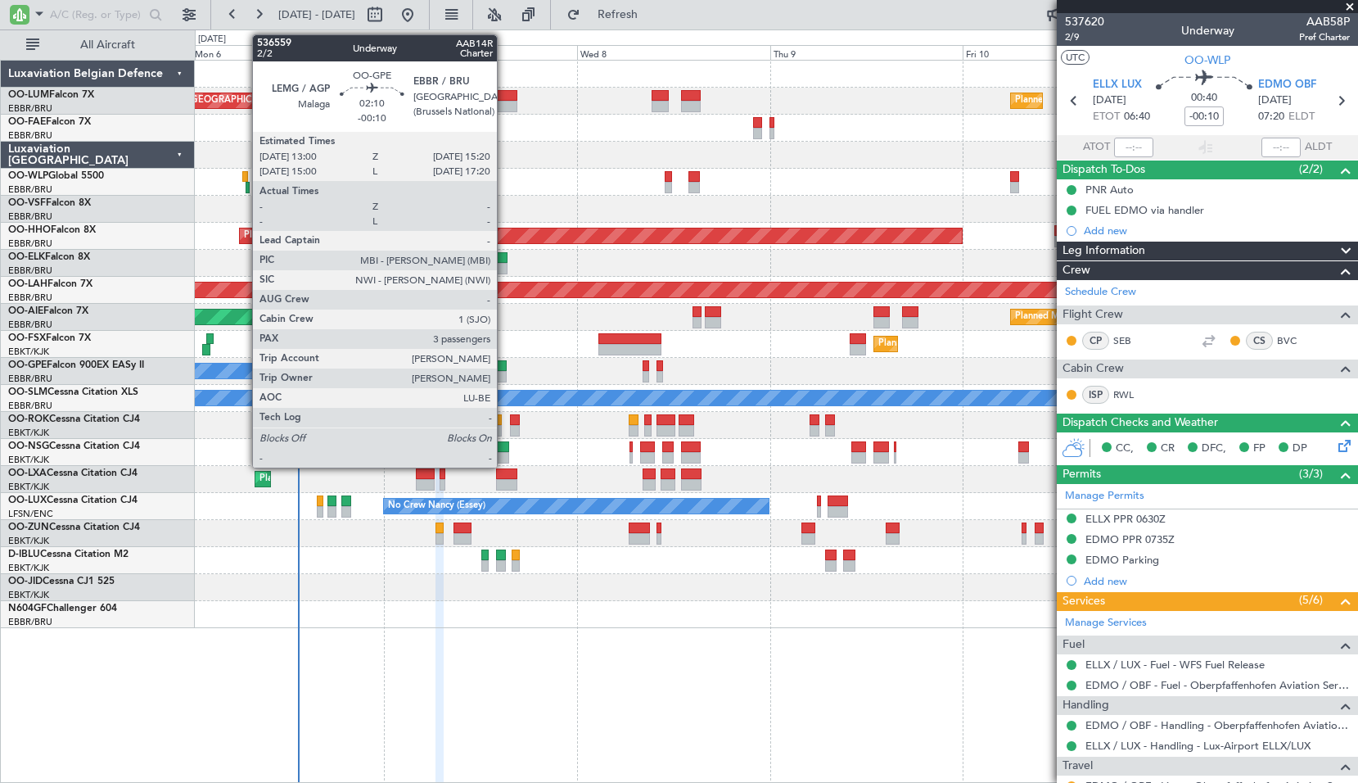
click at [504, 372] on div at bounding box center [497, 376] width 19 height 11
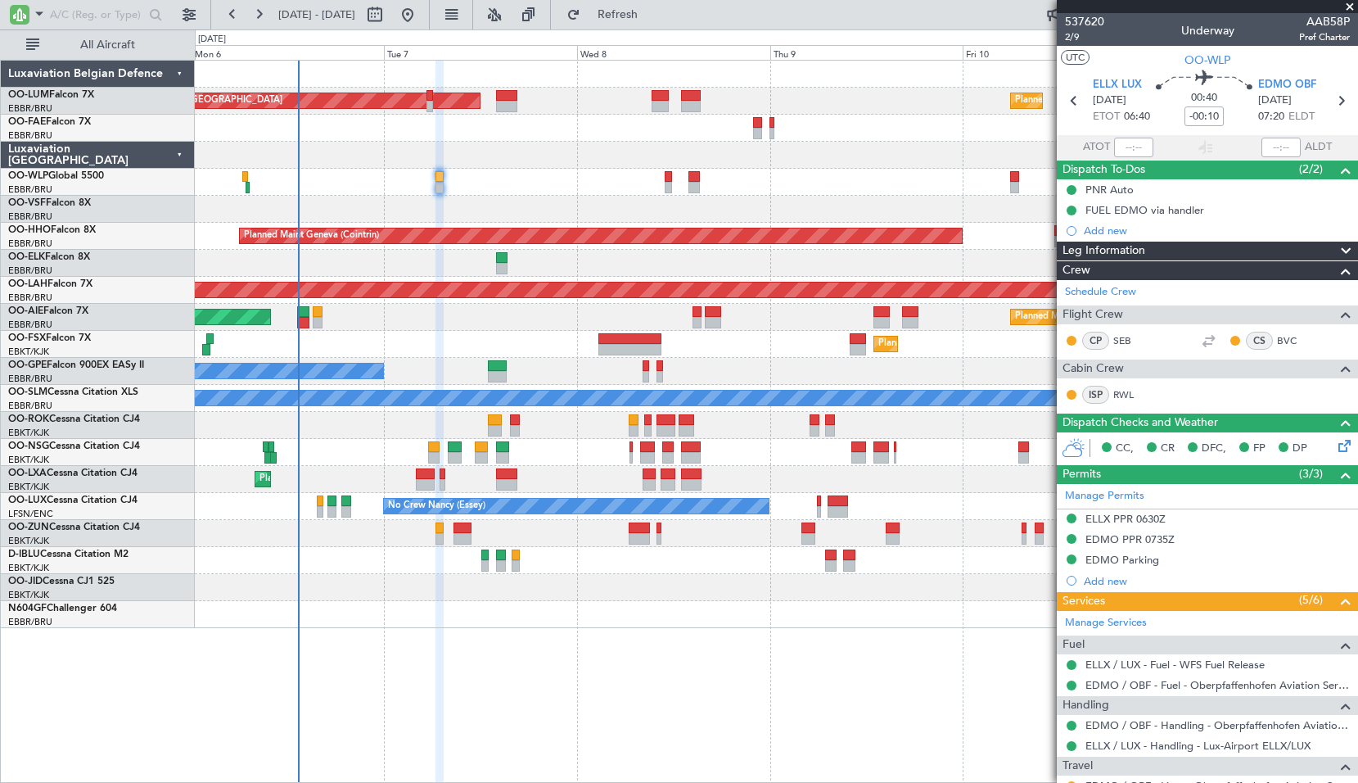
click at [522, 361] on div "No Crew Malaga No Crew Brussels (Brussels National)" at bounding box center [776, 371] width 1162 height 27
type input "3"
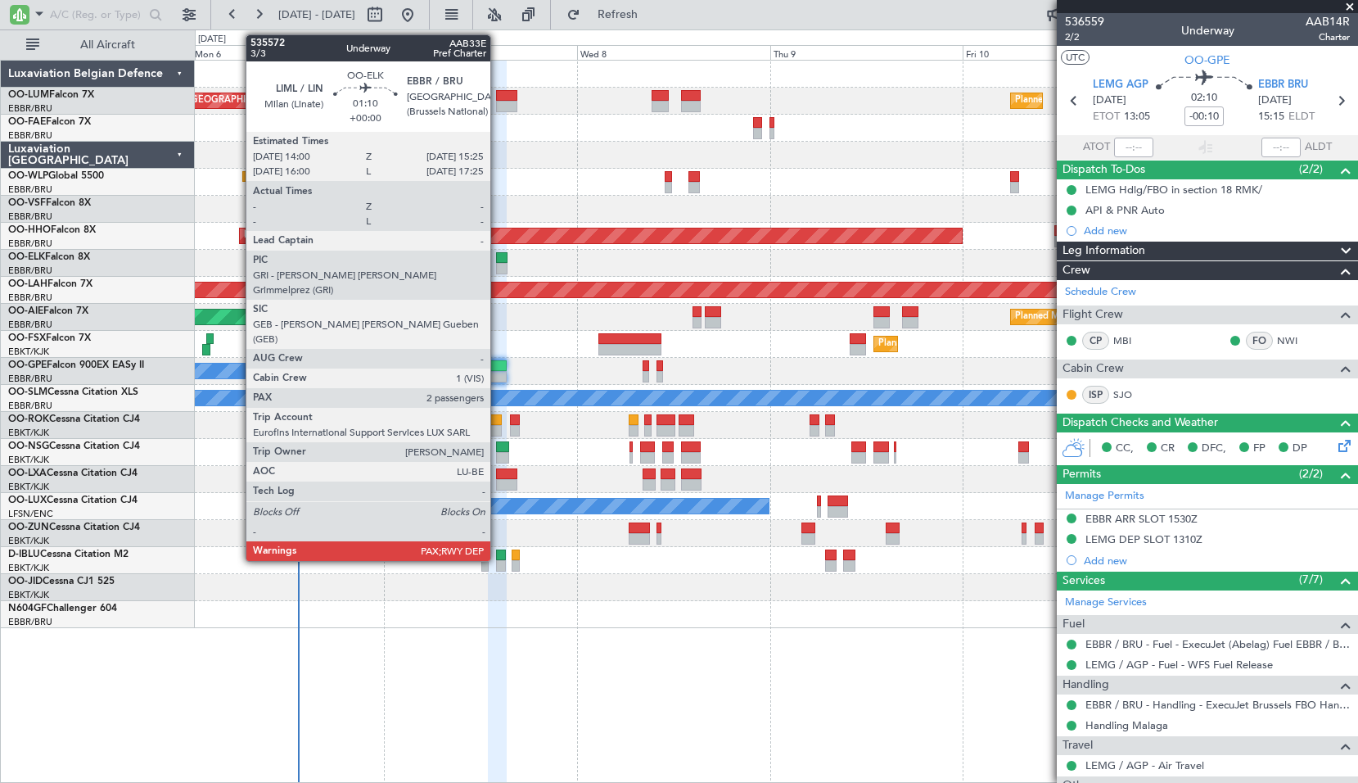
click at [498, 258] on div at bounding box center [501, 257] width 11 height 11
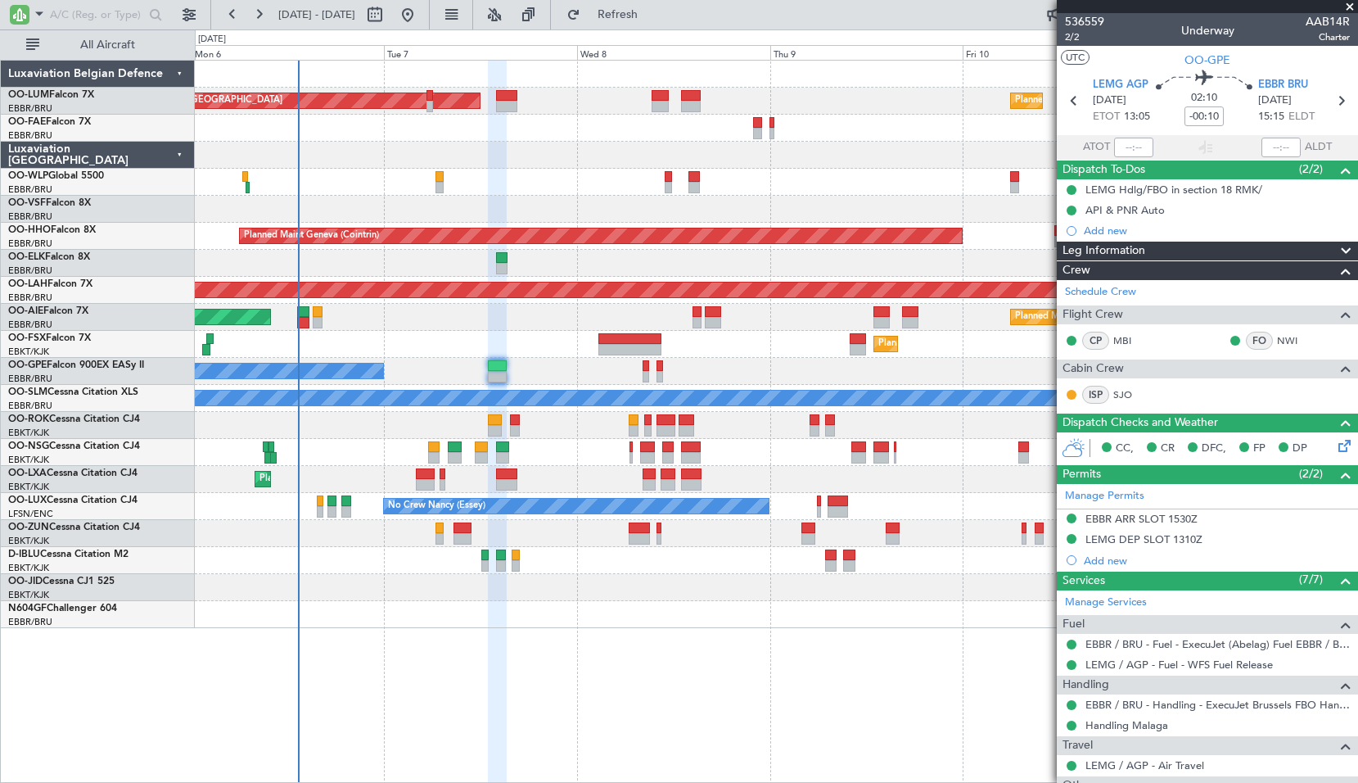
click at [639, 259] on div at bounding box center [776, 263] width 1162 height 27
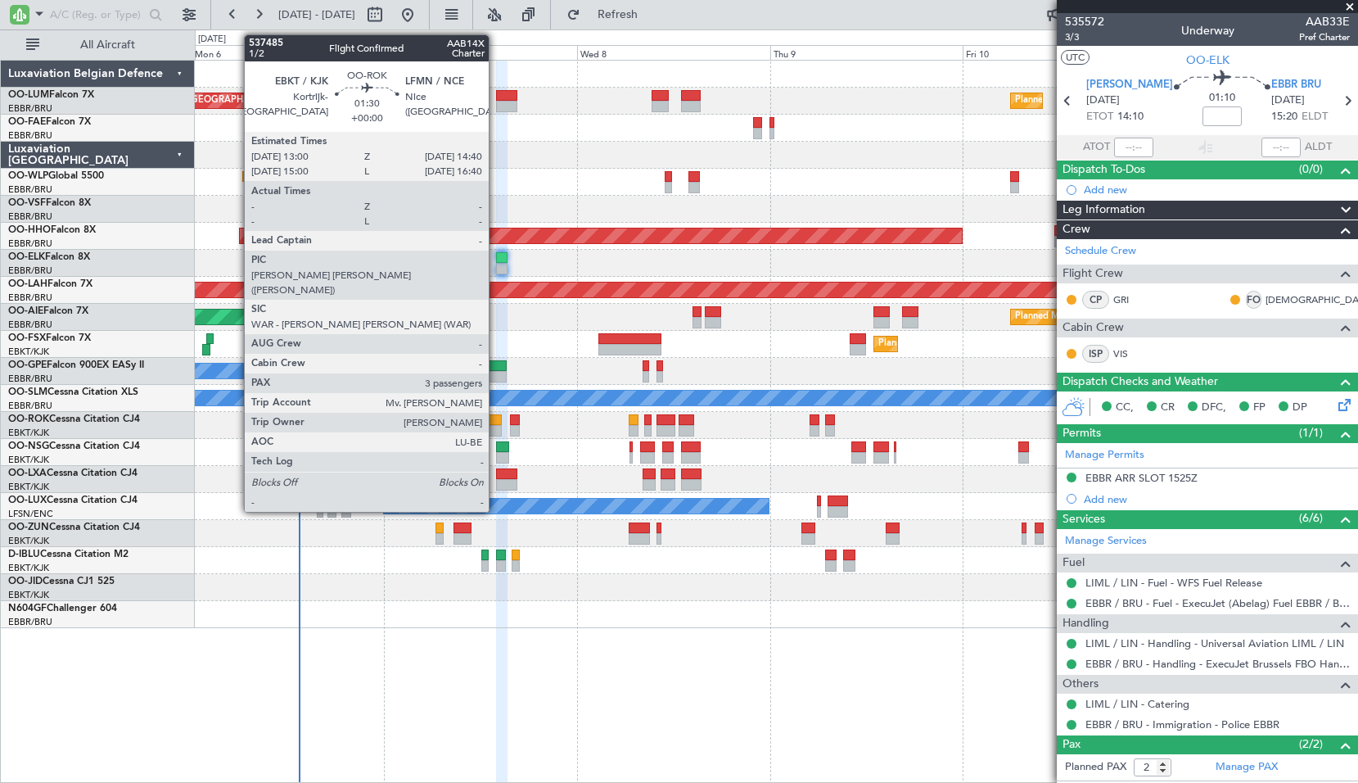
click at [496, 427] on div at bounding box center [495, 430] width 14 height 11
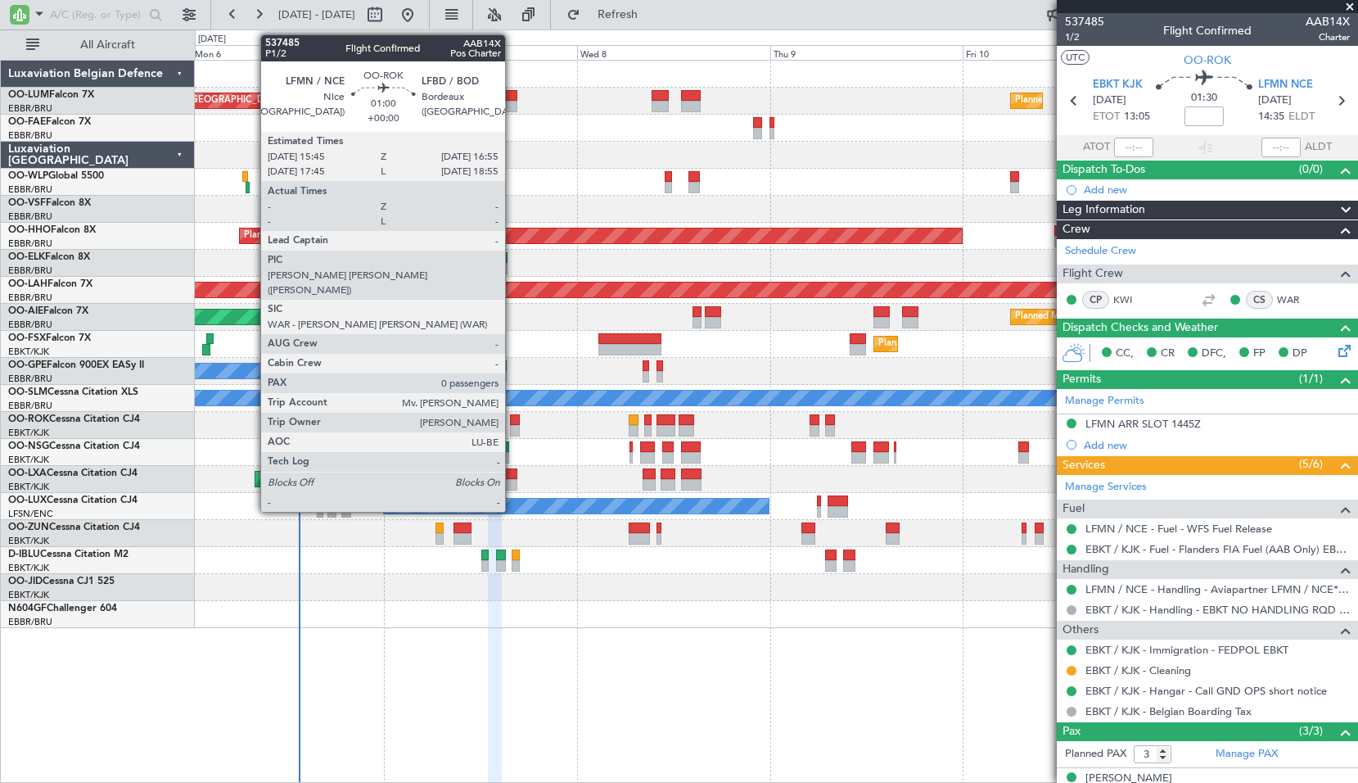
click at [512, 419] on div at bounding box center [515, 419] width 10 height 11
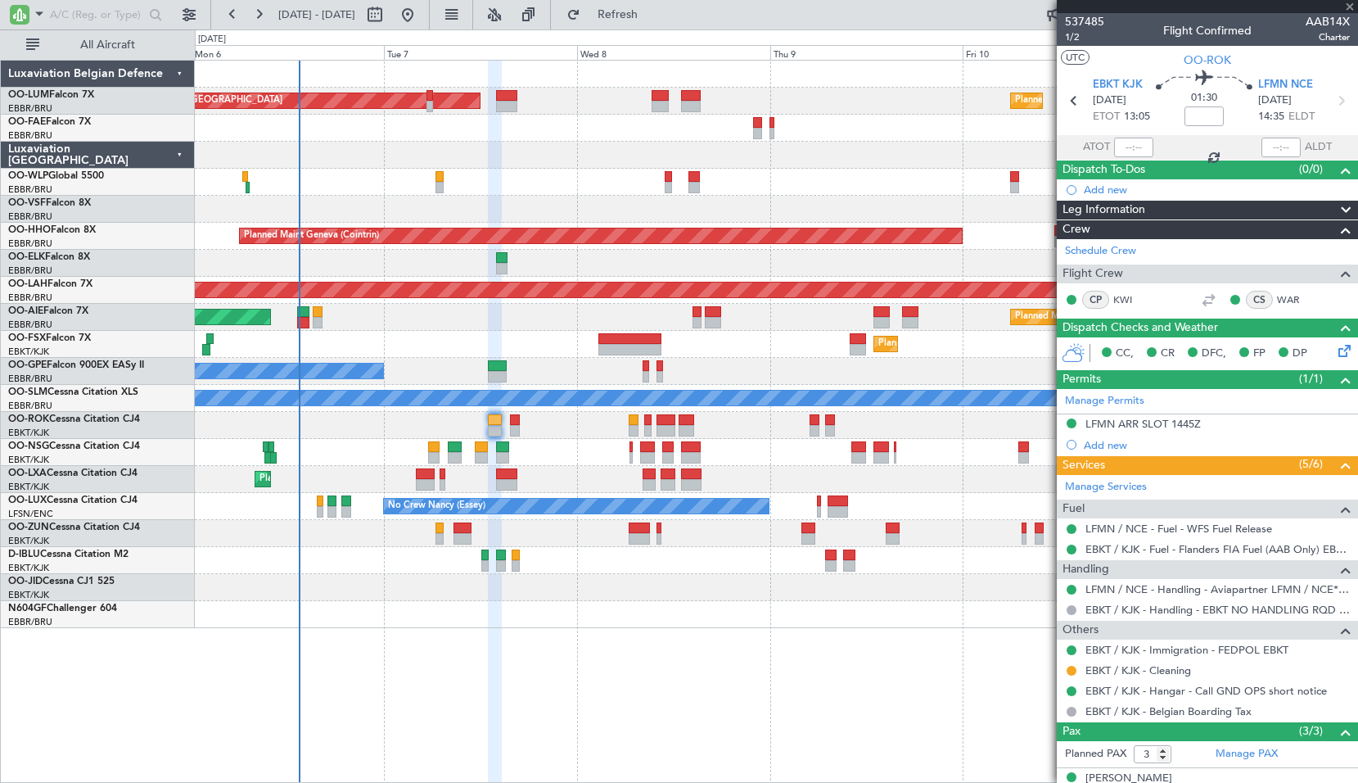
type input "0"
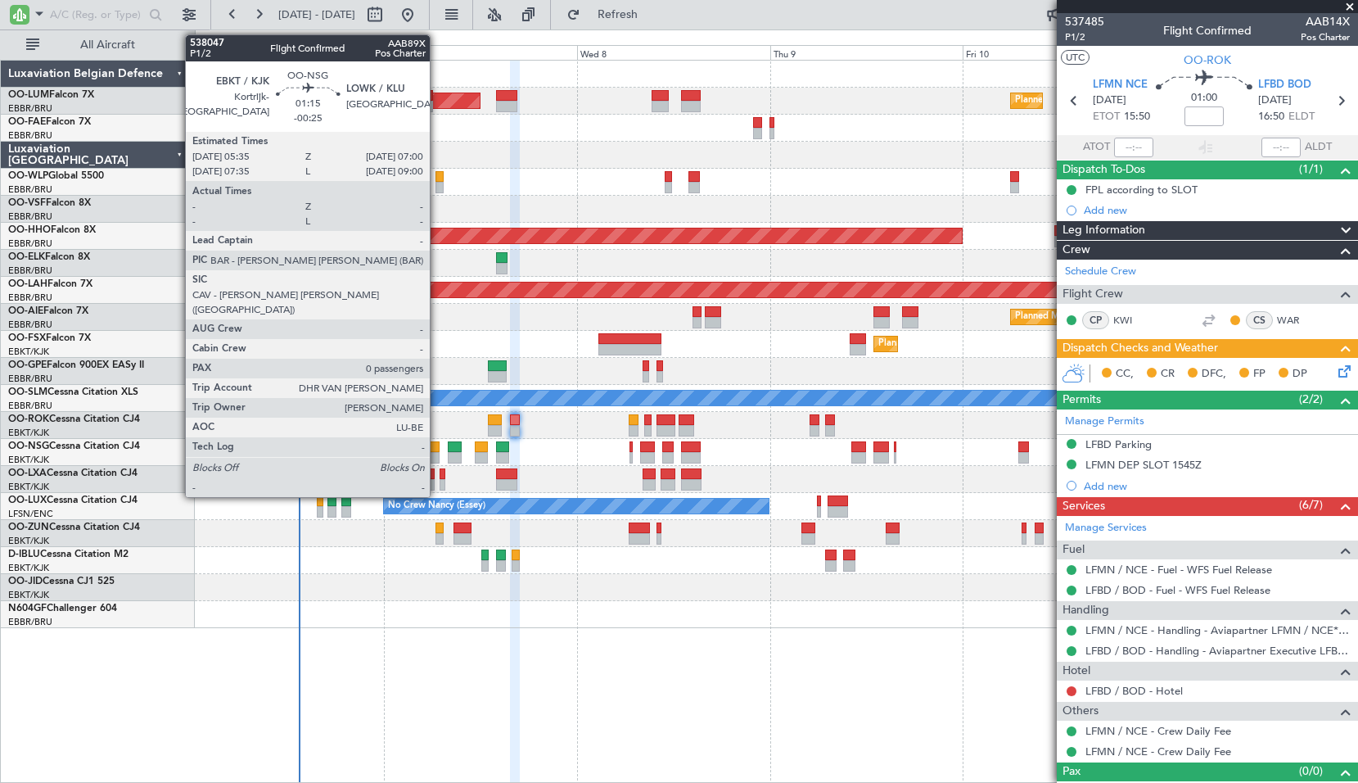
click at [437, 449] on div at bounding box center [433, 446] width 11 height 11
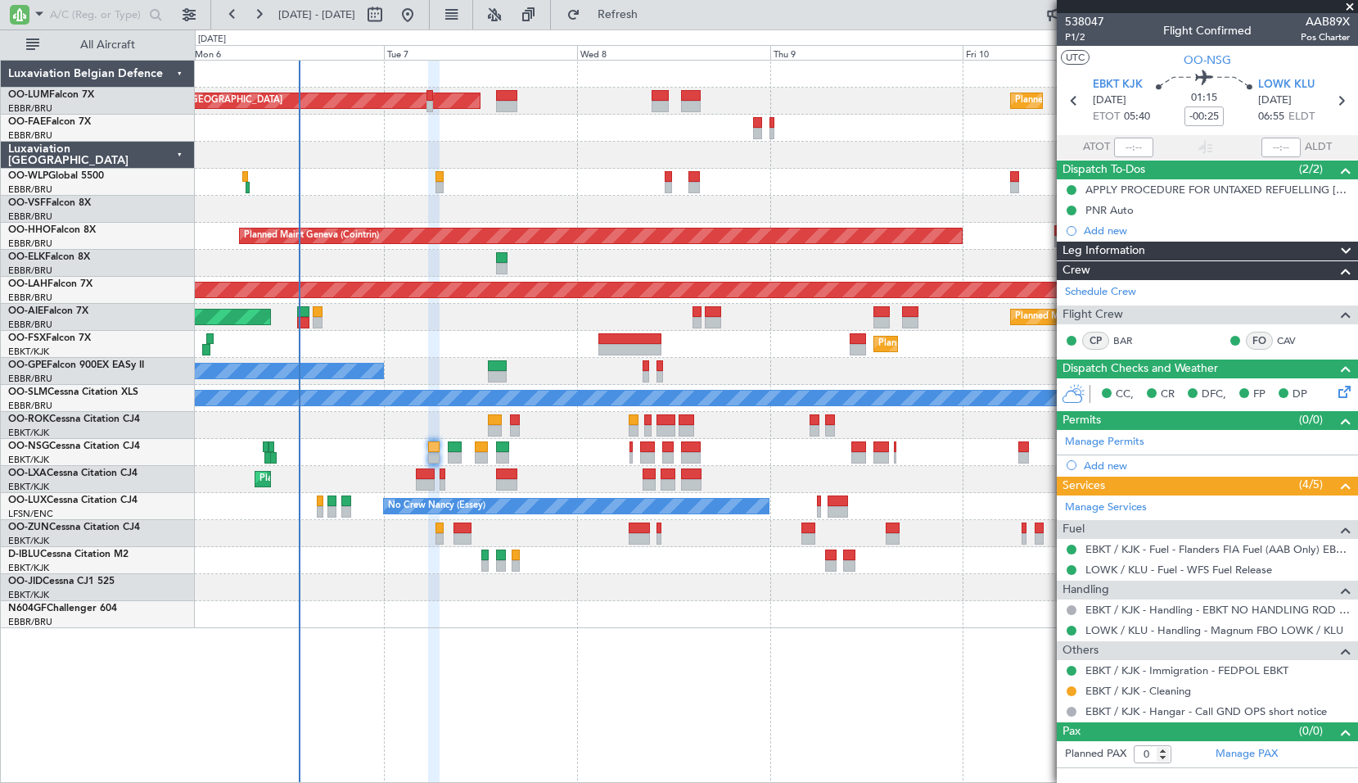
click at [1350, 105] on icon at bounding box center [1340, 100] width 21 height 21
type input "-00:10"
type input "2"
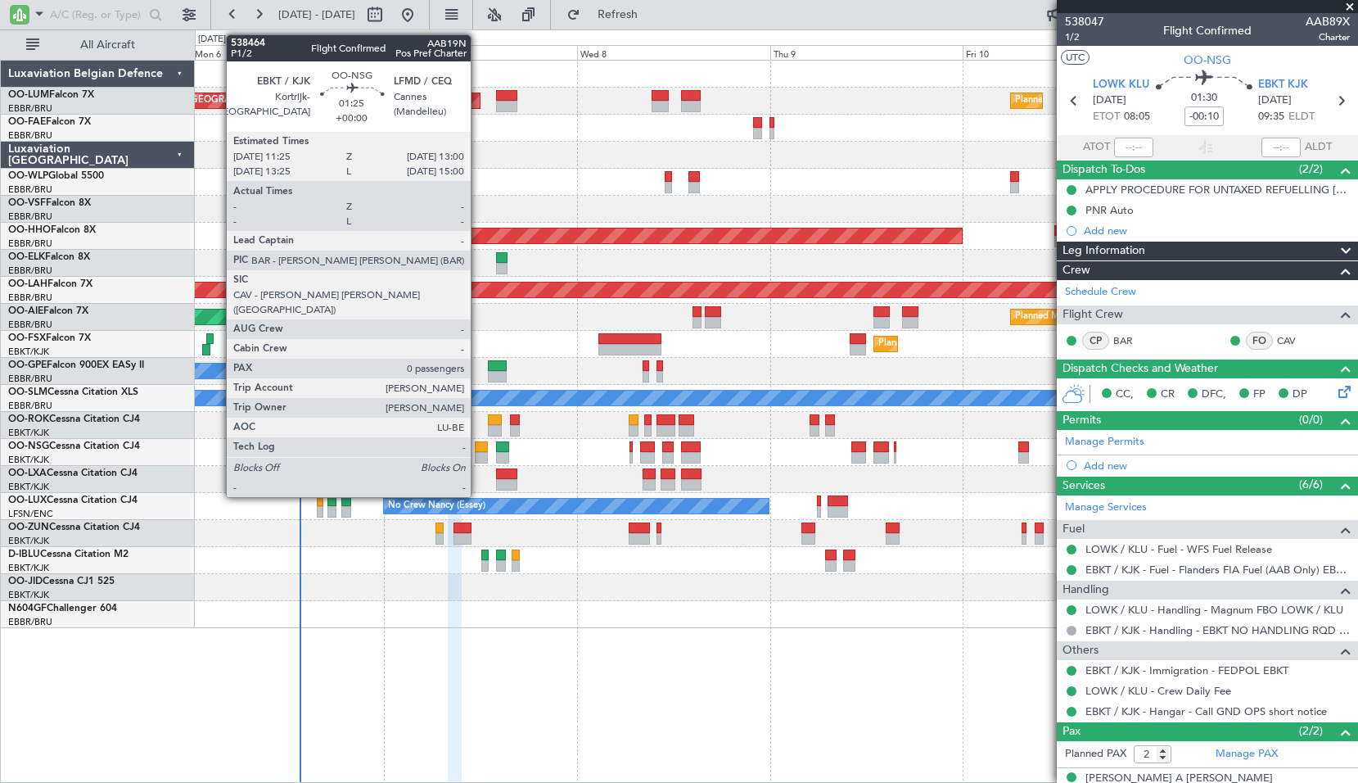
click at [478, 460] on div at bounding box center [481, 457] width 13 height 11
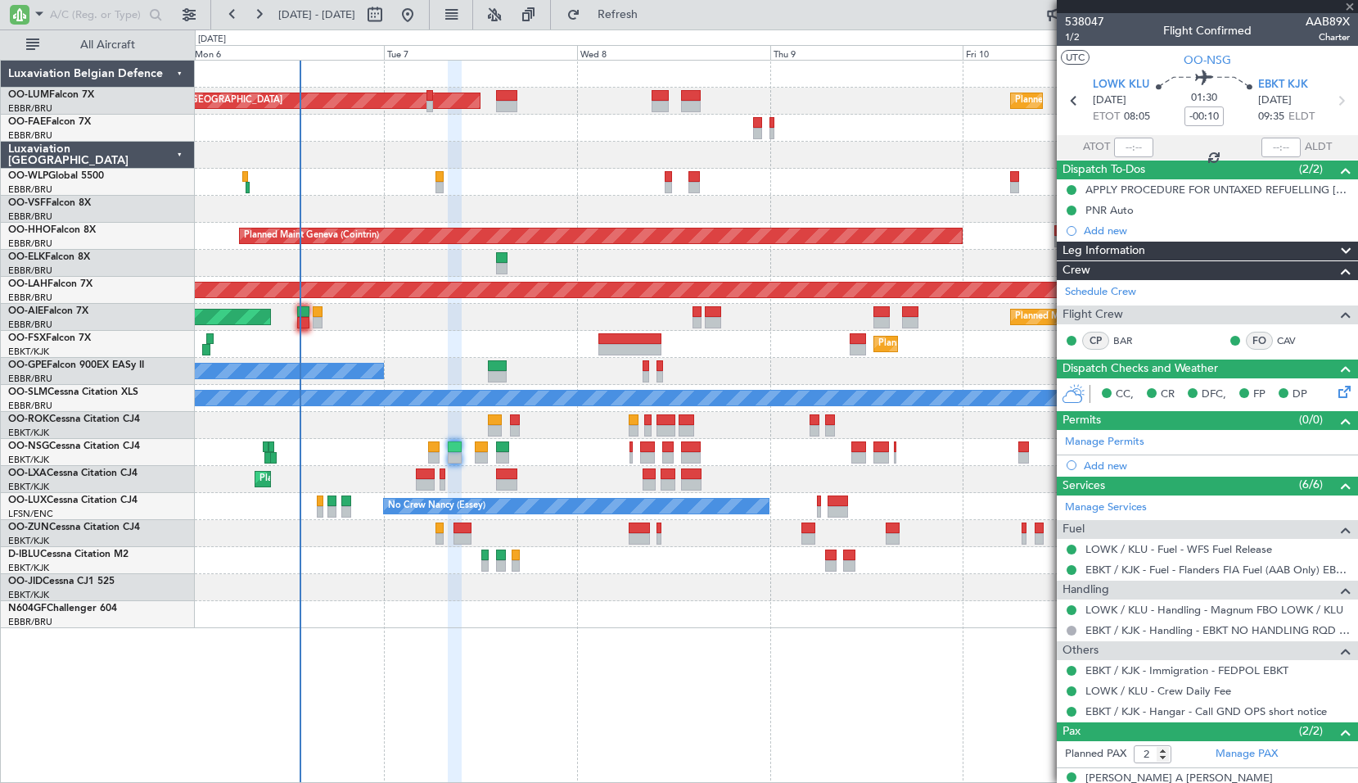
click at [537, 459] on div at bounding box center [776, 452] width 1162 height 27
type input "0"
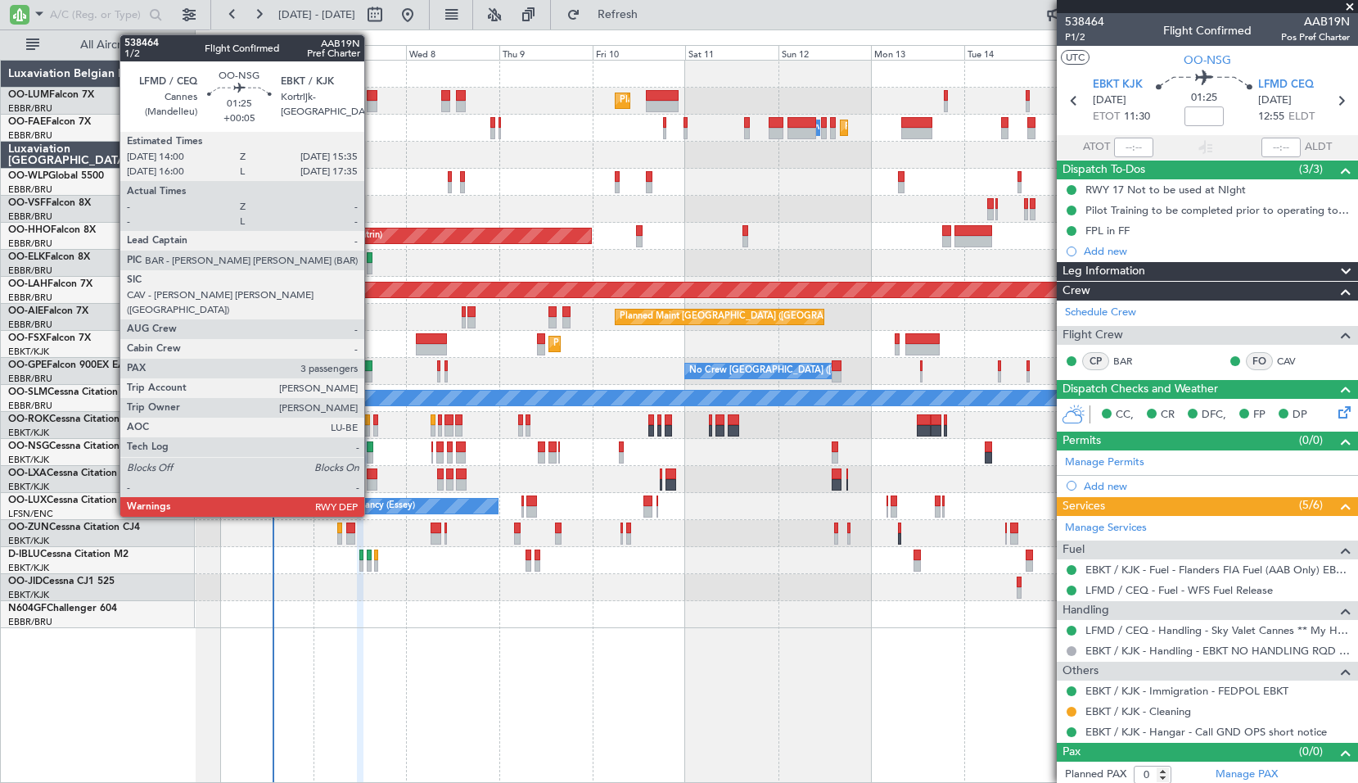
click at [372, 451] on div at bounding box center [370, 446] width 7 height 11
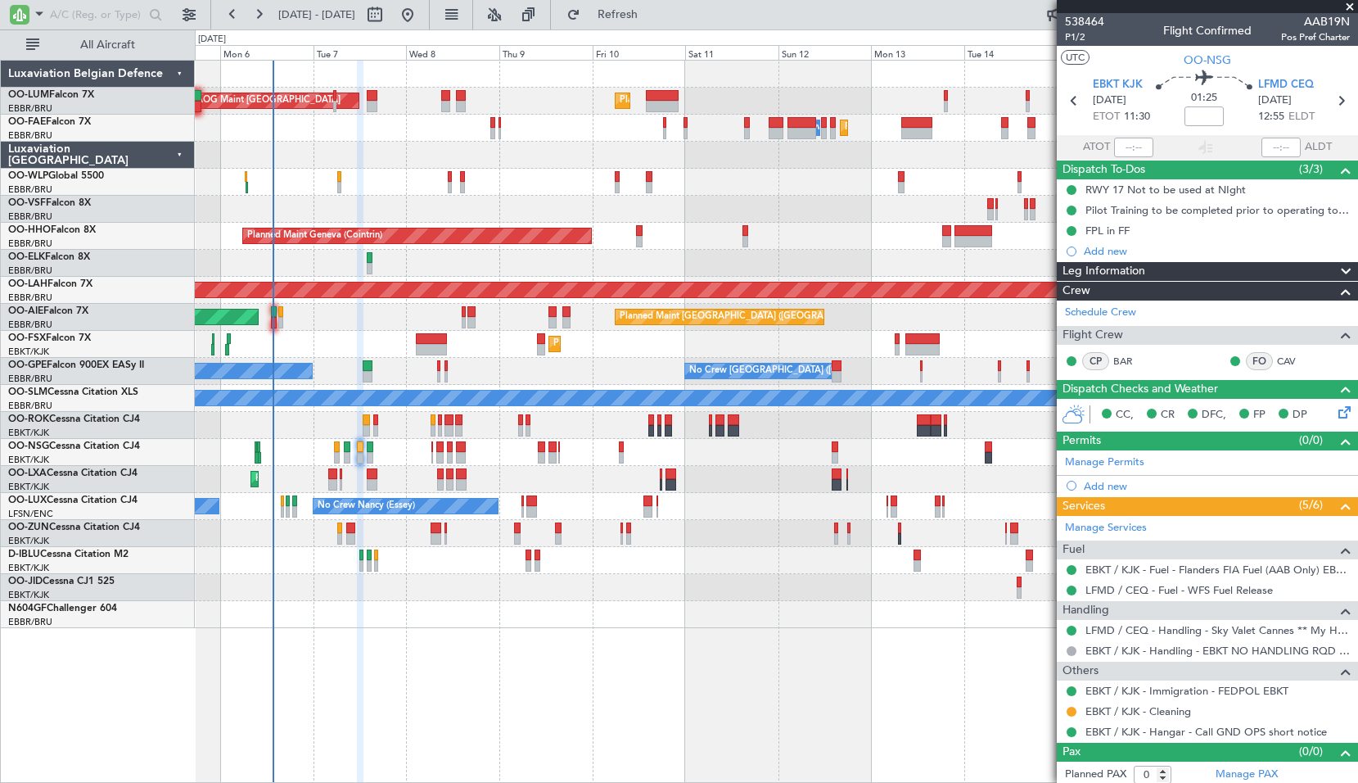
click at [390, 448] on div at bounding box center [776, 452] width 1162 height 27
type input "+00:05"
type input "3"
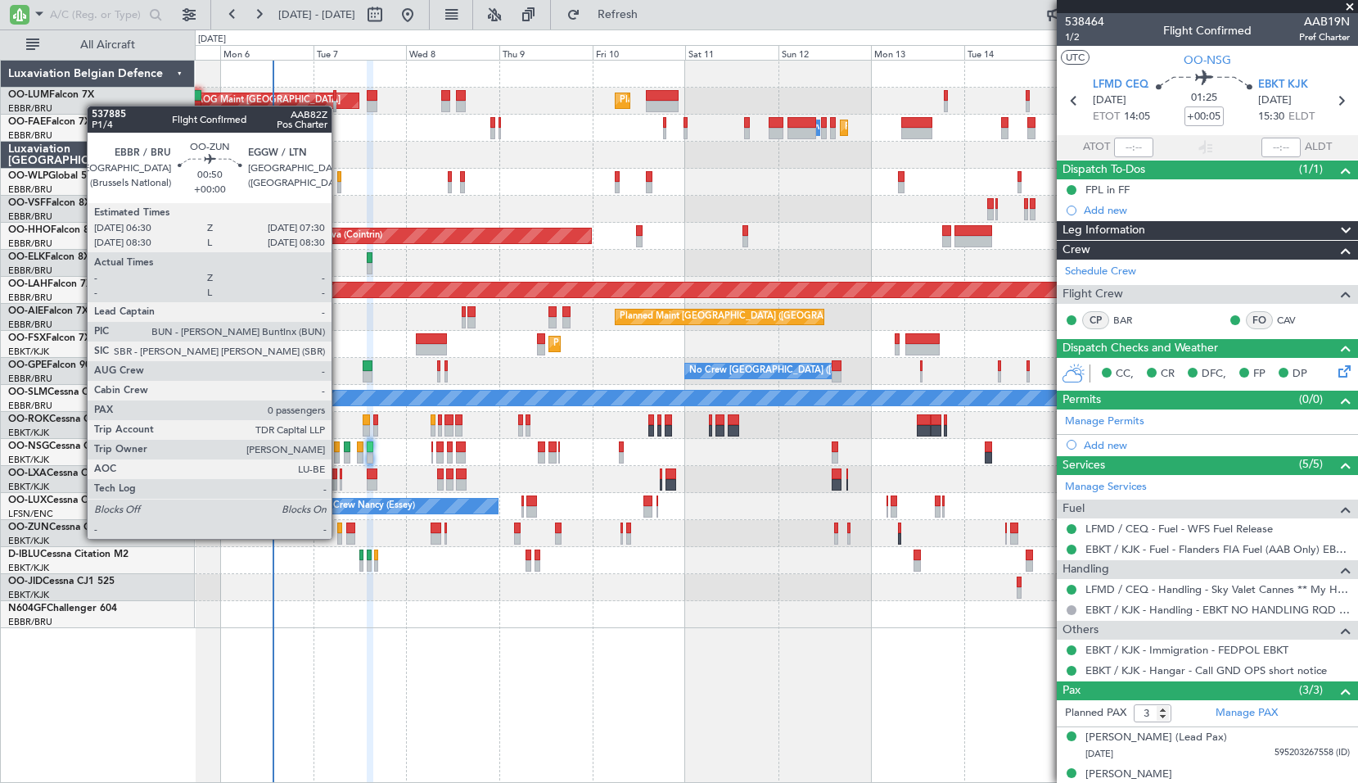
click at [339, 539] on div at bounding box center [339, 538] width 4 height 11
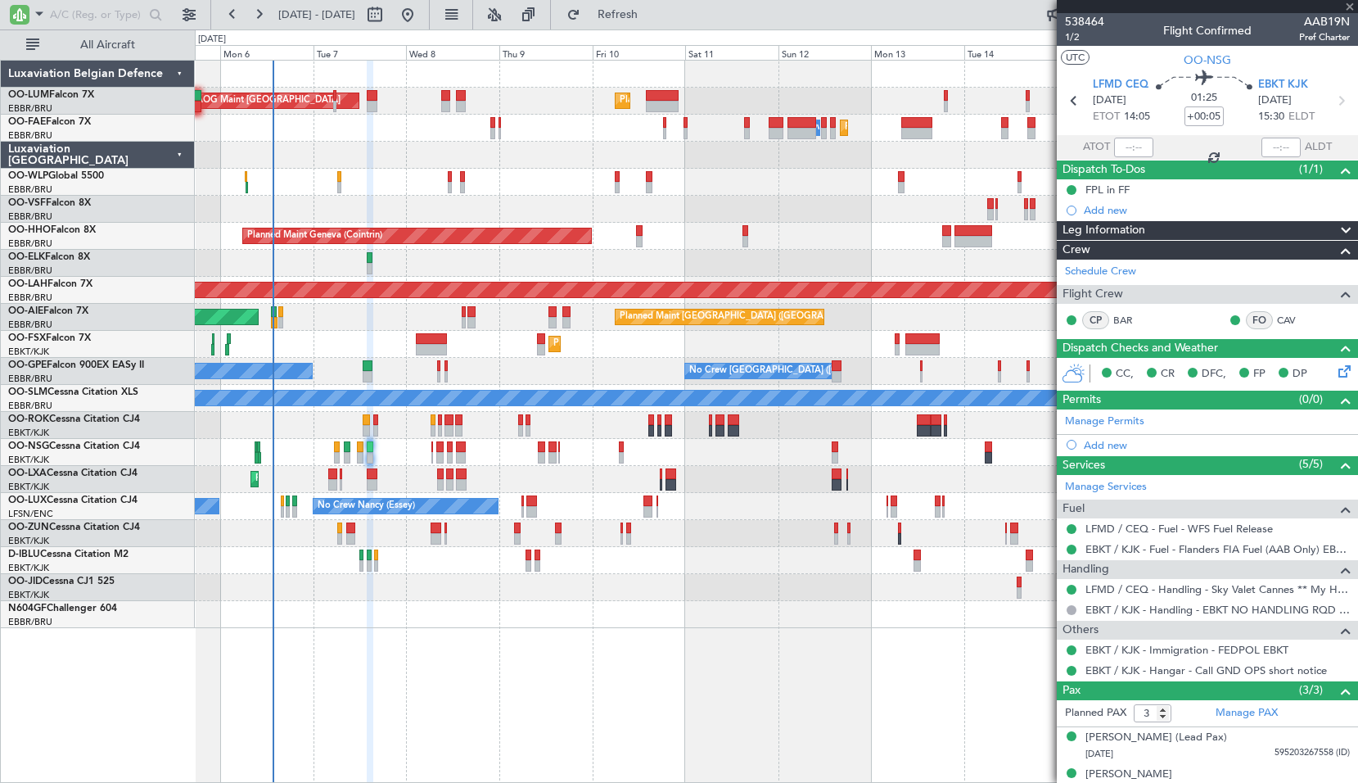
type input "0"
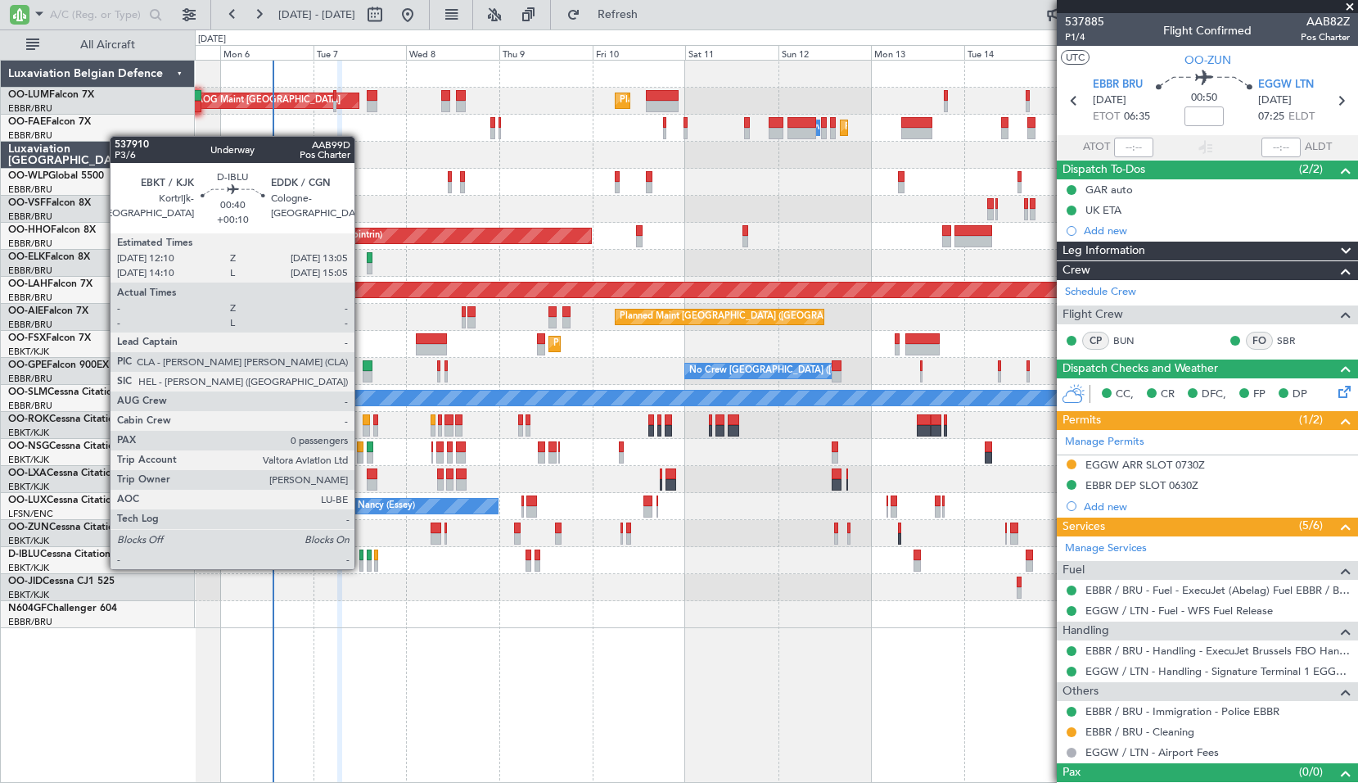
click at [362, 567] on div at bounding box center [361, 565] width 4 height 11
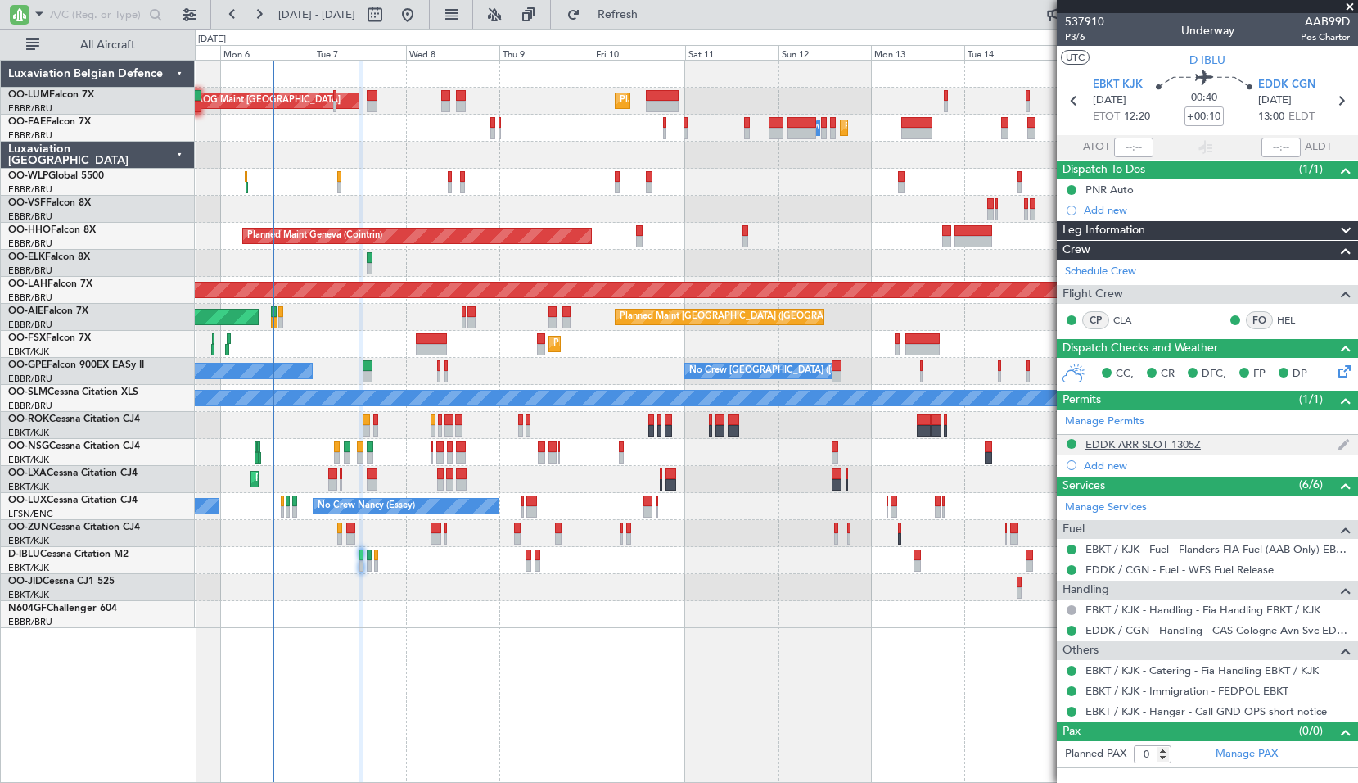
click at [1178, 448] on div "EDDK ARR SLOT 1305Z" at bounding box center [1142, 444] width 115 height 14
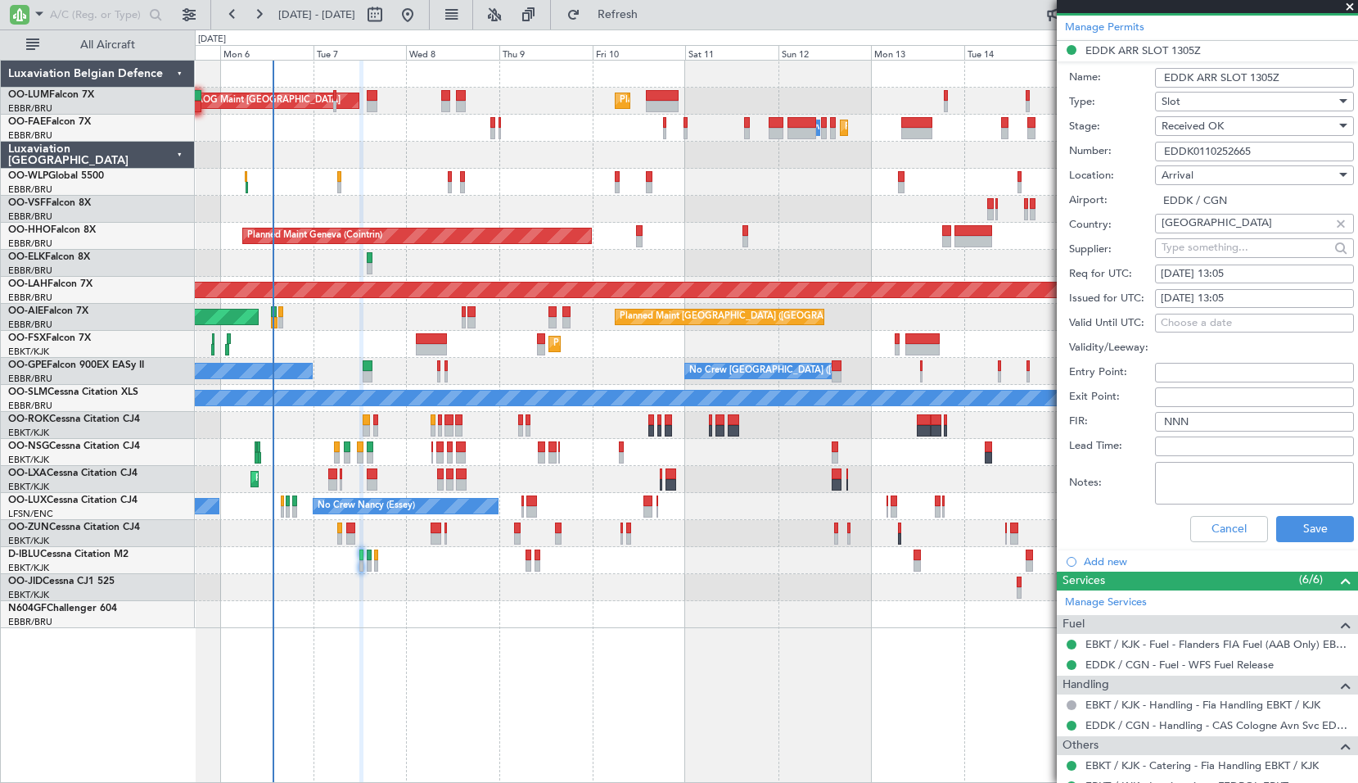
scroll to position [473, 0]
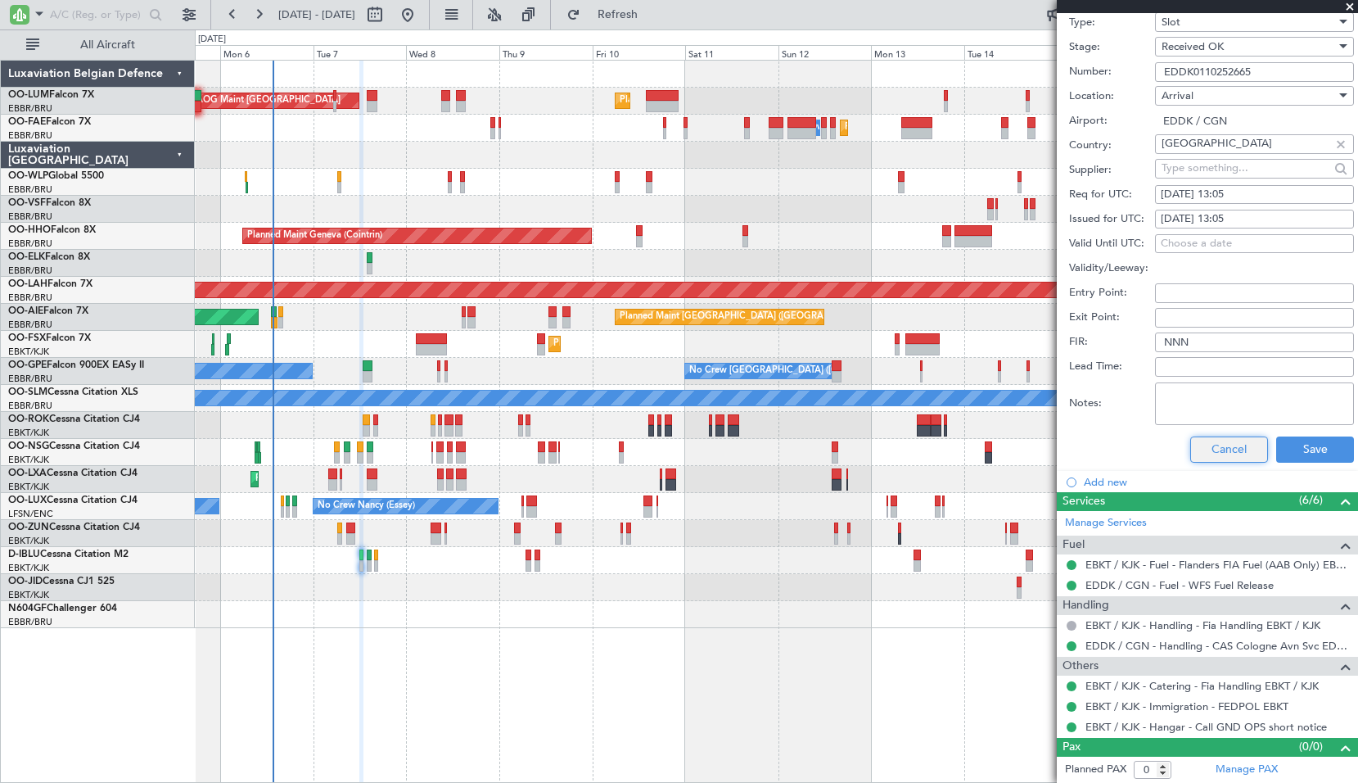
click at [1225, 459] on button "Cancel" at bounding box center [1229, 449] width 78 height 26
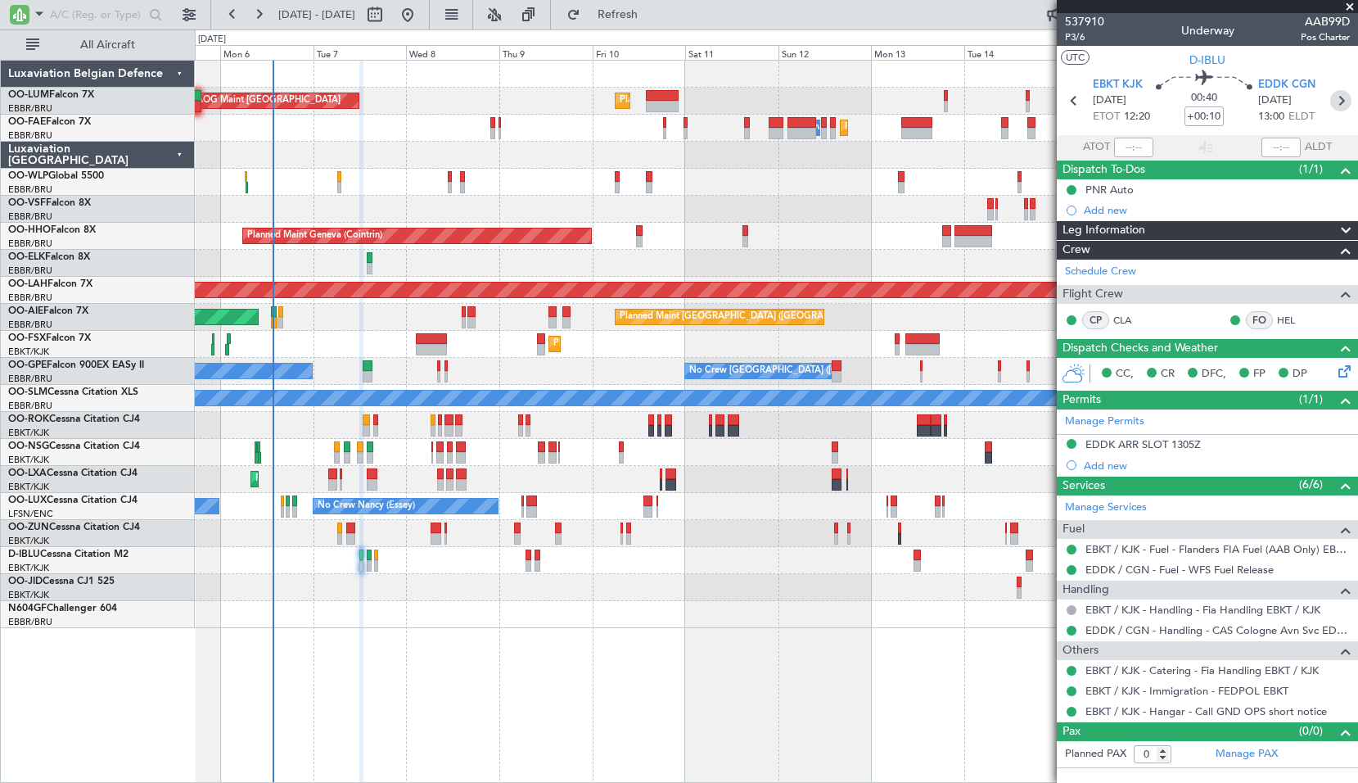
click at [1342, 105] on icon at bounding box center [1340, 100] width 21 height 21
type input "+00:05"
type input "2"
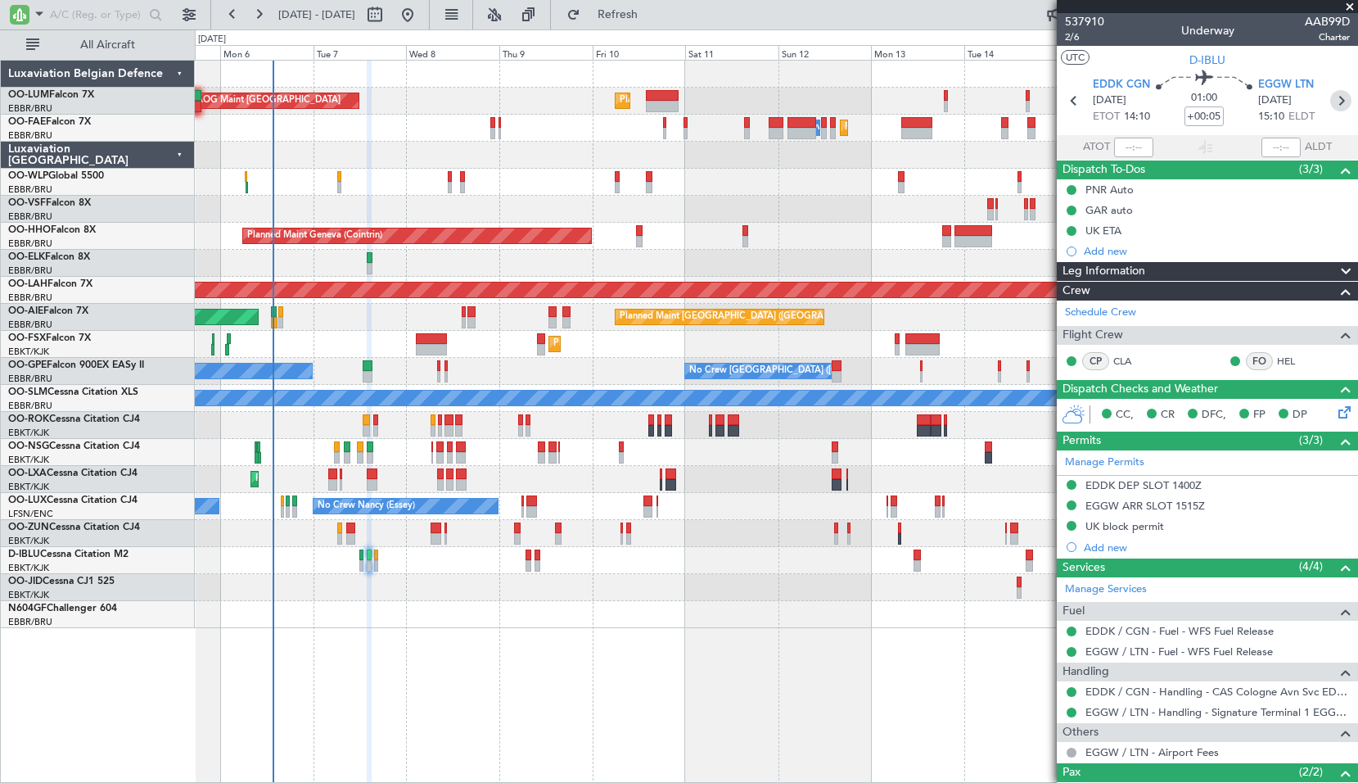
click at [1330, 94] on icon at bounding box center [1340, 100] width 21 height 21
type input "-00:10"
type input "0"
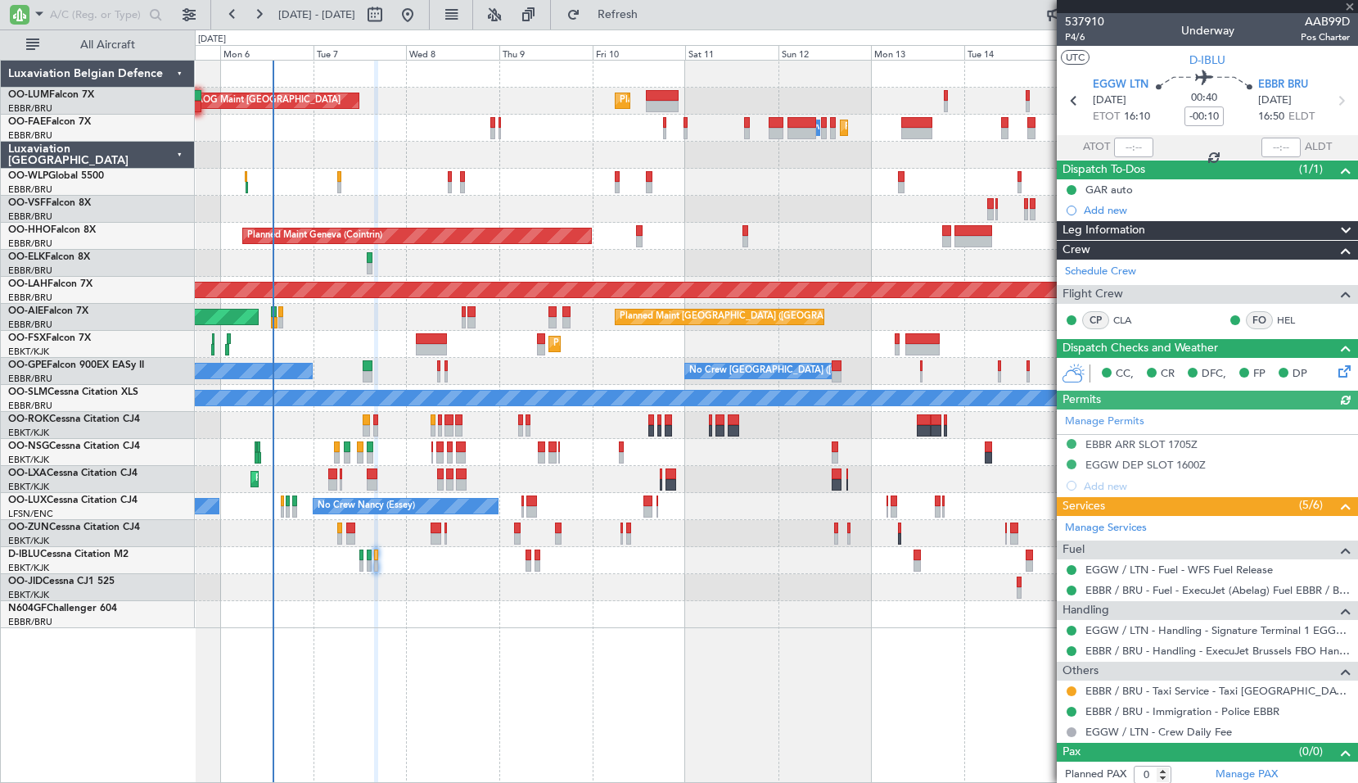
scroll to position [5, 0]
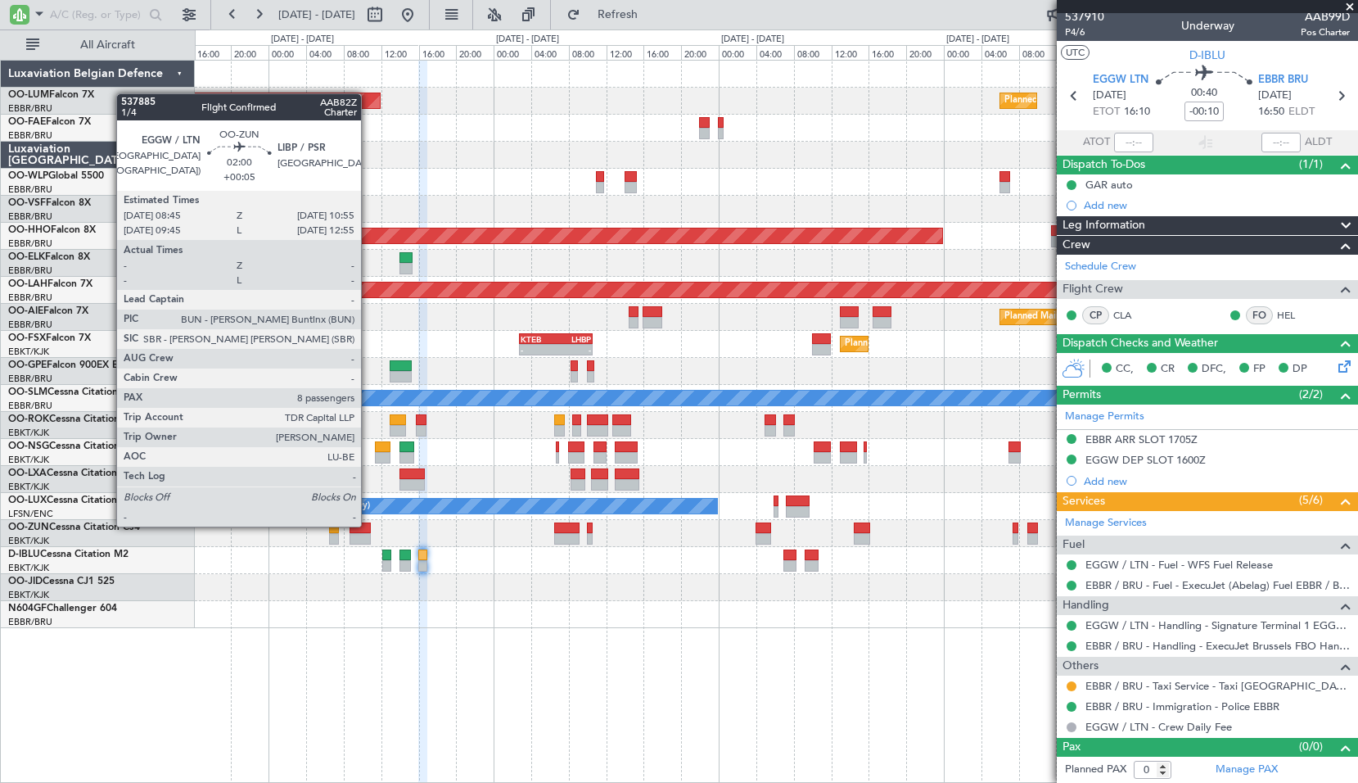
click at [368, 525] on div at bounding box center [360, 527] width 20 height 11
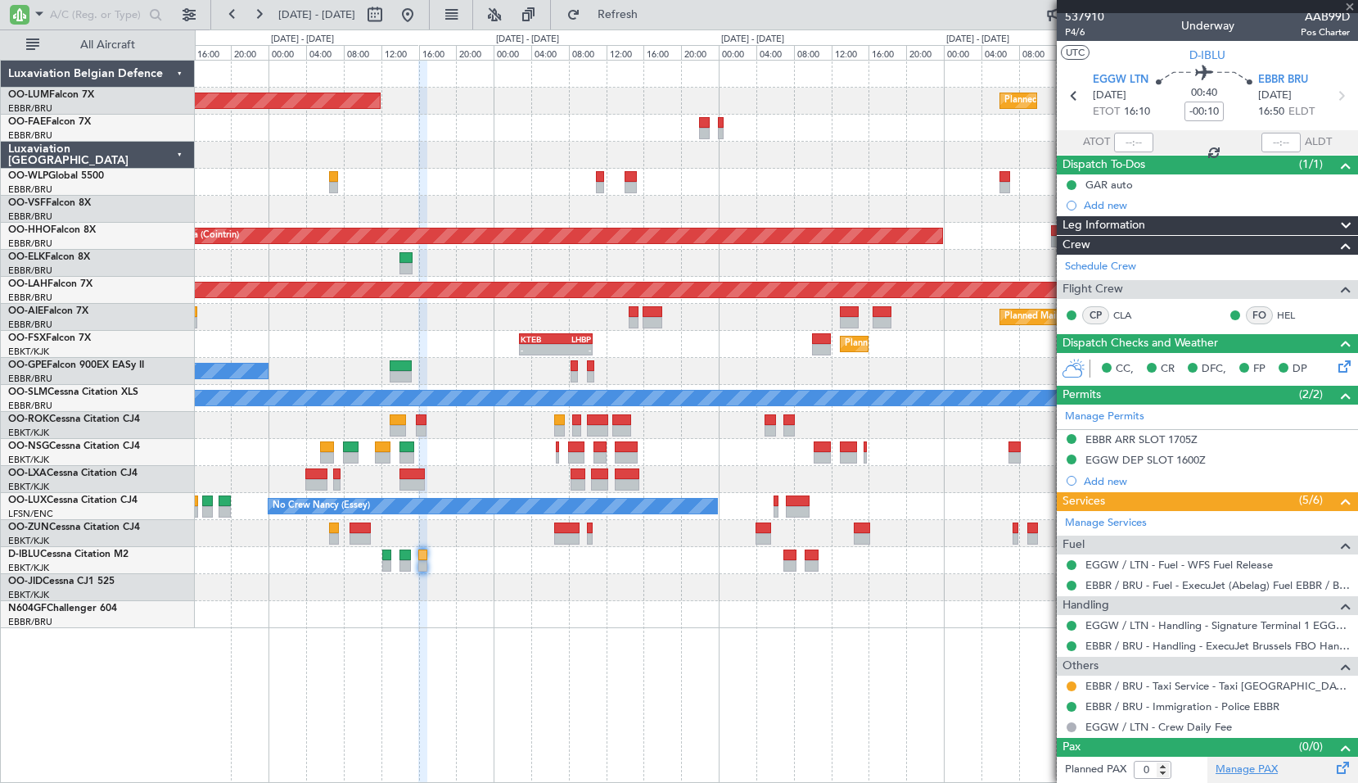
type input "+00:05"
type input "8"
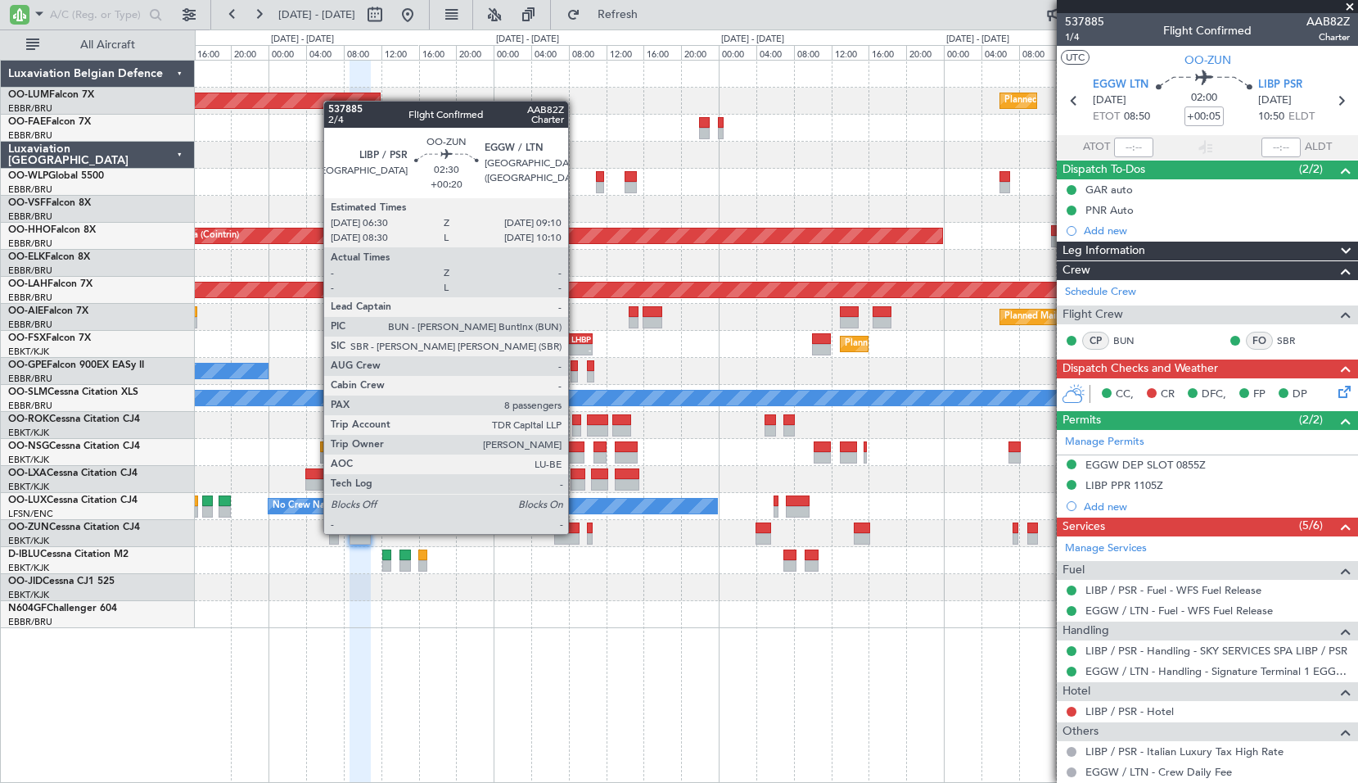
click at [575, 532] on div at bounding box center [566, 527] width 25 height 11
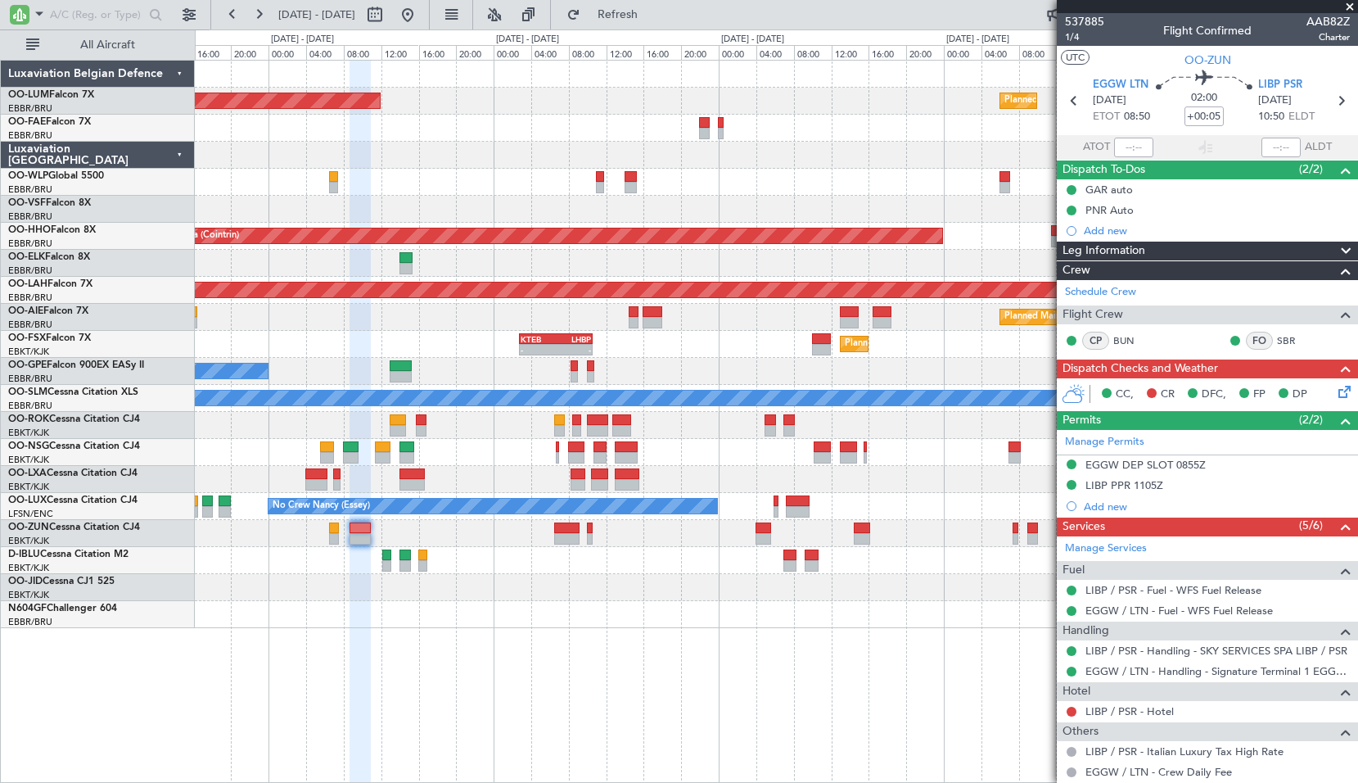
click at [670, 553] on div at bounding box center [776, 560] width 1162 height 27
type input "+00:20"
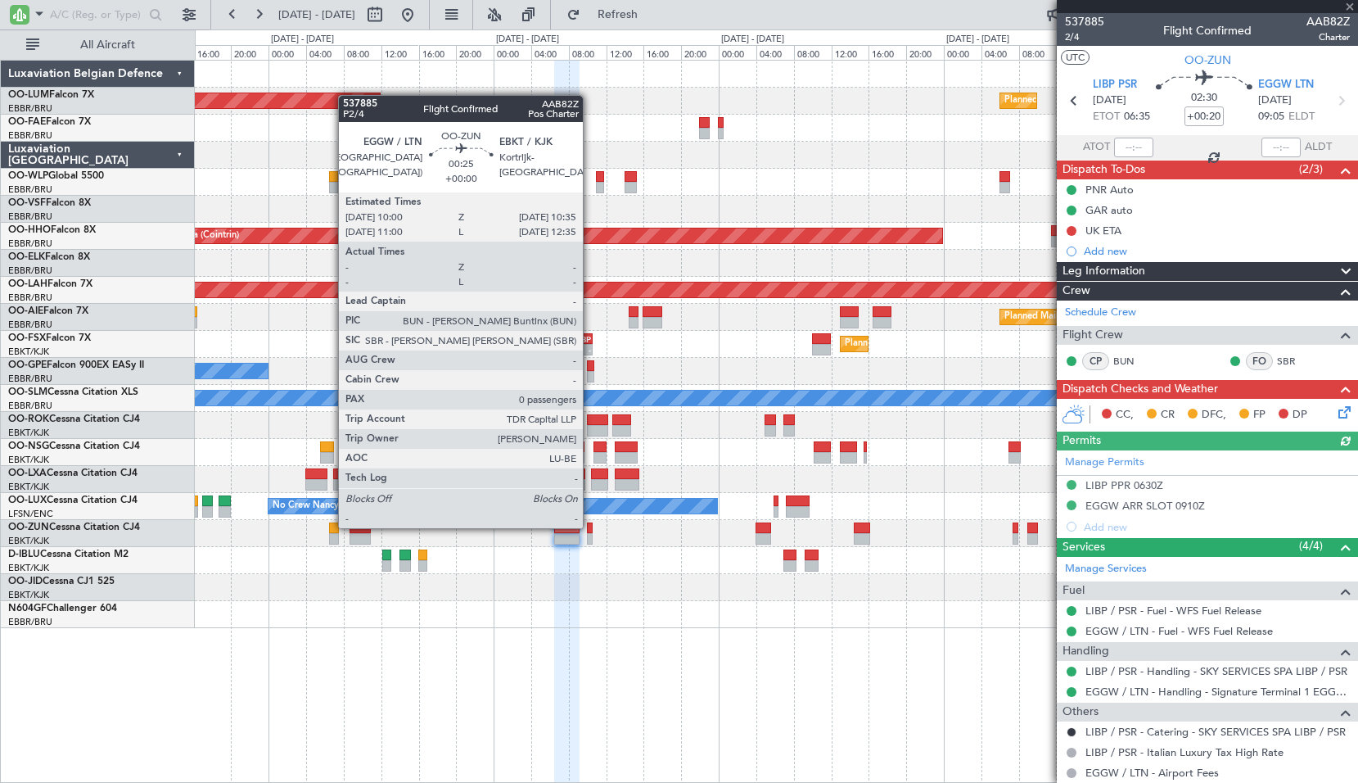
click at [590, 526] on div at bounding box center [590, 527] width 6 height 11
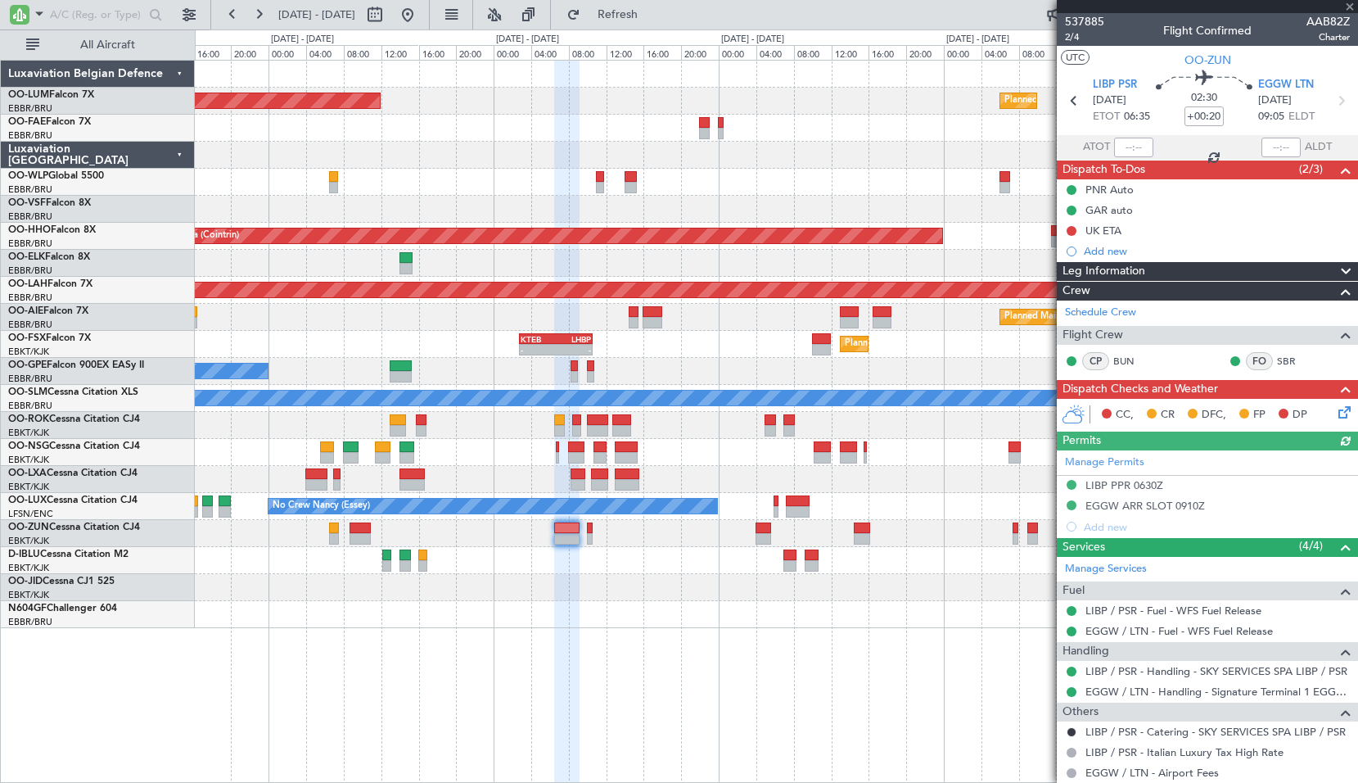
click at [658, 548] on div at bounding box center [776, 560] width 1162 height 27
type input "0"
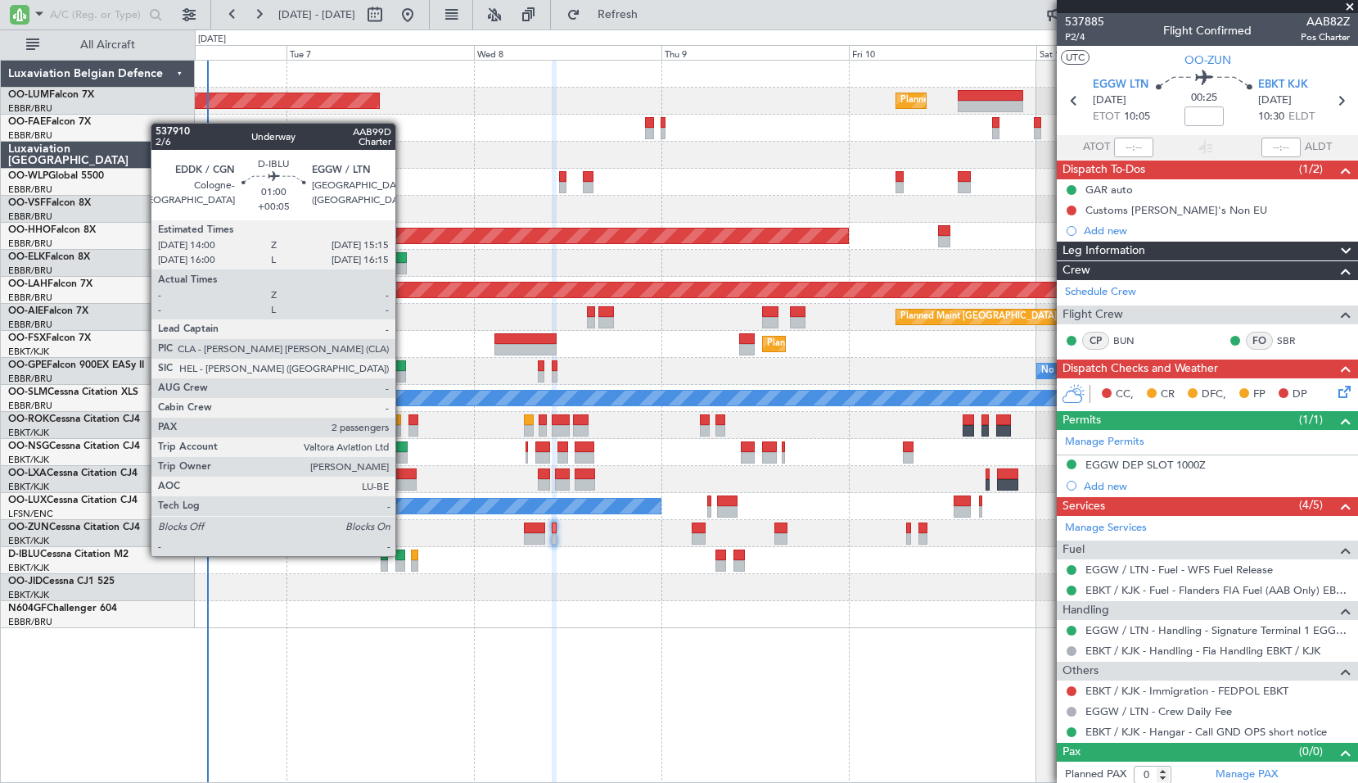
click at [403, 554] on div at bounding box center [400, 554] width 10 height 11
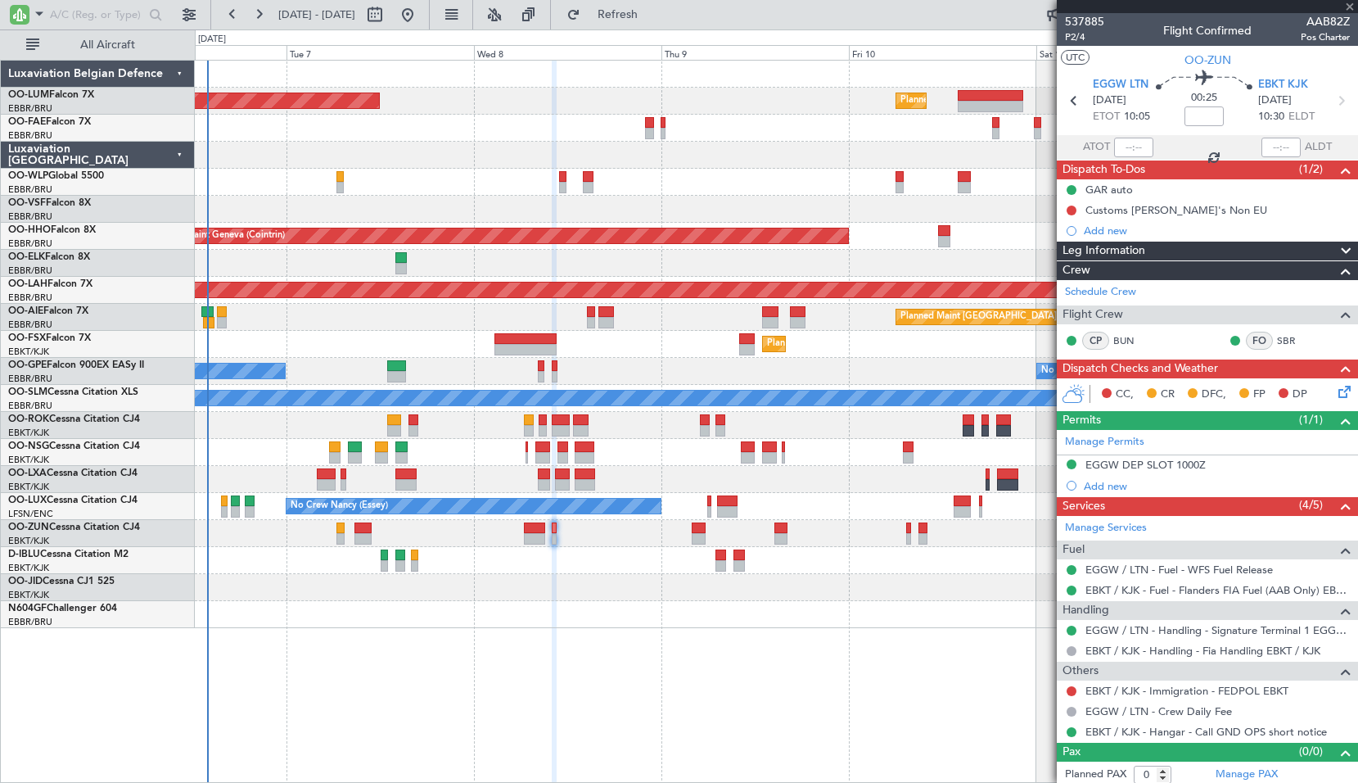
click at [423, 638] on div "Planned Maint Brussels (Brussels National) AOG Maint Sibiu Owner Melsbroek Air …" at bounding box center [776, 421] width 1163 height 723
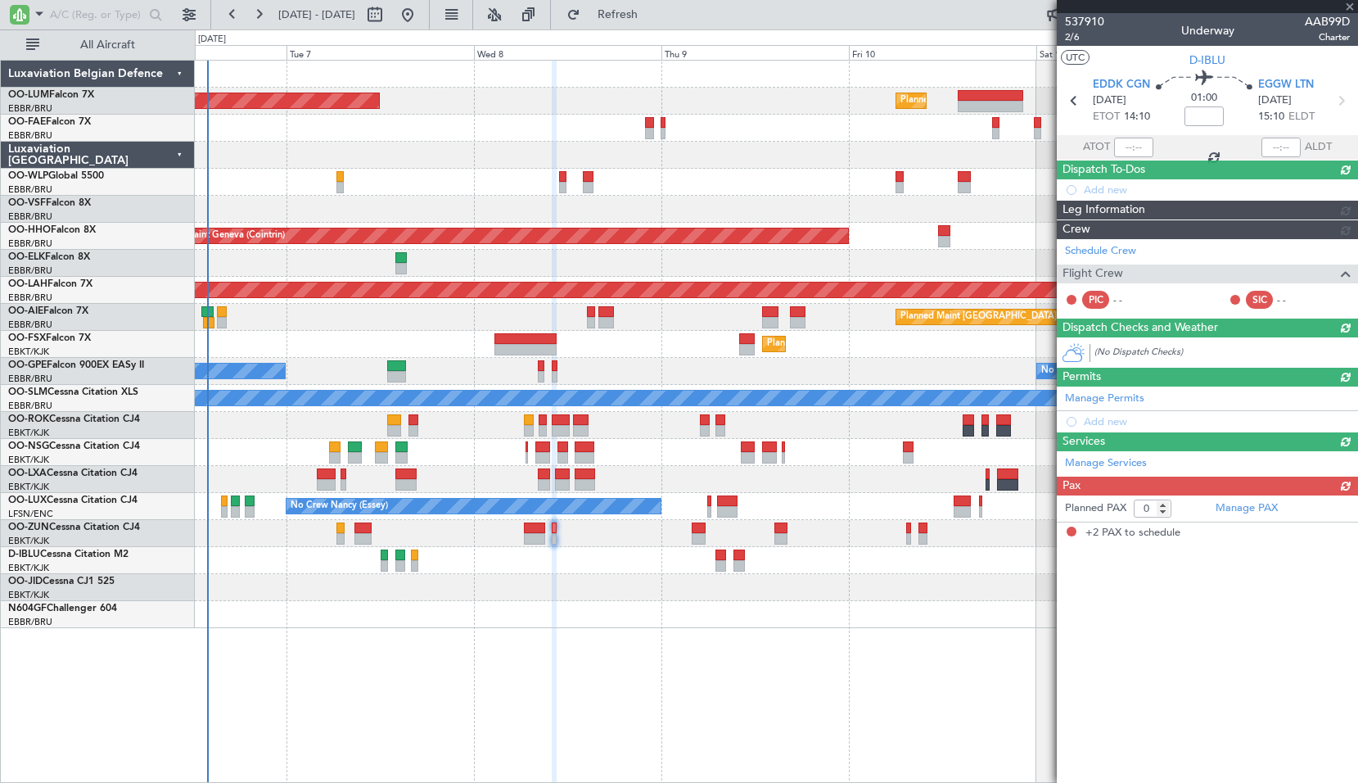
type input "+00:05"
type input "2"
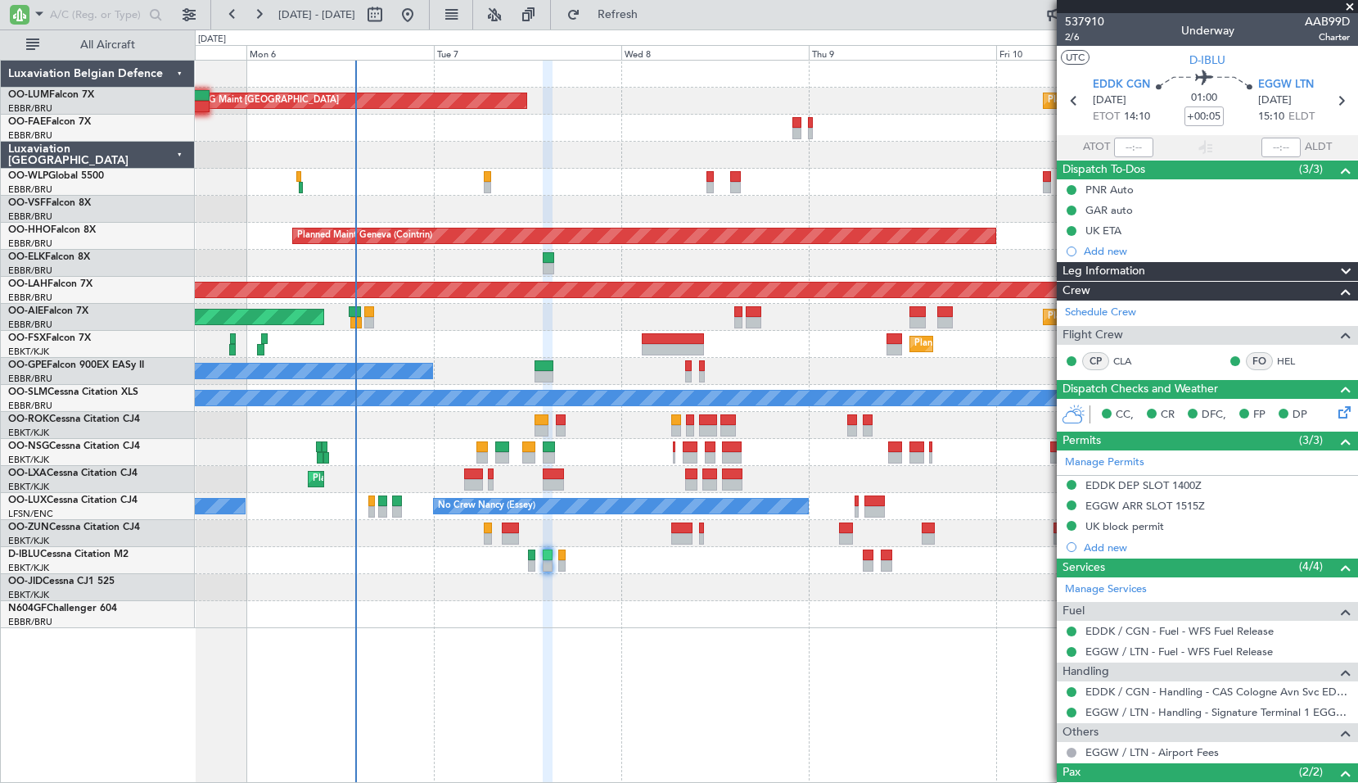
click at [652, 142] on div "Planned Maint Brussels (Brussels National) AOG Maint Sibiu Planned Maint Brusse…" at bounding box center [776, 344] width 1162 height 567
